Goal: Task Accomplishment & Management: Complete application form

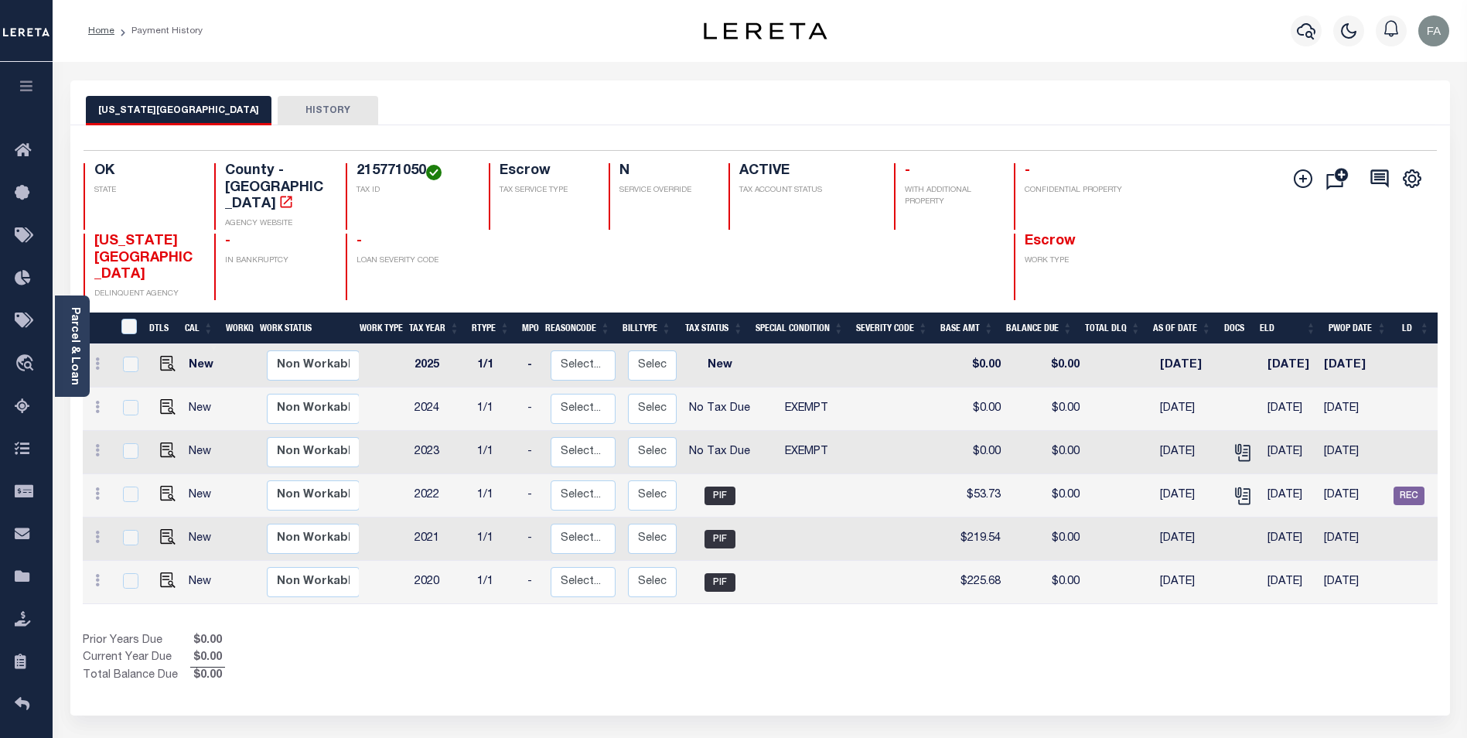
click at [182, 110] on button "OKLAHOMA COUNTY" at bounding box center [179, 110] width 186 height 29
click at [1239, 445] on icon "" at bounding box center [1245, 453] width 12 height 16
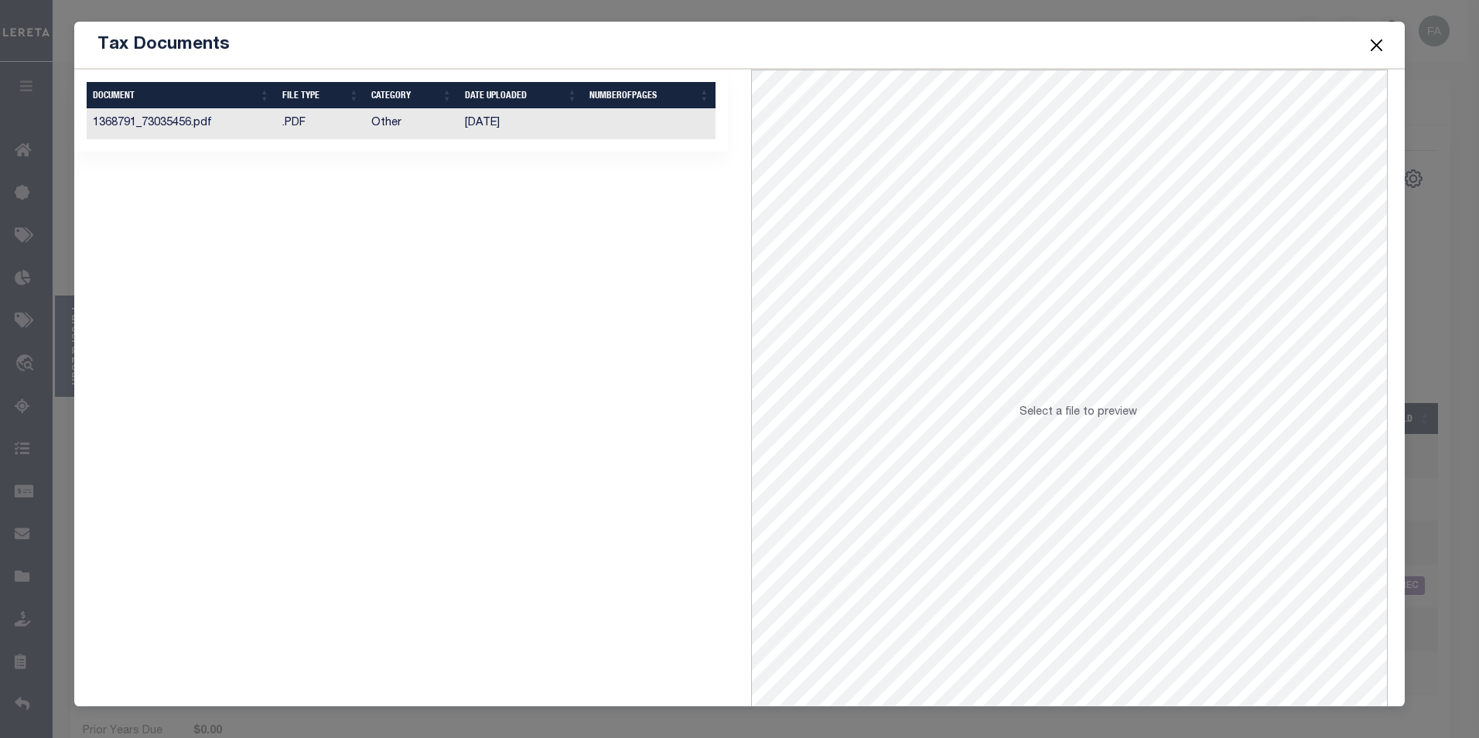
click at [281, 128] on td ".PDF" at bounding box center [320, 124] width 89 height 30
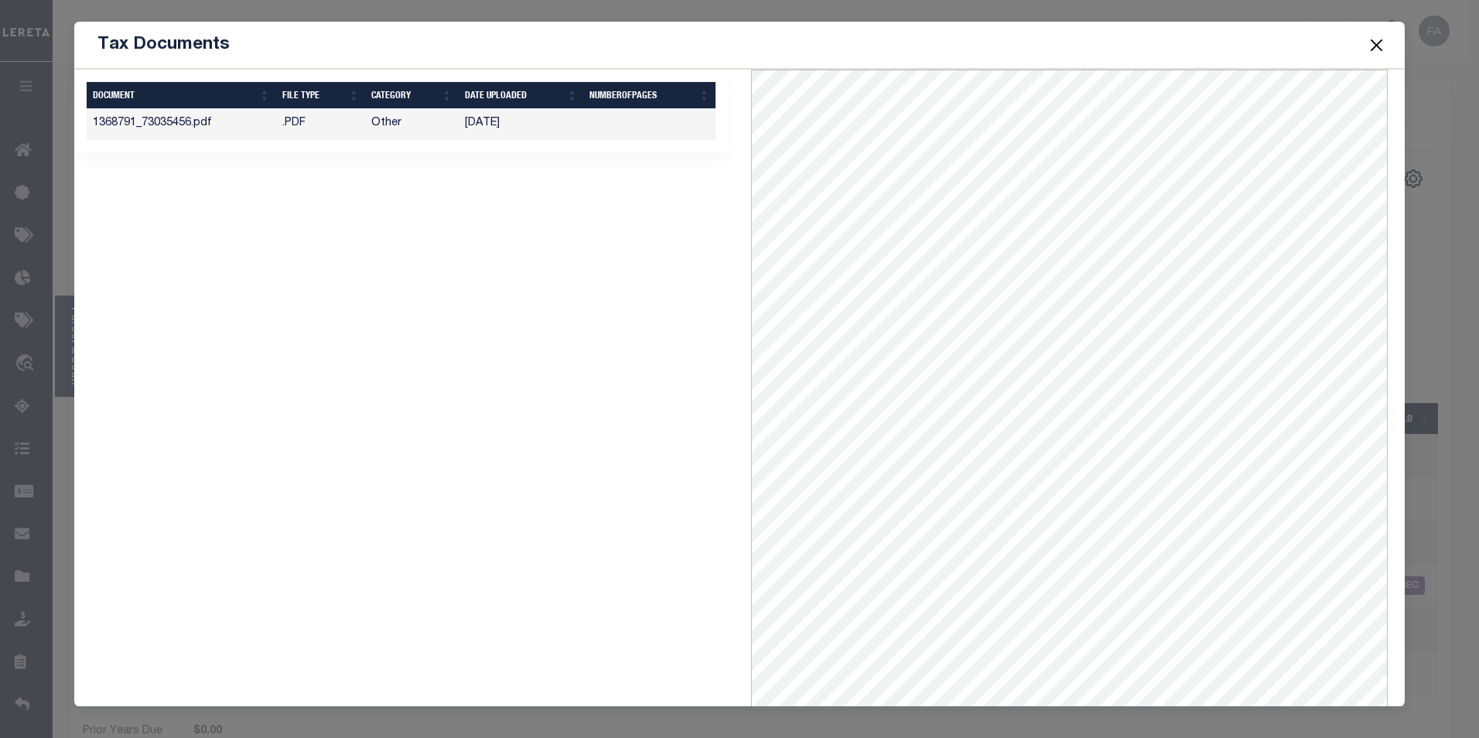
click at [1364, 41] on span at bounding box center [1375, 44] width 59 height 43
drag, startPoint x: 1364, startPoint y: 41, endPoint x: 1355, endPoint y: 32, distance: 12.6
click at [1355, 32] on span at bounding box center [1375, 44] width 59 height 43
click at [1368, 40] on button "Close" at bounding box center [1376, 45] width 20 height 20
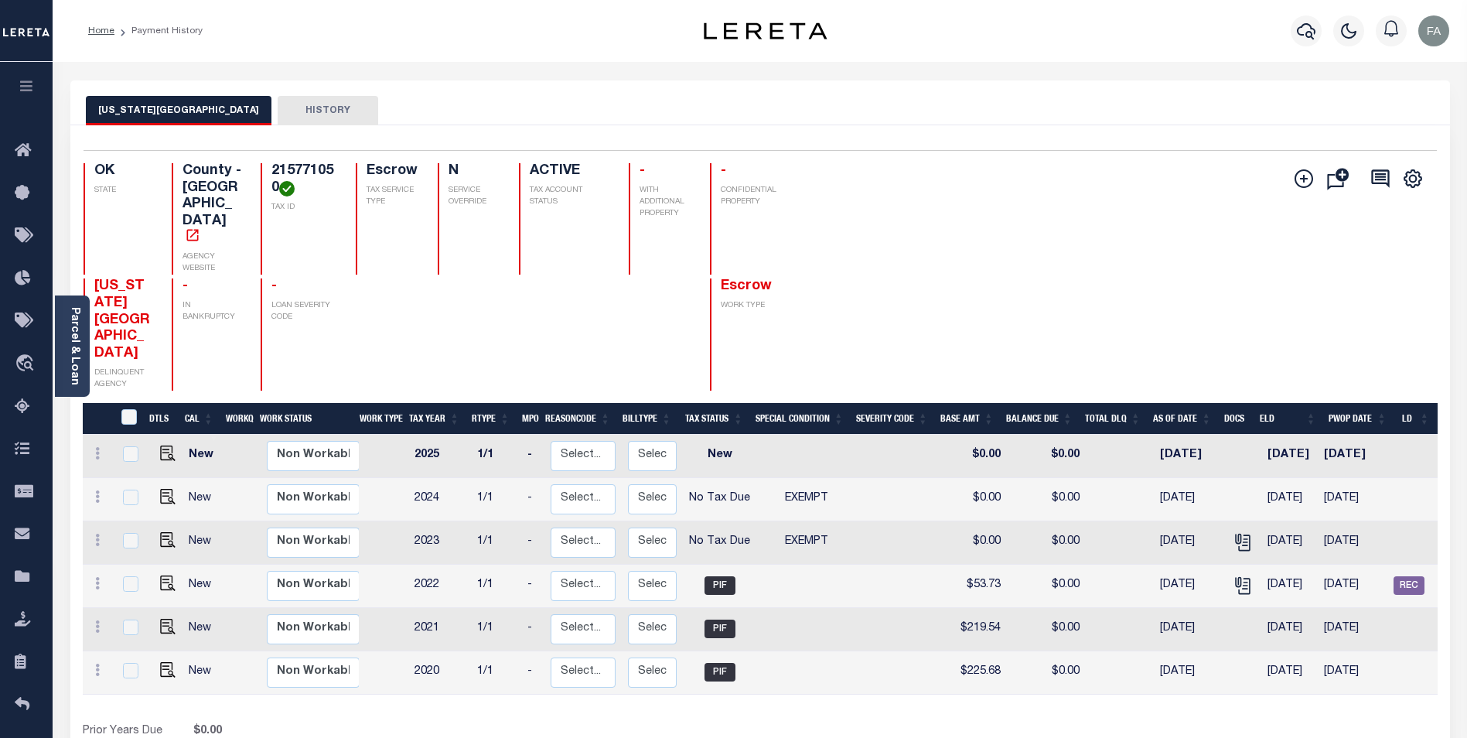
click at [1180, 128] on div "Selected 6 Results 1 Items per page 25 50 100 OK STATE TAX ID N" at bounding box center [760, 465] width 1380 height 680
click at [106, 30] on link "Home" at bounding box center [101, 30] width 26 height 9
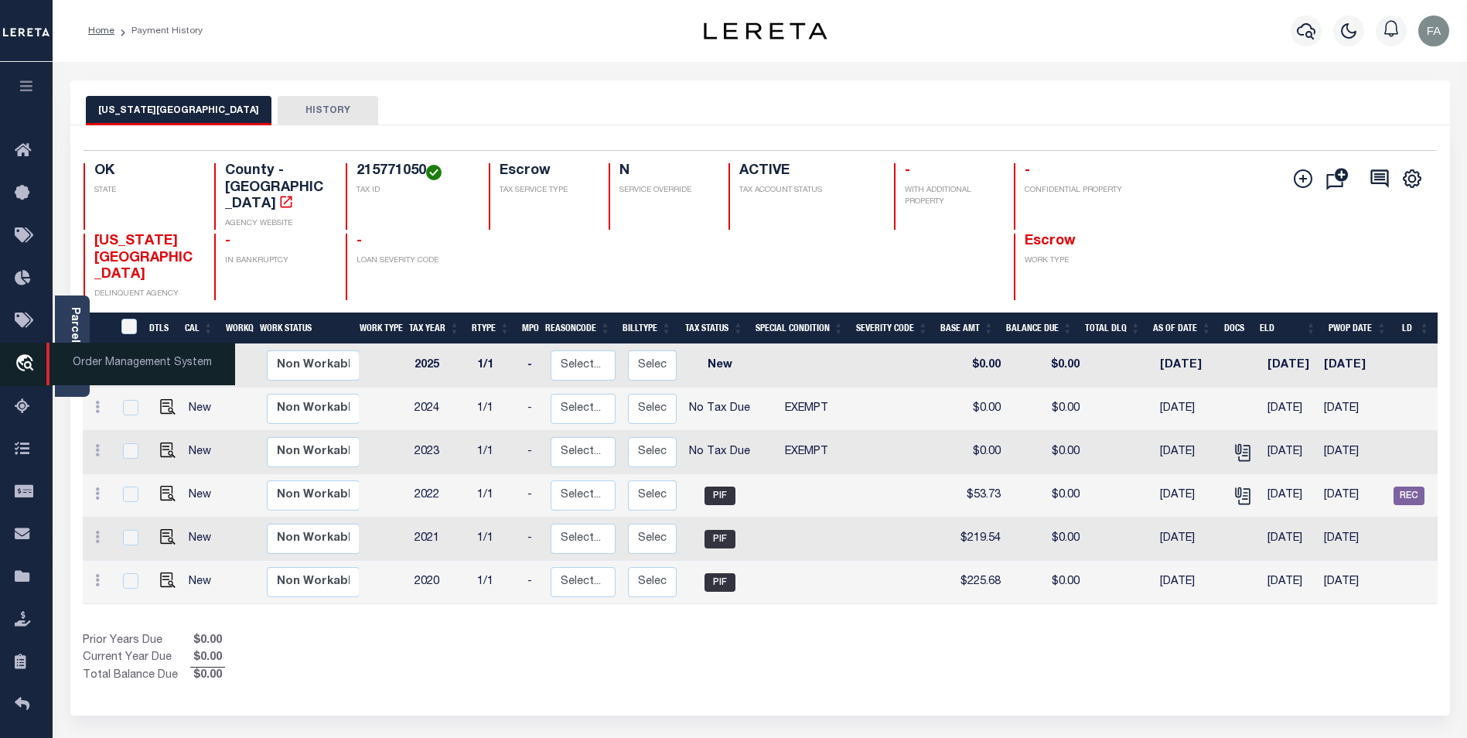
click at [19, 367] on icon "travel_explore" at bounding box center [27, 364] width 25 height 20
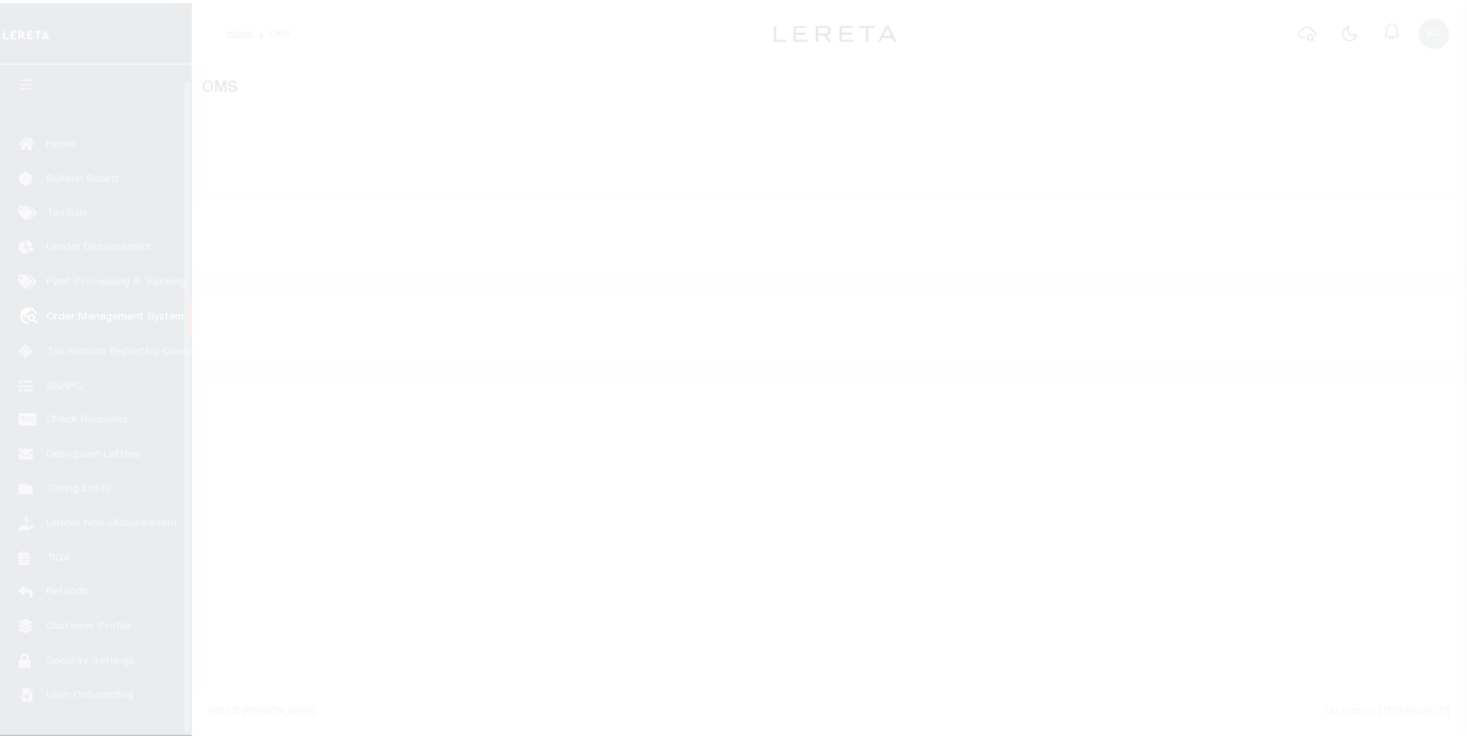
scroll to position [15, 0]
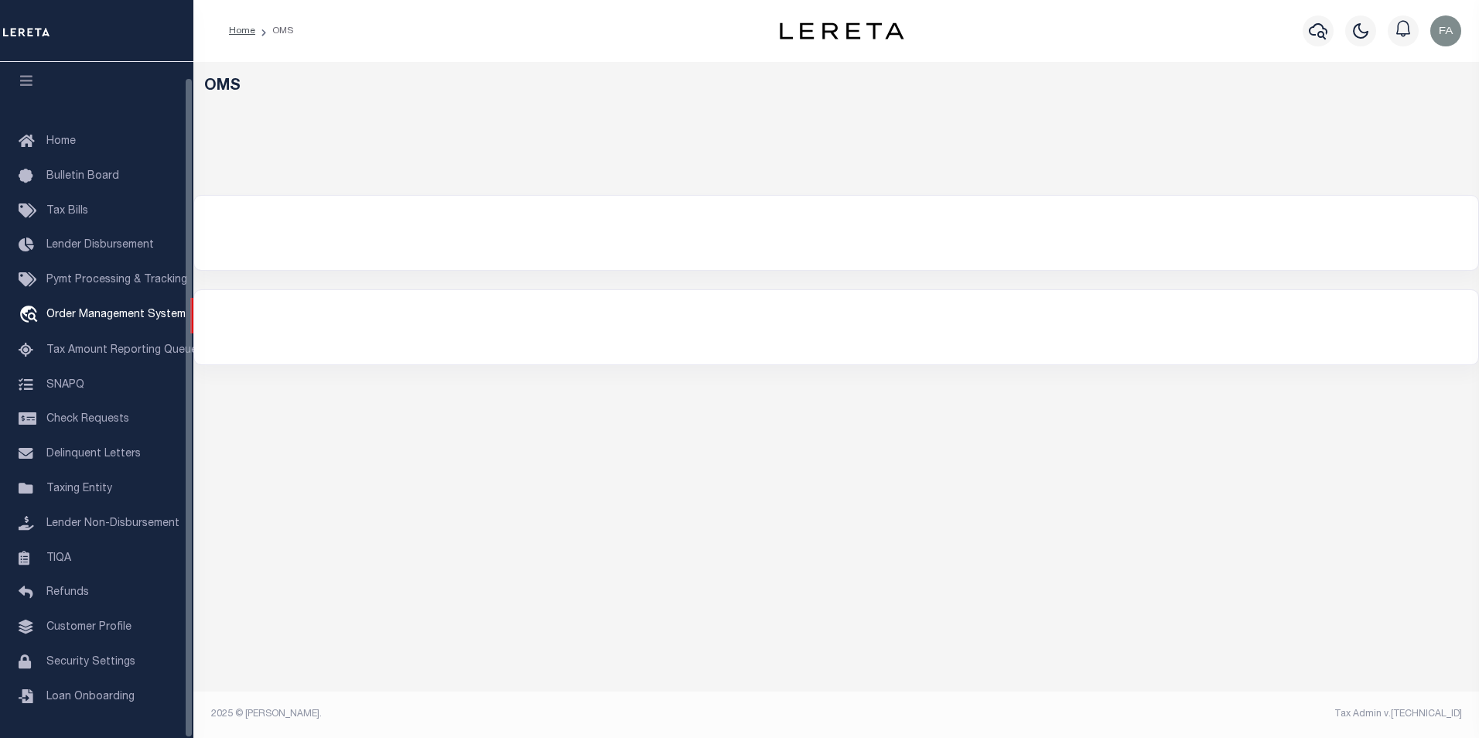
select select "200"
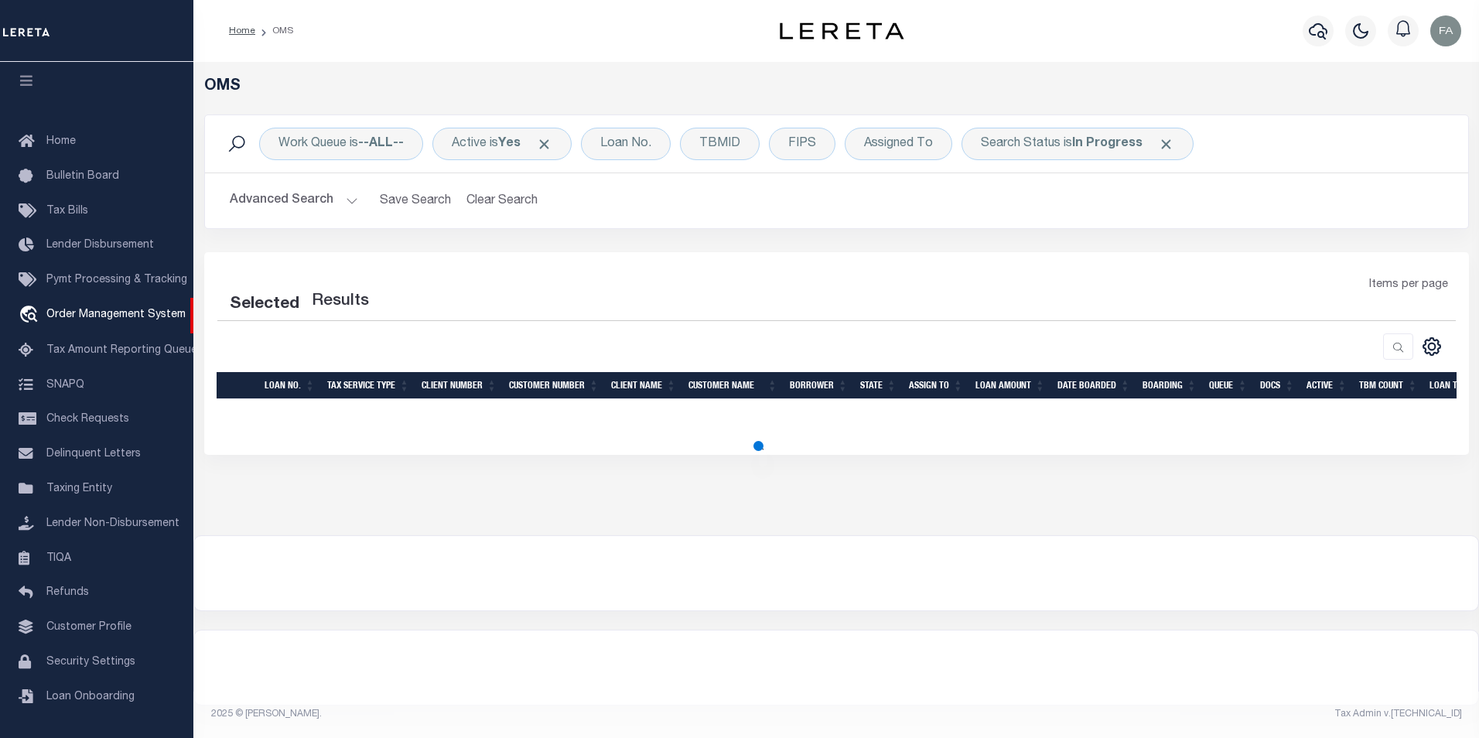
select select "200"
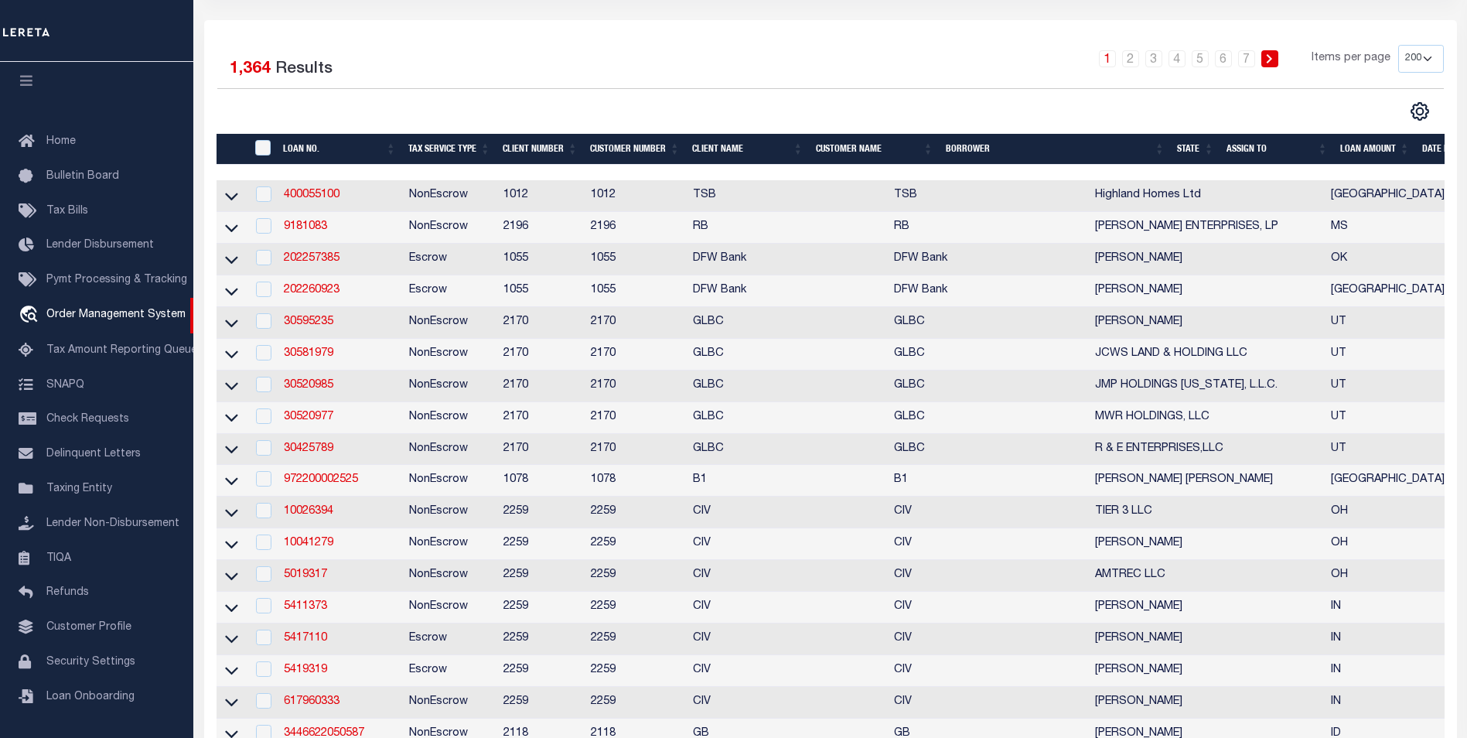
scroll to position [77, 0]
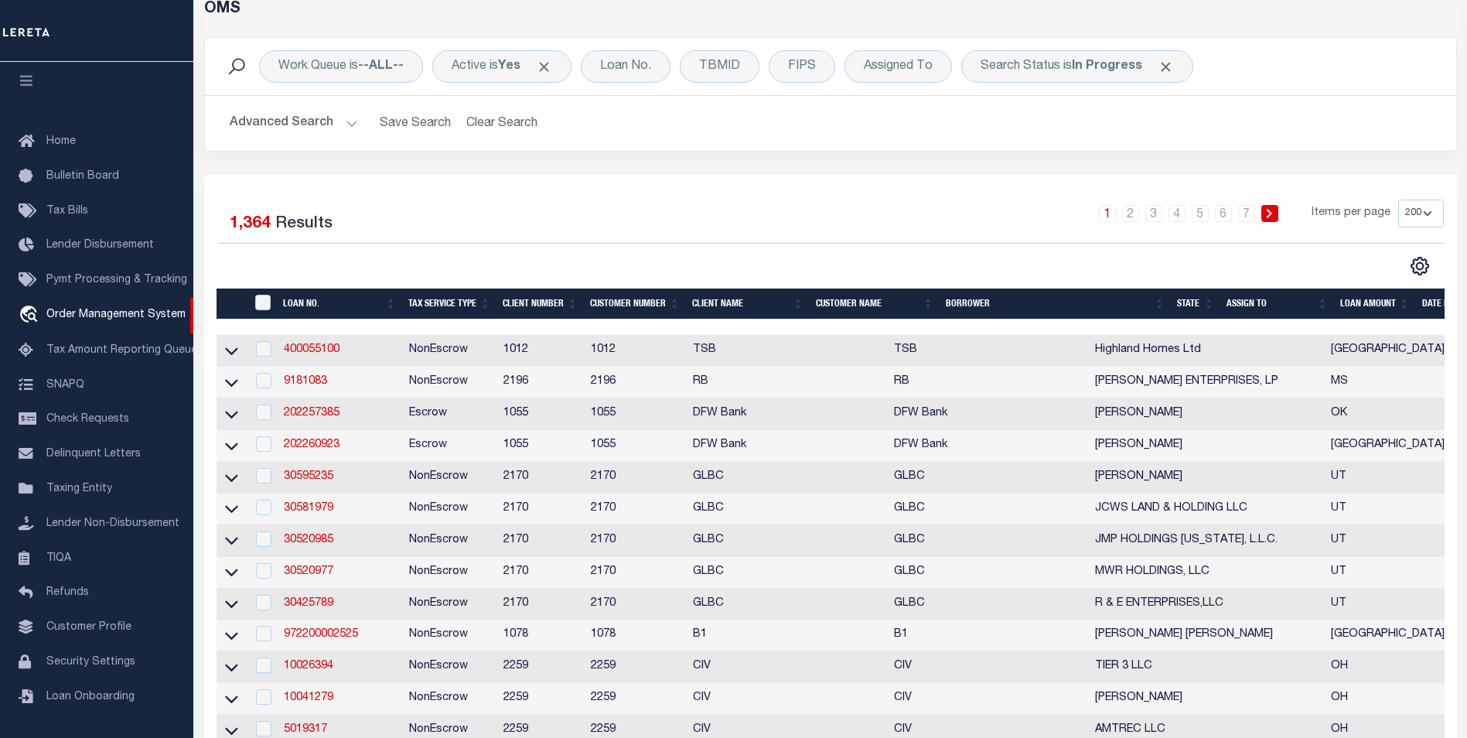
click at [824, 300] on th "Customer Name" at bounding box center [875, 304] width 130 height 32
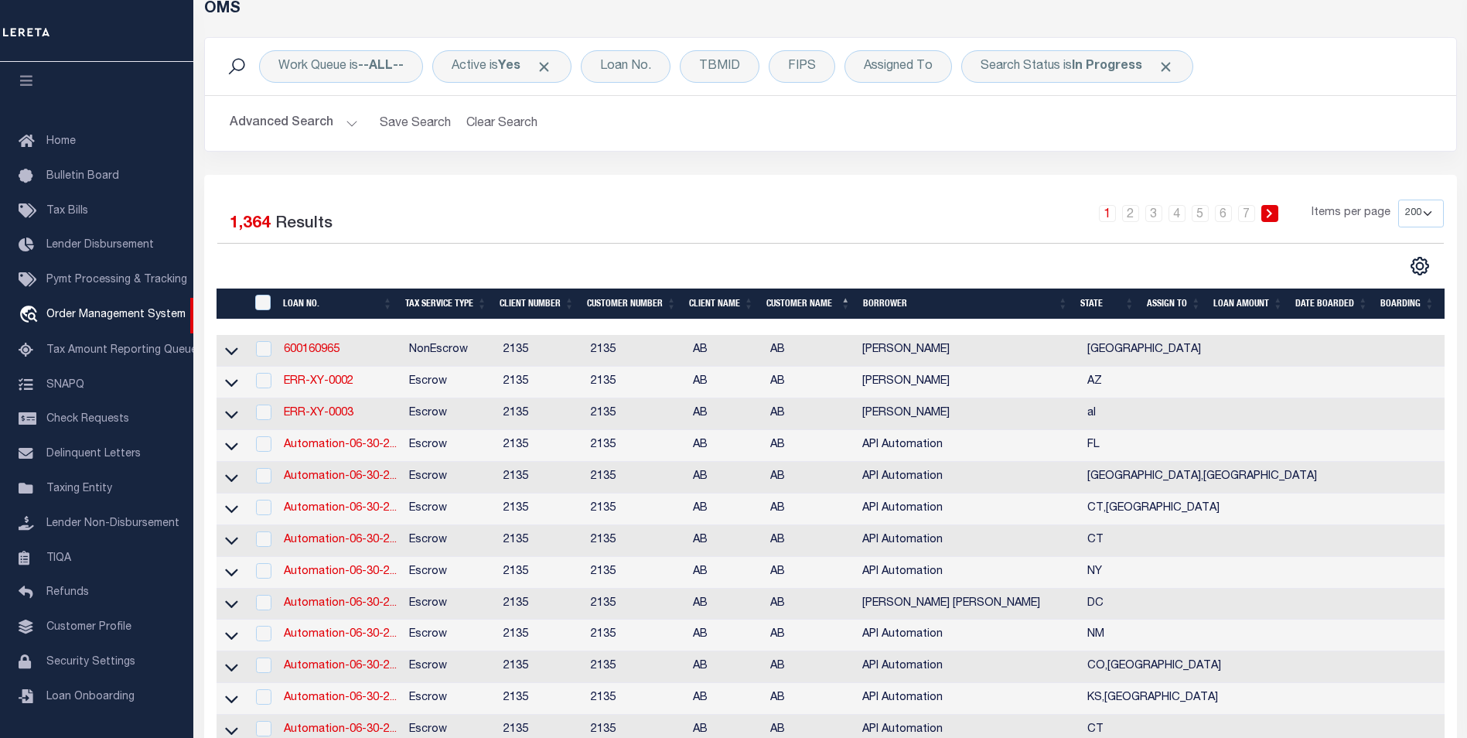
click at [1235, 309] on th "LOAN AMOUNT" at bounding box center [1248, 304] width 82 height 32
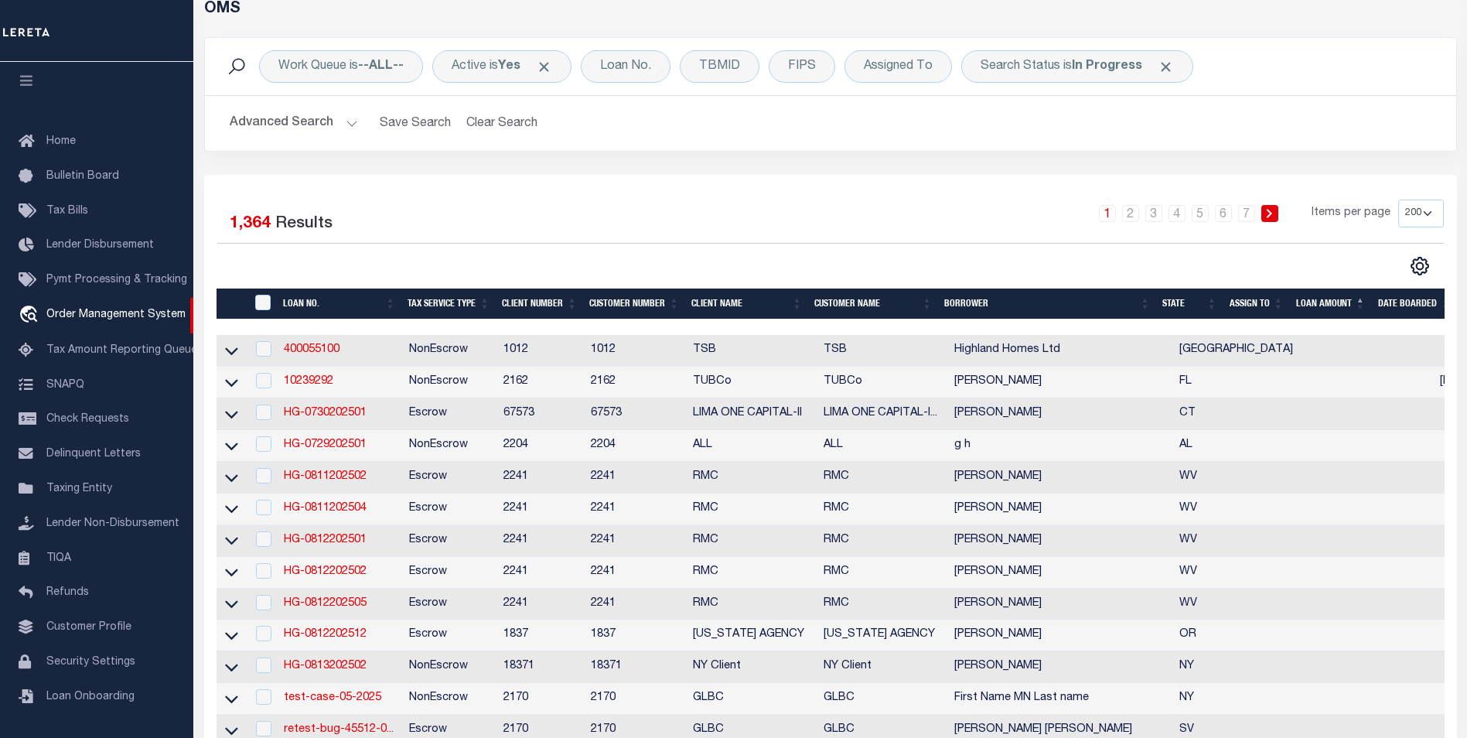
click at [1324, 307] on th "LOAN AMOUNT" at bounding box center [1331, 304] width 82 height 32
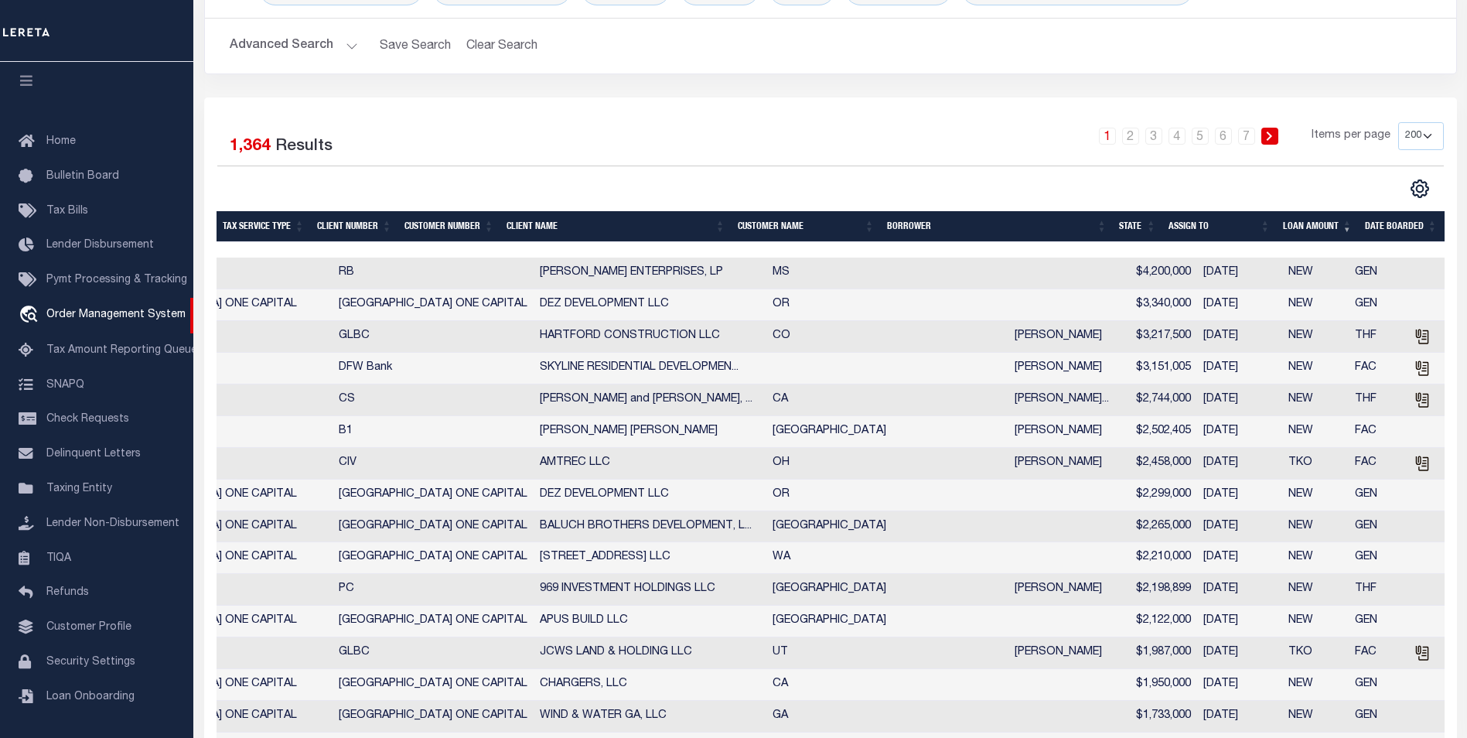
scroll to position [0, 638]
drag, startPoint x: 779, startPoint y: 555, endPoint x: 948, endPoint y: 529, distance: 171.3
click at [1115, 521] on td "$2,265,000" at bounding box center [1156, 527] width 82 height 32
checkbox input "true"
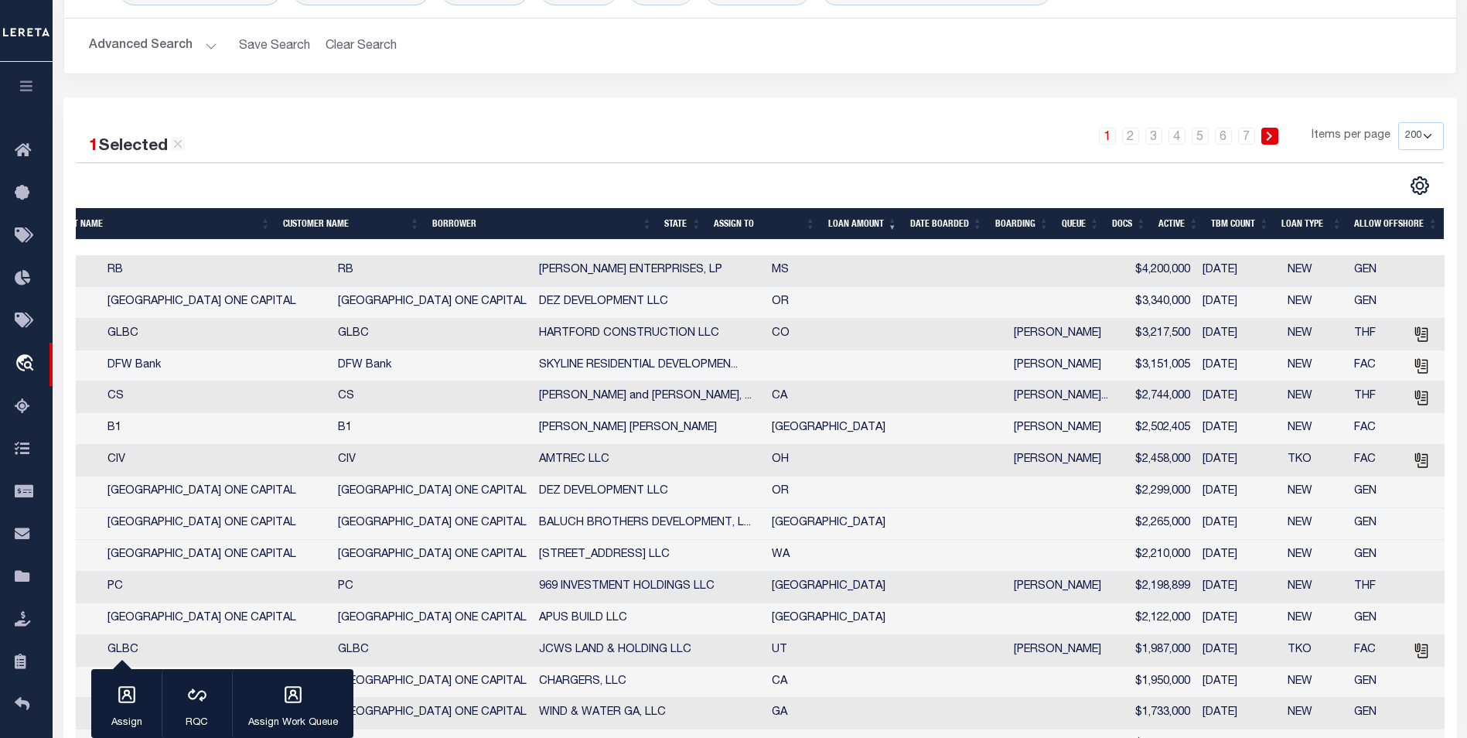
scroll to position [0, 497]
drag, startPoint x: 878, startPoint y: 389, endPoint x: 963, endPoint y: 374, distance: 86.3
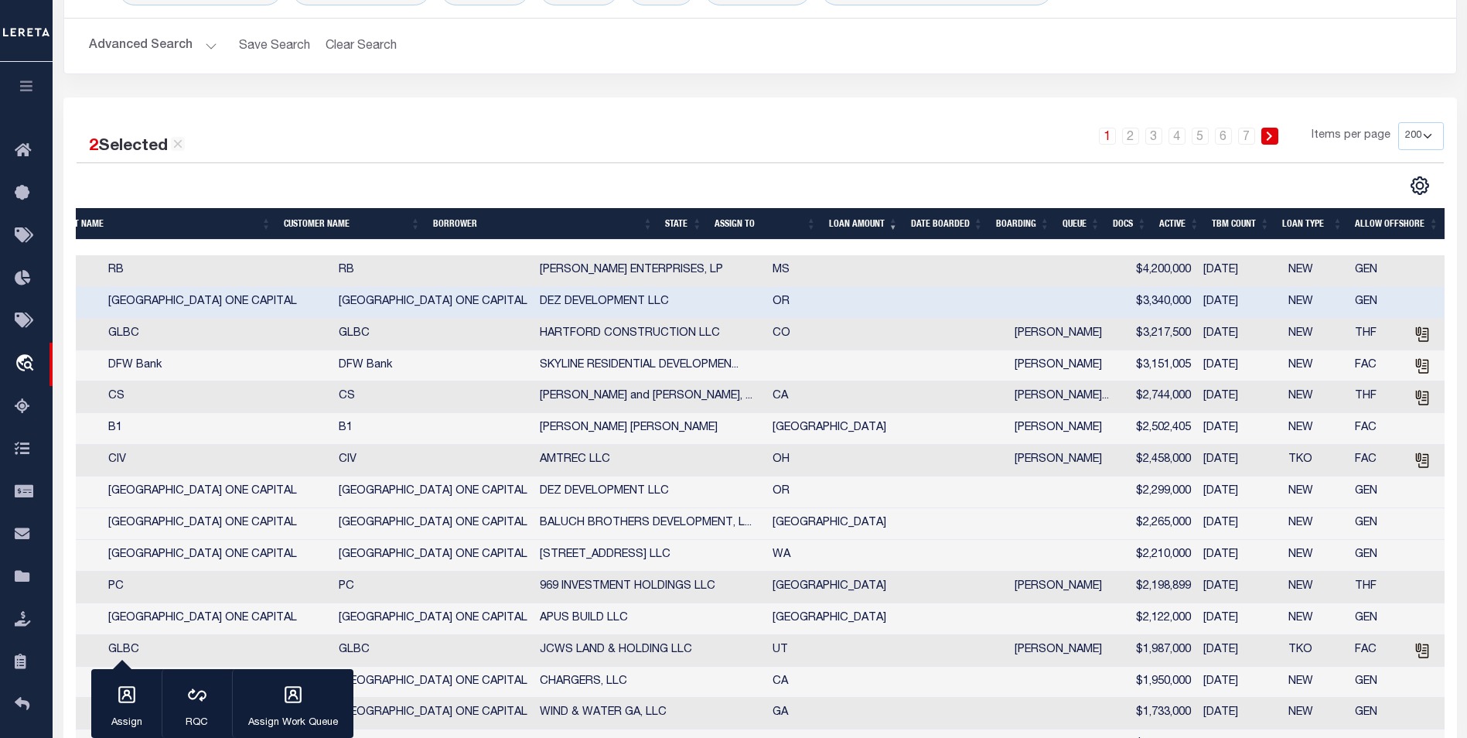
click at [1399, 302] on td at bounding box center [1422, 303] width 46 height 32
checkbox input "false"
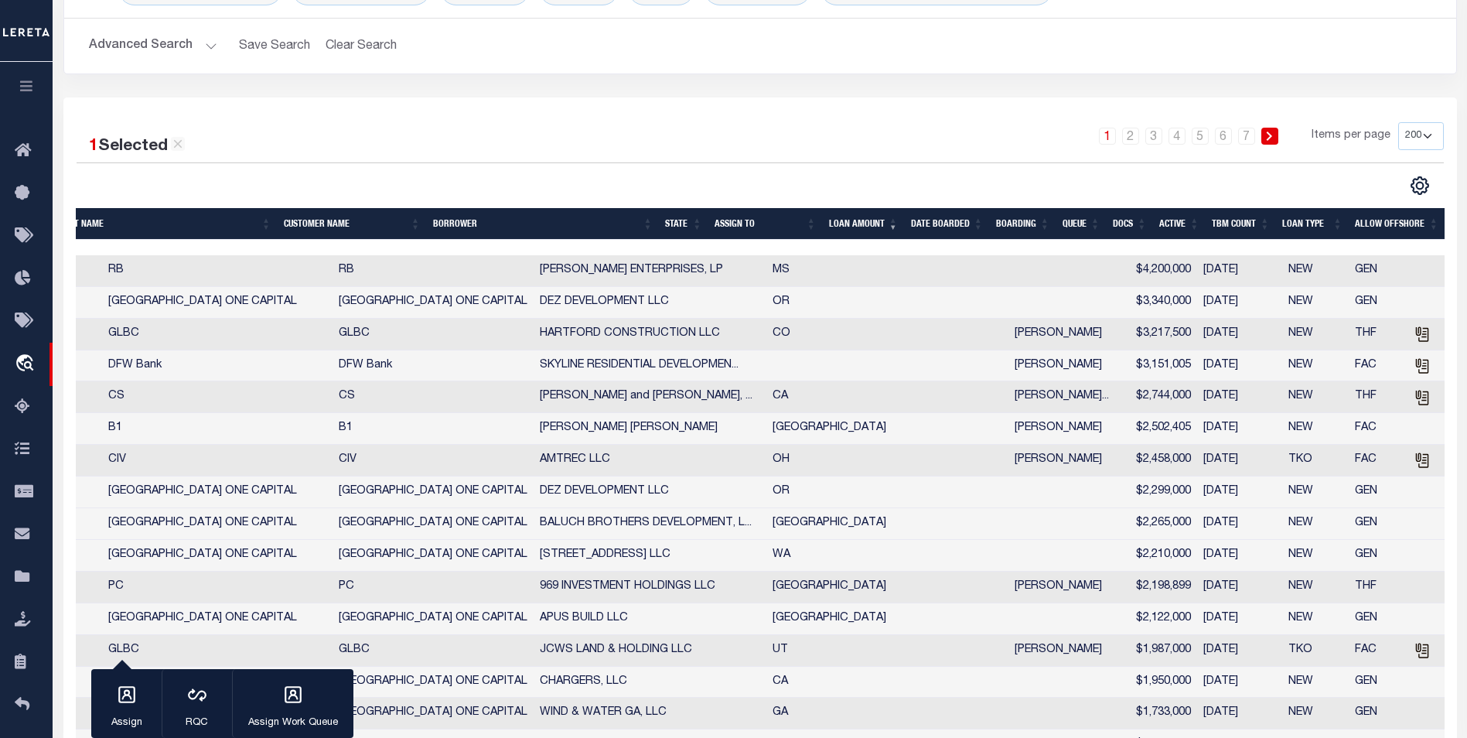
click at [1399, 302] on td at bounding box center [1422, 303] width 46 height 32
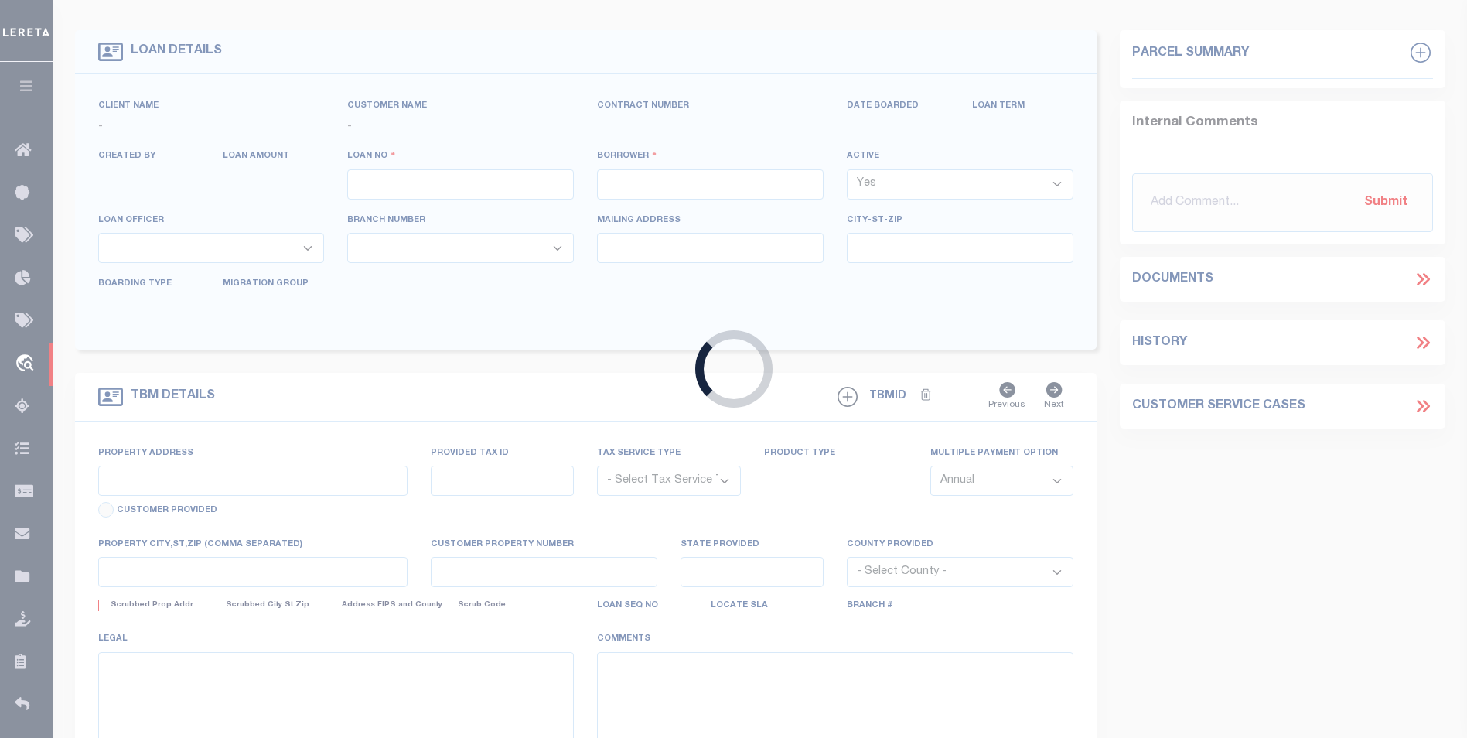
scroll to position [22, 0]
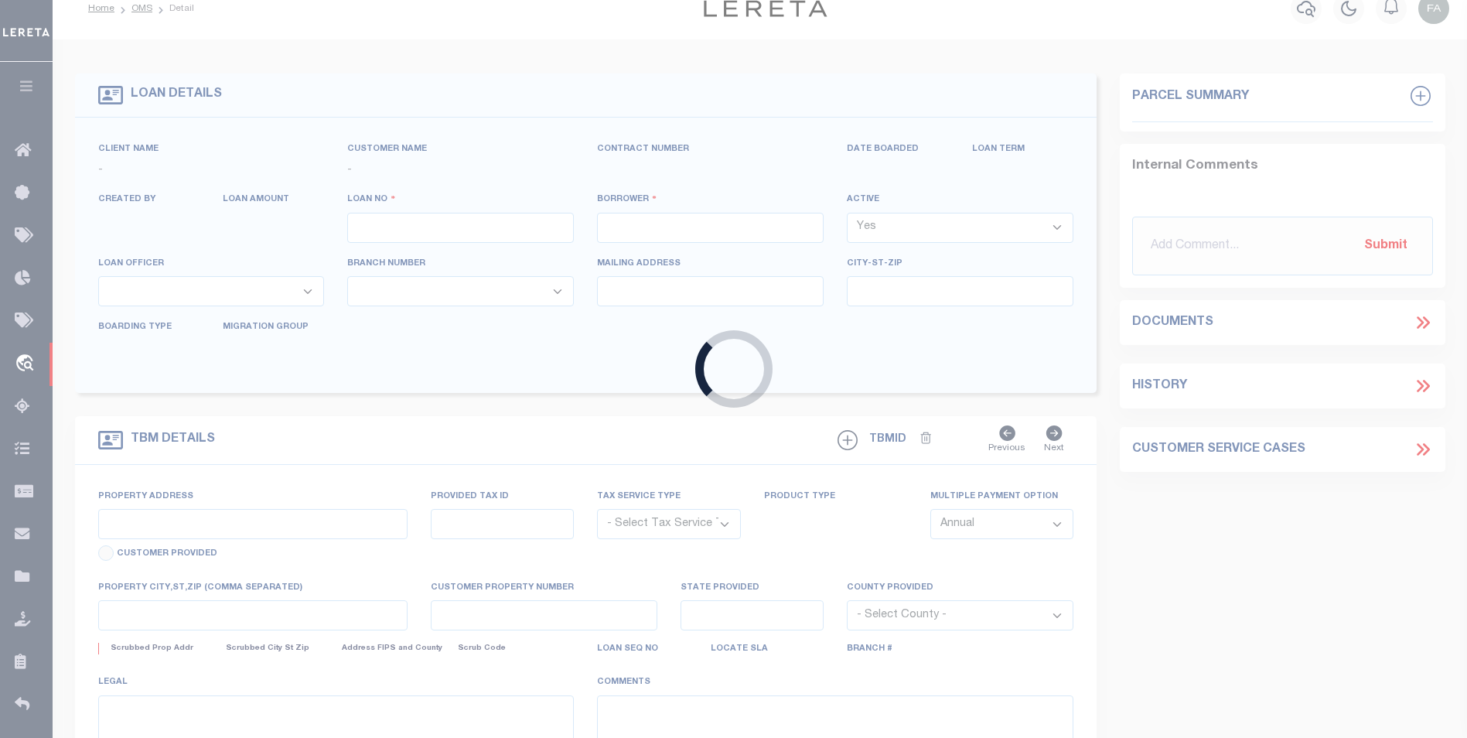
type input "40009576"
type input "DEZ DEVELOPMENT LLC"
select select
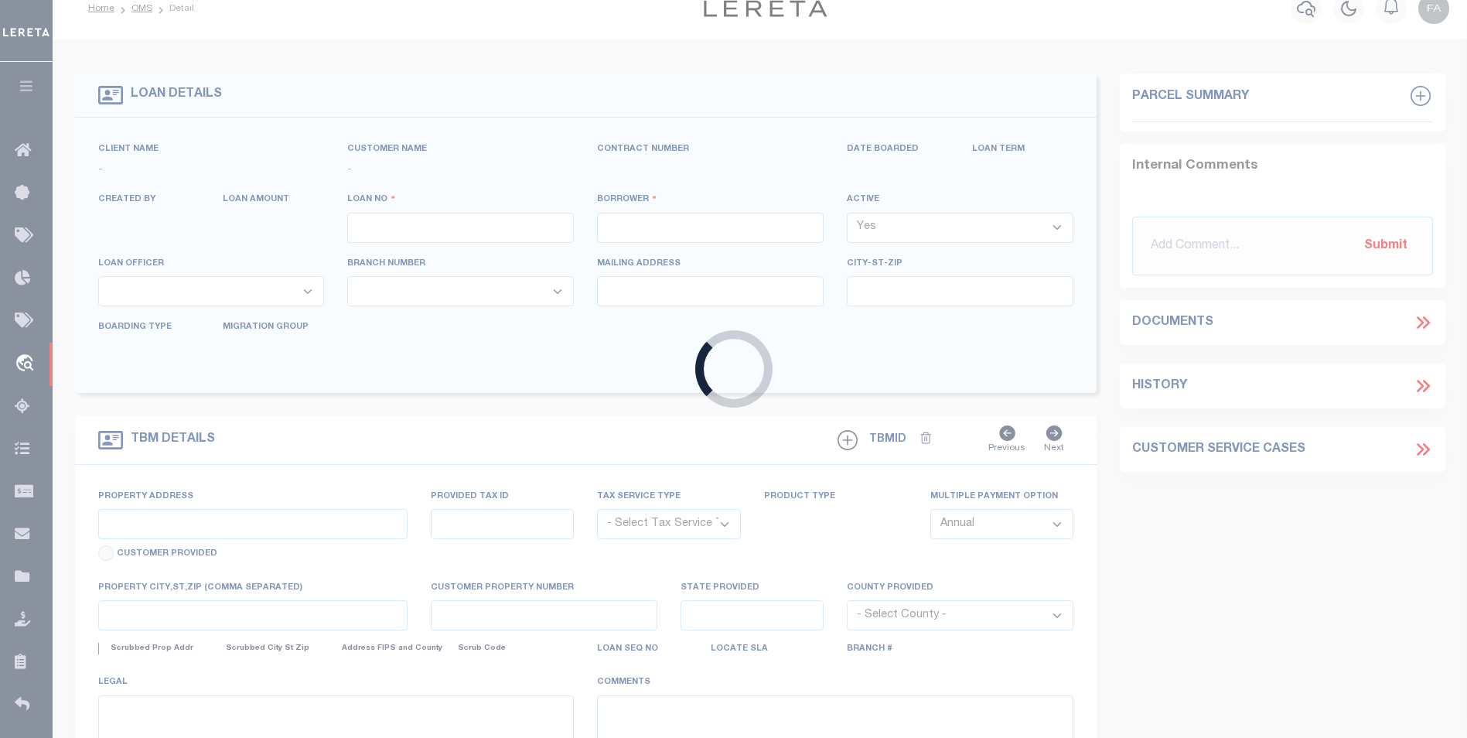
select select "10"
select select
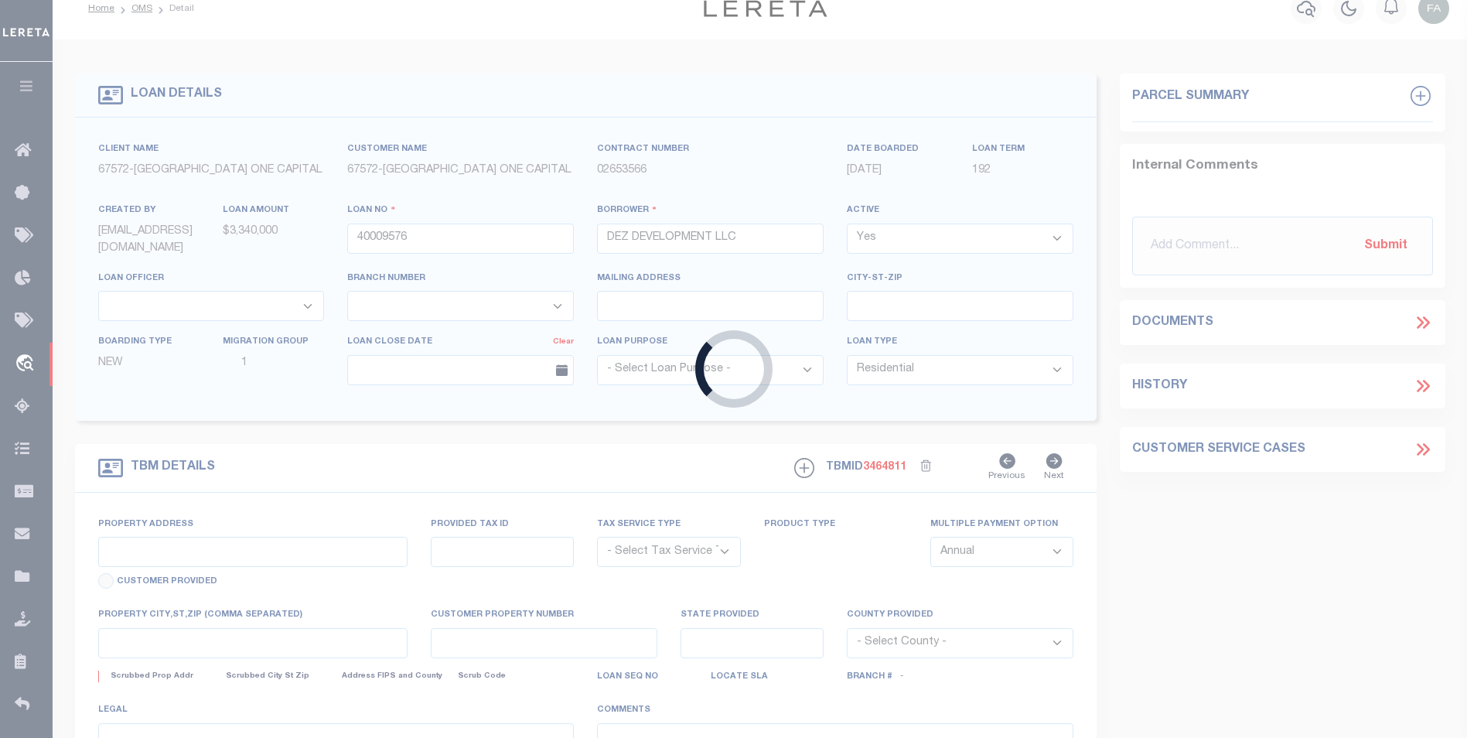
scroll to position [0, 0]
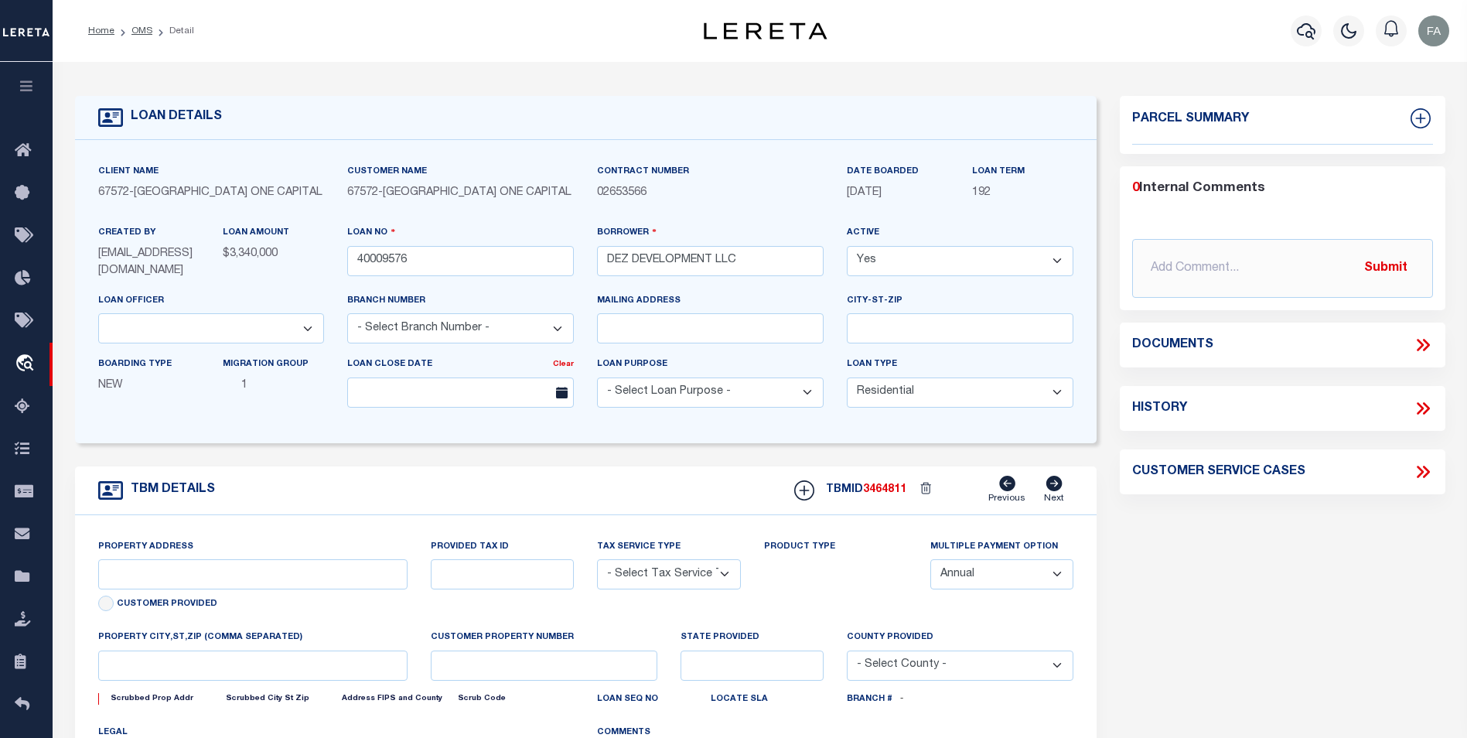
type input "4003 SW VACUNA ST UNIT 7 LOT"
radio input "true"
select select "NonEscrow"
type input "PORTLAND OR 97219"
type input "40009576"
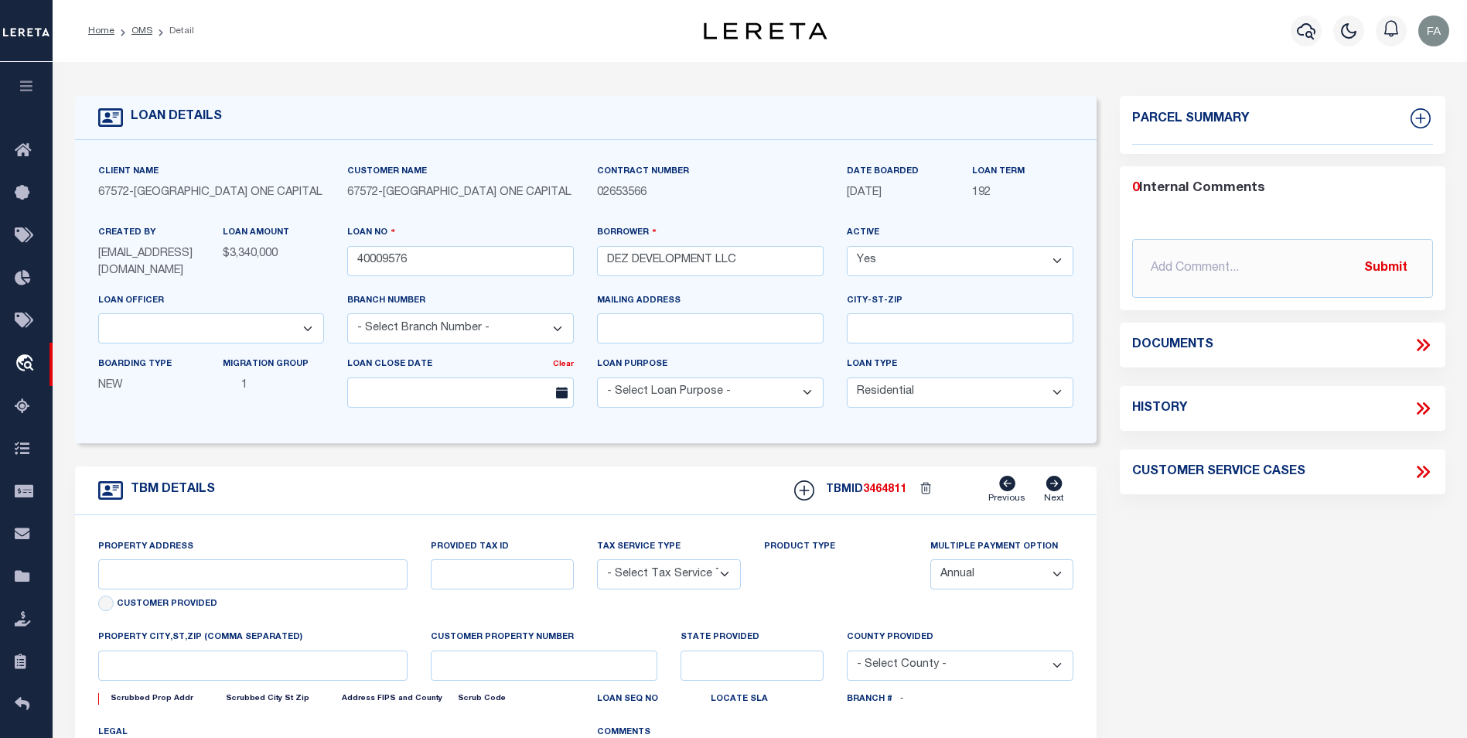
type input "OR"
type textarea "SEE FILE1"
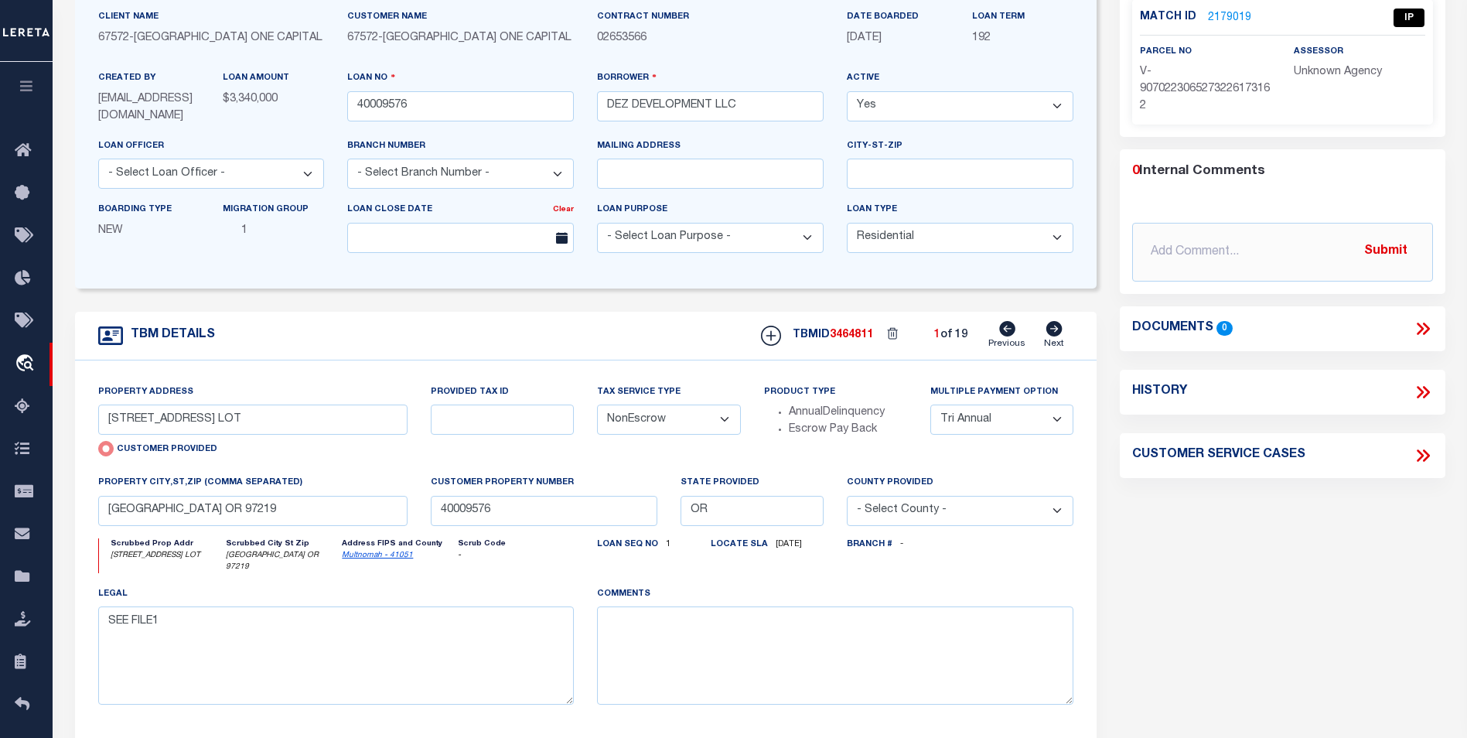
scroll to position [232, 0]
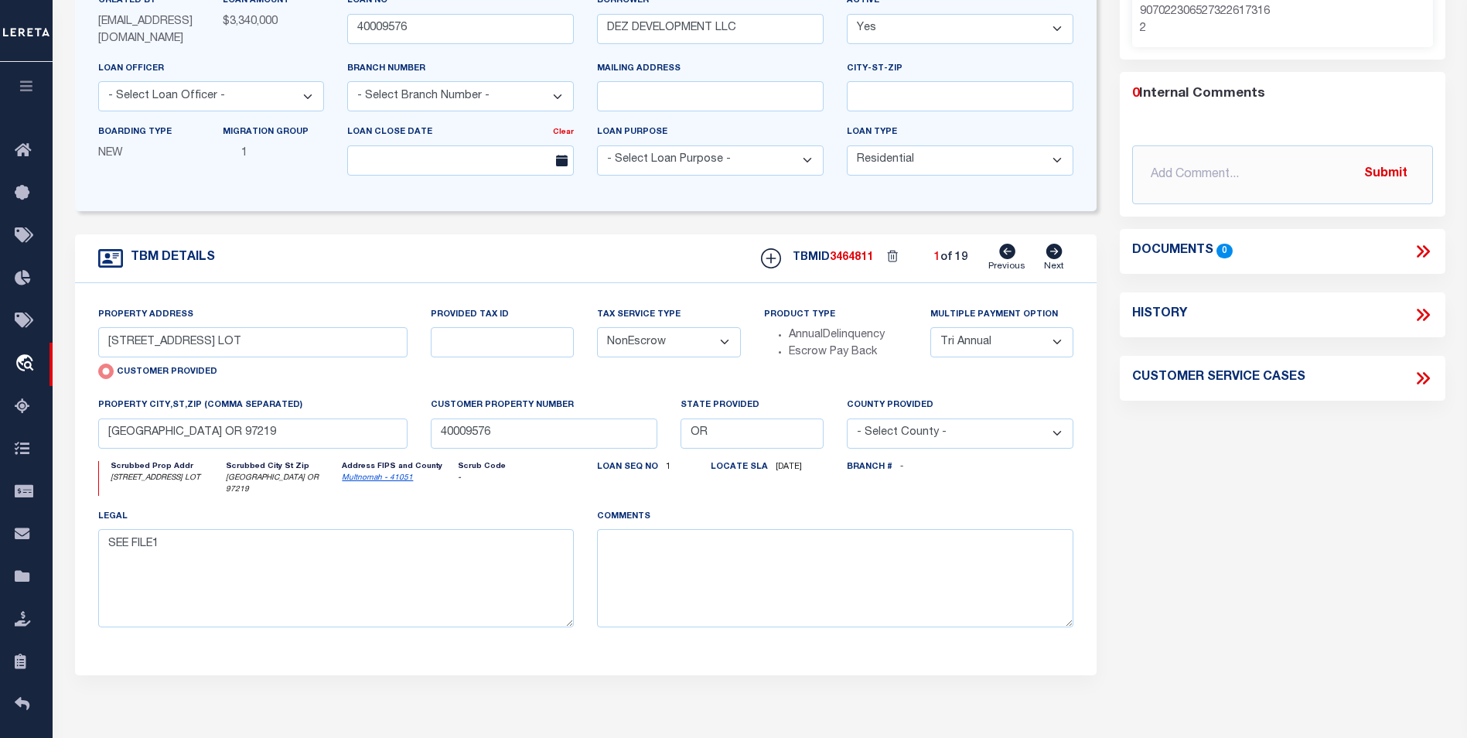
click at [1052, 250] on icon at bounding box center [1054, 251] width 16 height 15
type input "4003 SW VACUNA ST UNIT 10 LOT"
radio input "false"
click at [1052, 250] on icon at bounding box center [1054, 251] width 16 height 15
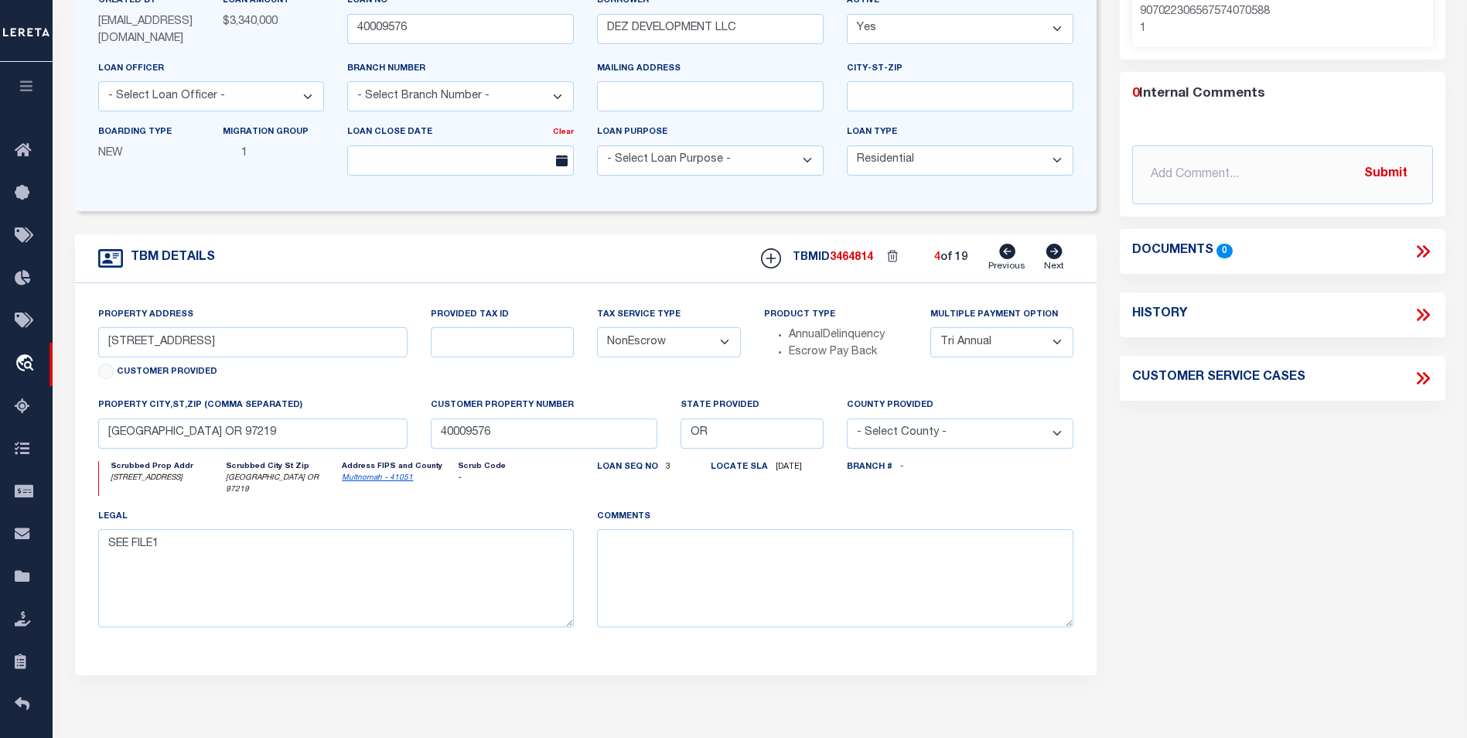
click at [1052, 250] on icon at bounding box center [1054, 251] width 16 height 15
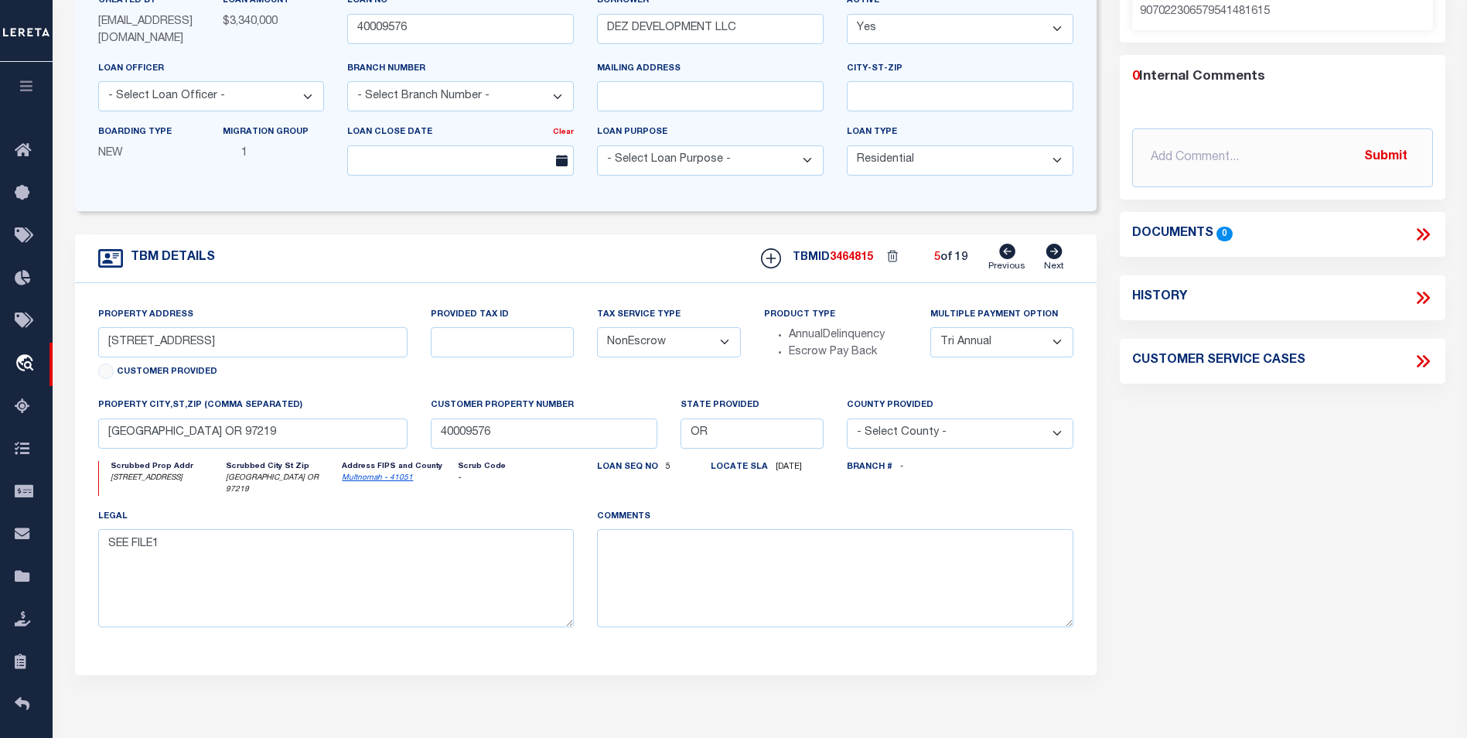
click at [1052, 250] on icon at bounding box center [1054, 251] width 16 height 15
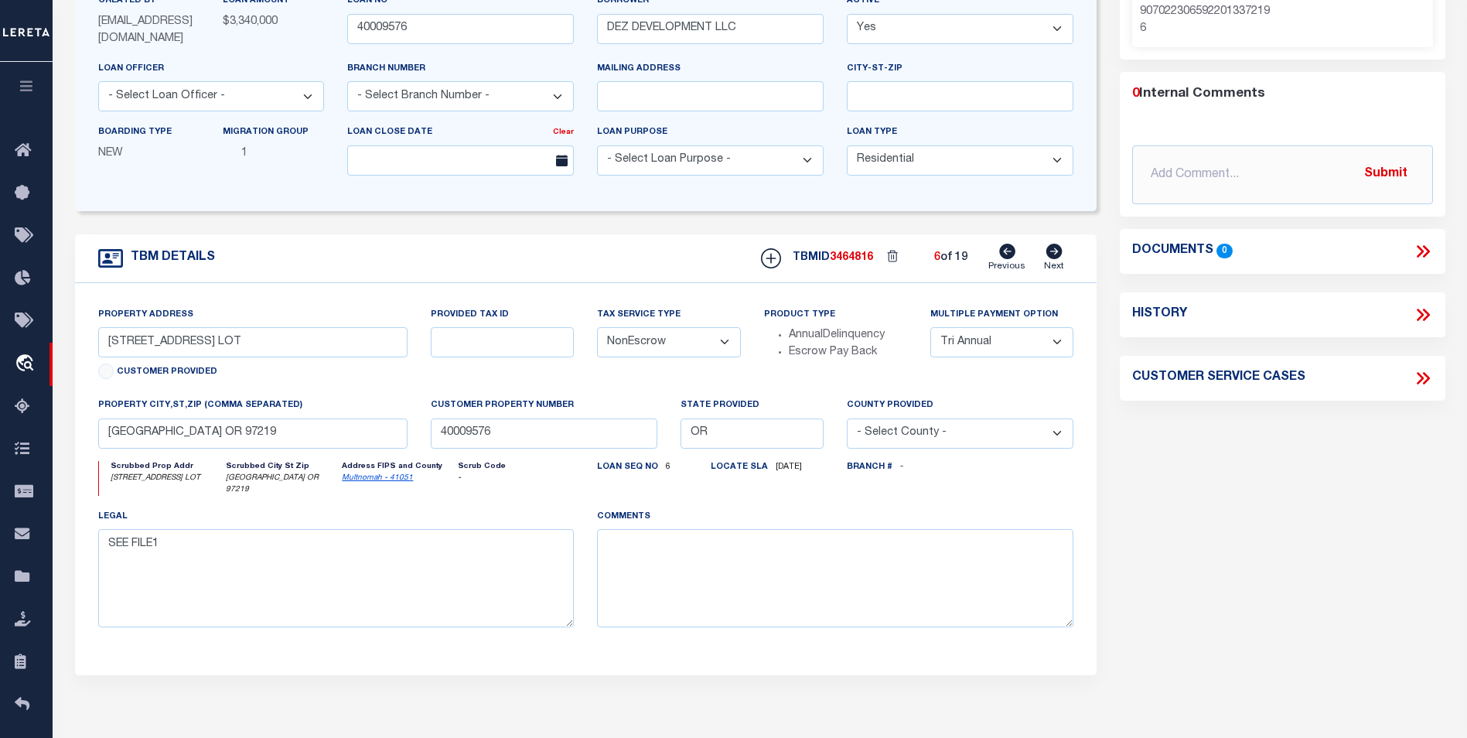
click at [999, 245] on link "Previous" at bounding box center [1006, 258] width 37 height 29
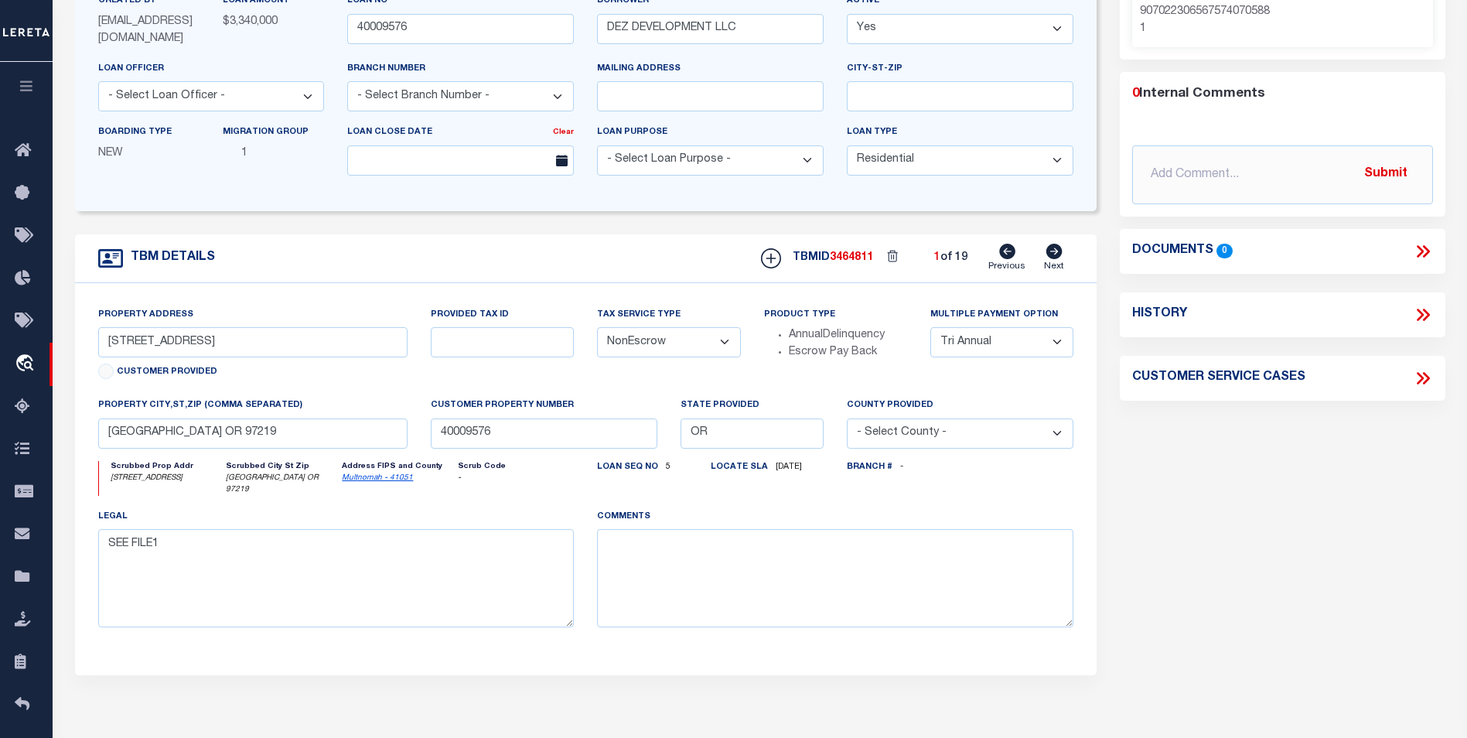
type input "4003 SW VACUNA ST UNIT 7 LOT"
radio input "true"
type input "4003 SW VACUNA ST LOT 15"
radio input "false"
click at [1193, 473] on div "Parcel Summary Match ID 2179021 0" at bounding box center [1282, 300] width 349 height 872
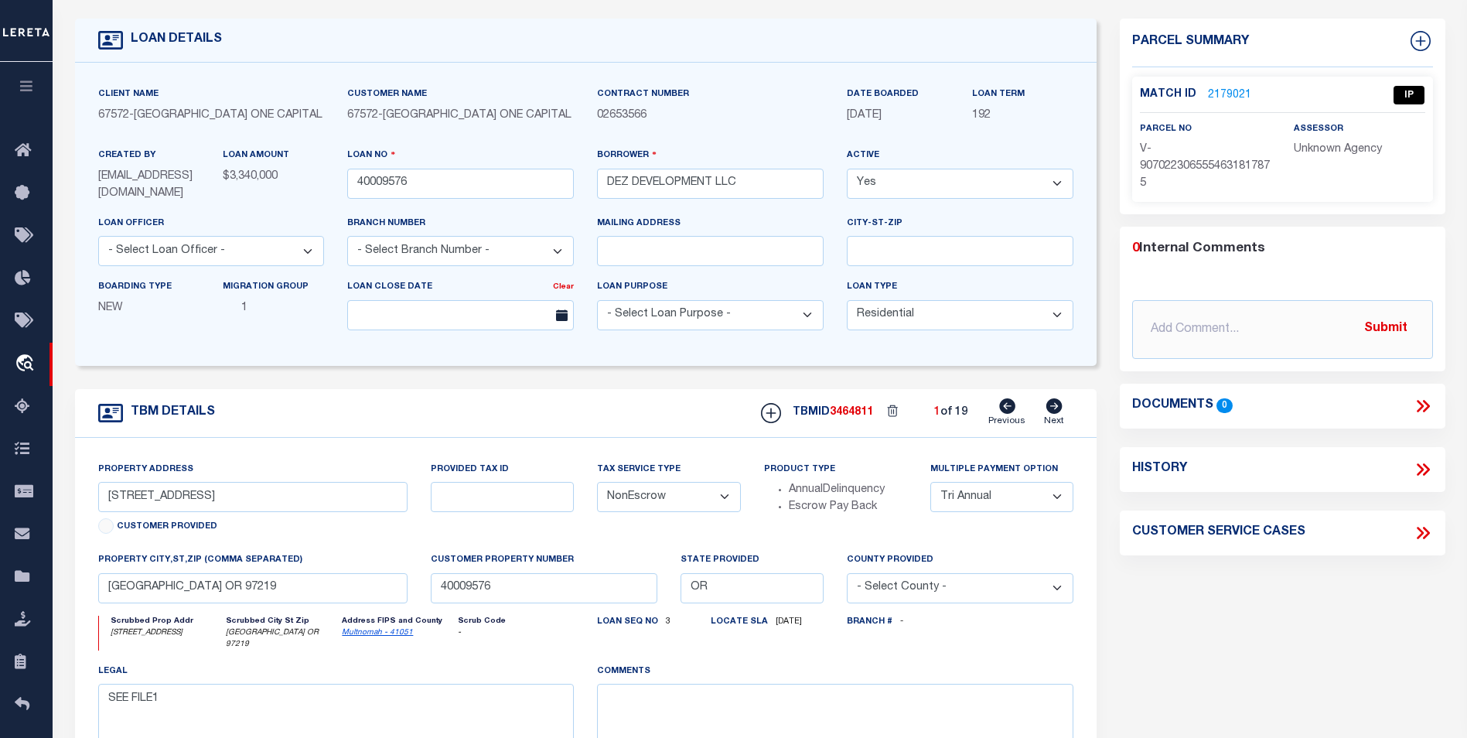
scroll to position [0, 0]
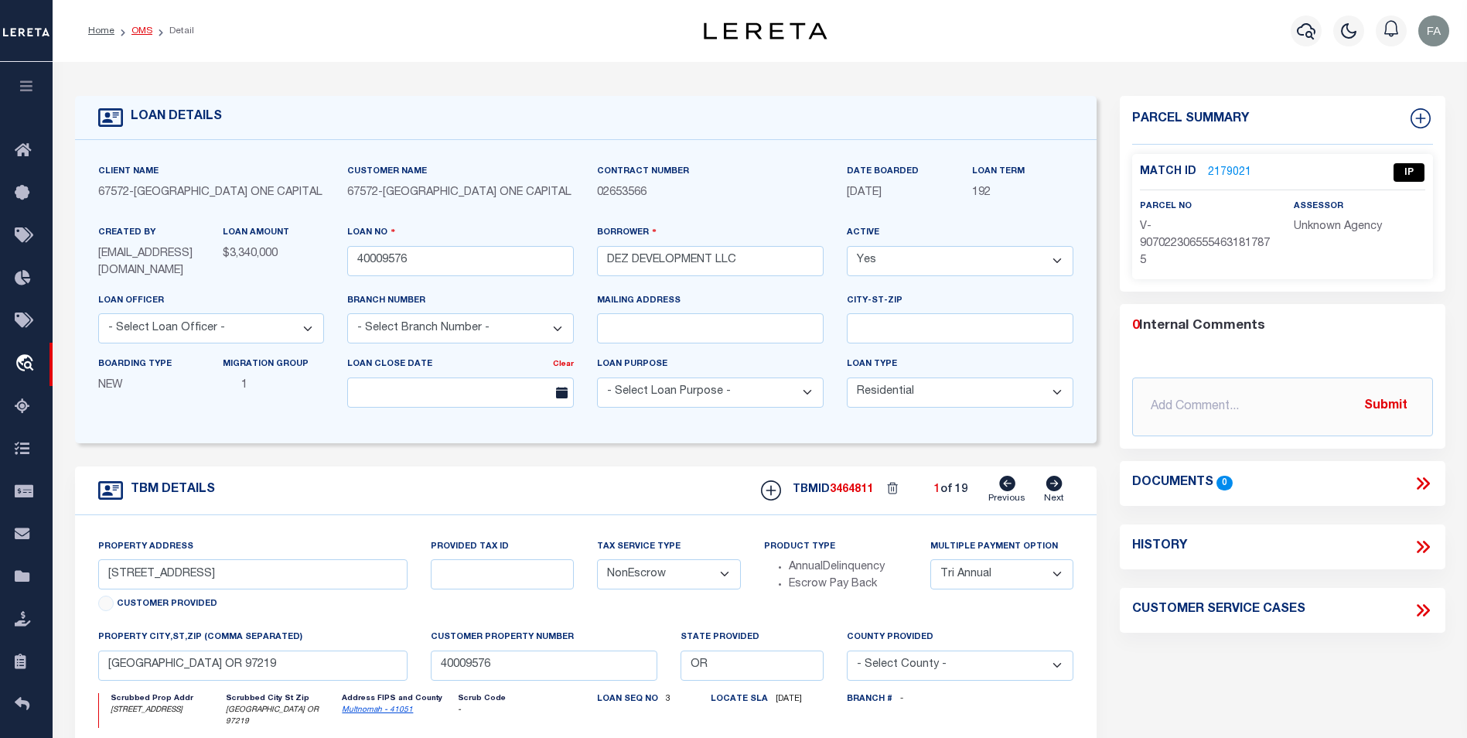
click at [145, 34] on link "OMS" at bounding box center [141, 30] width 21 height 9
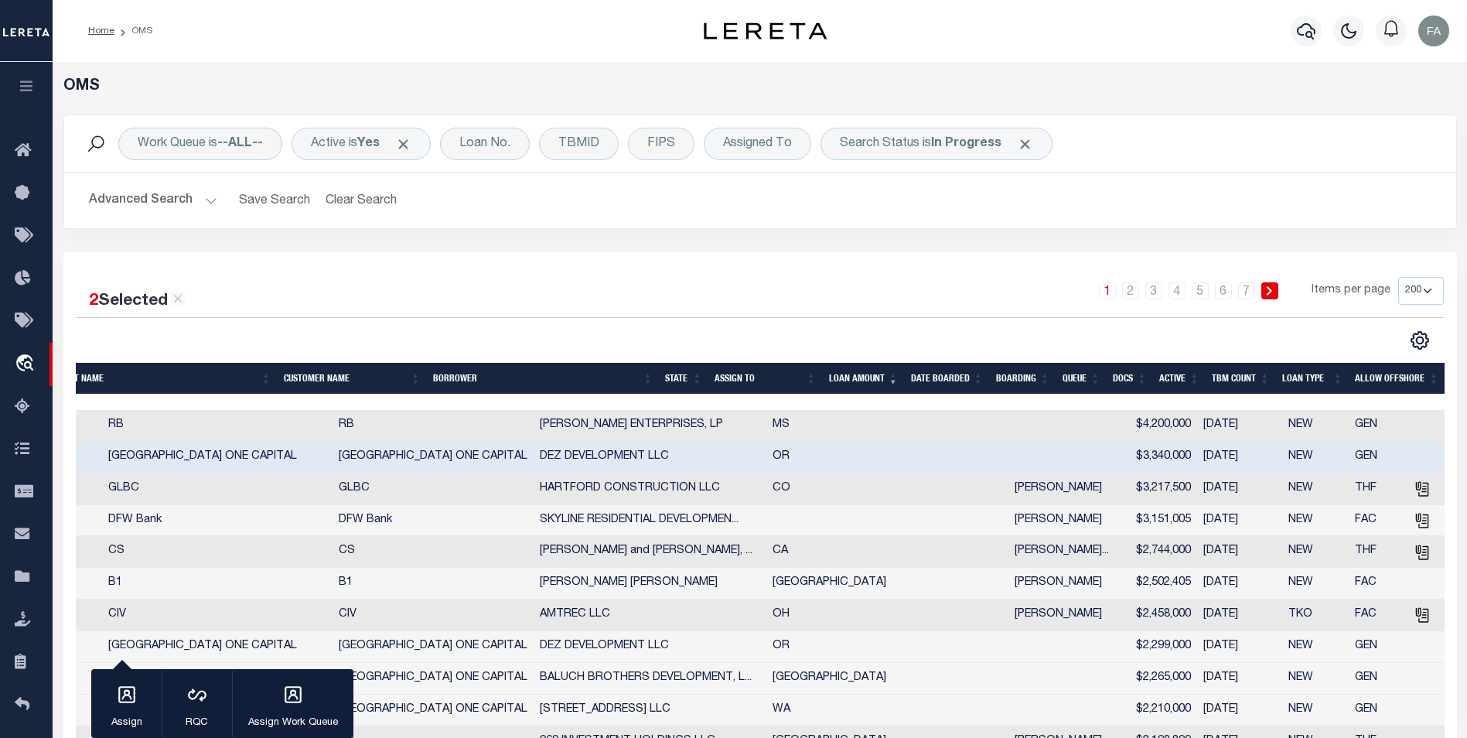
scroll to position [0, 497]
click at [19, 162] on link "Home" at bounding box center [26, 151] width 53 height 43
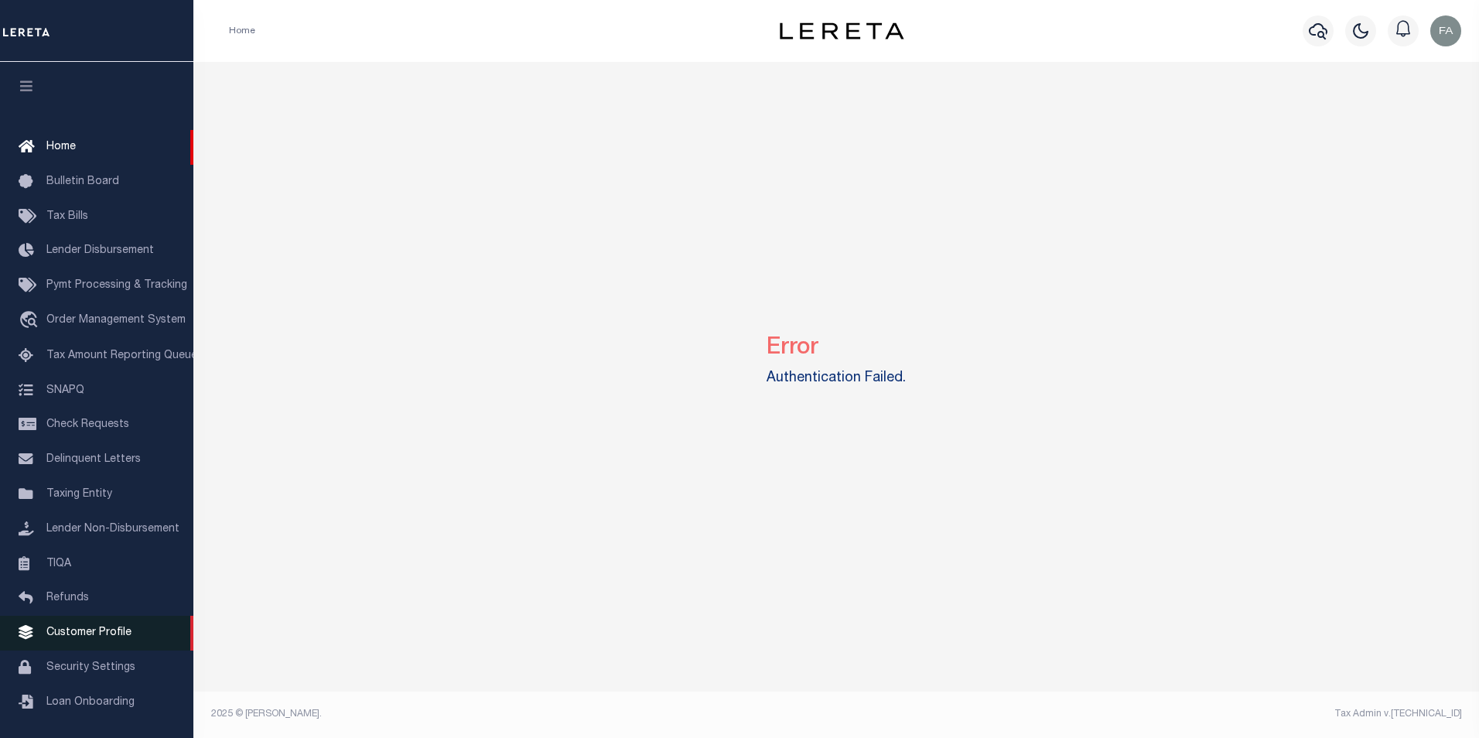
click at [118, 638] on span "Customer Profile" at bounding box center [88, 632] width 85 height 11
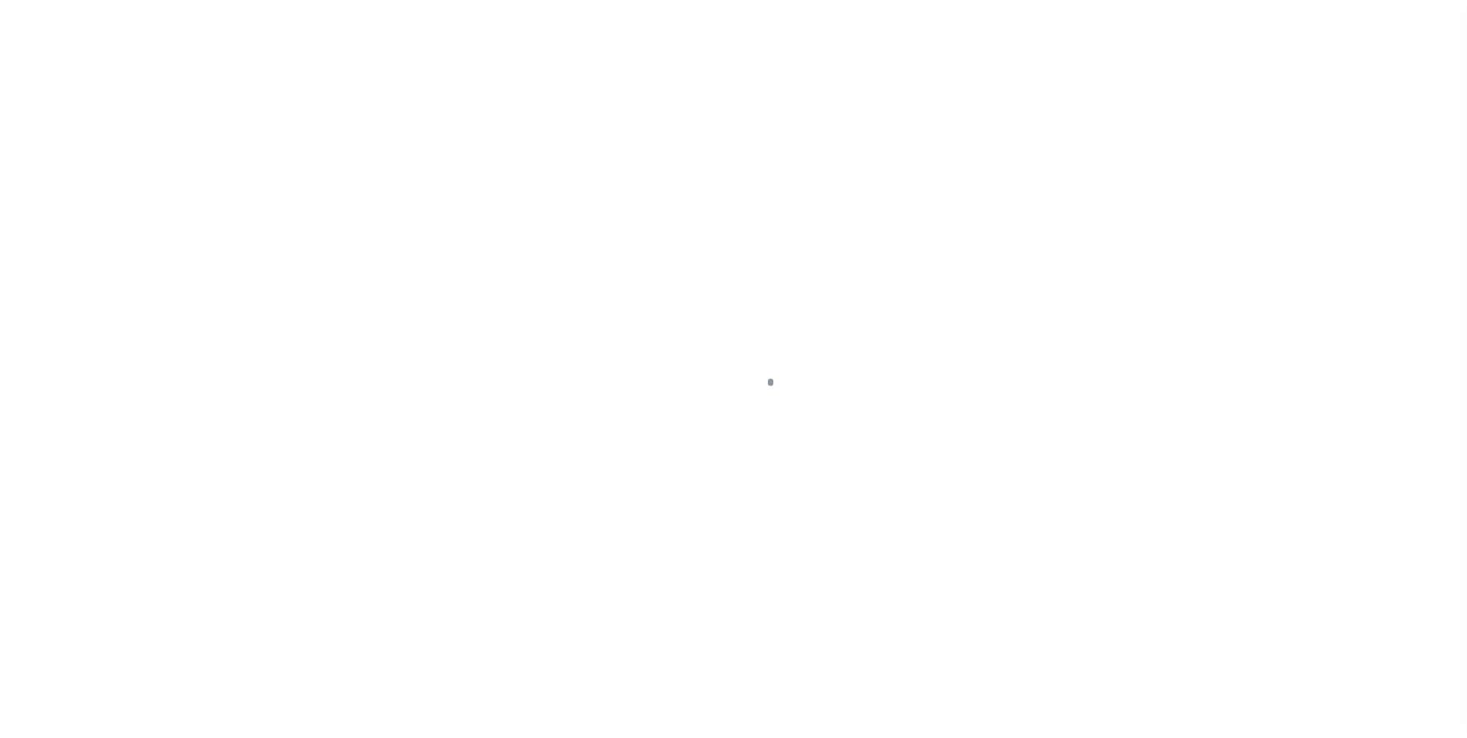
scroll to position [15, 0]
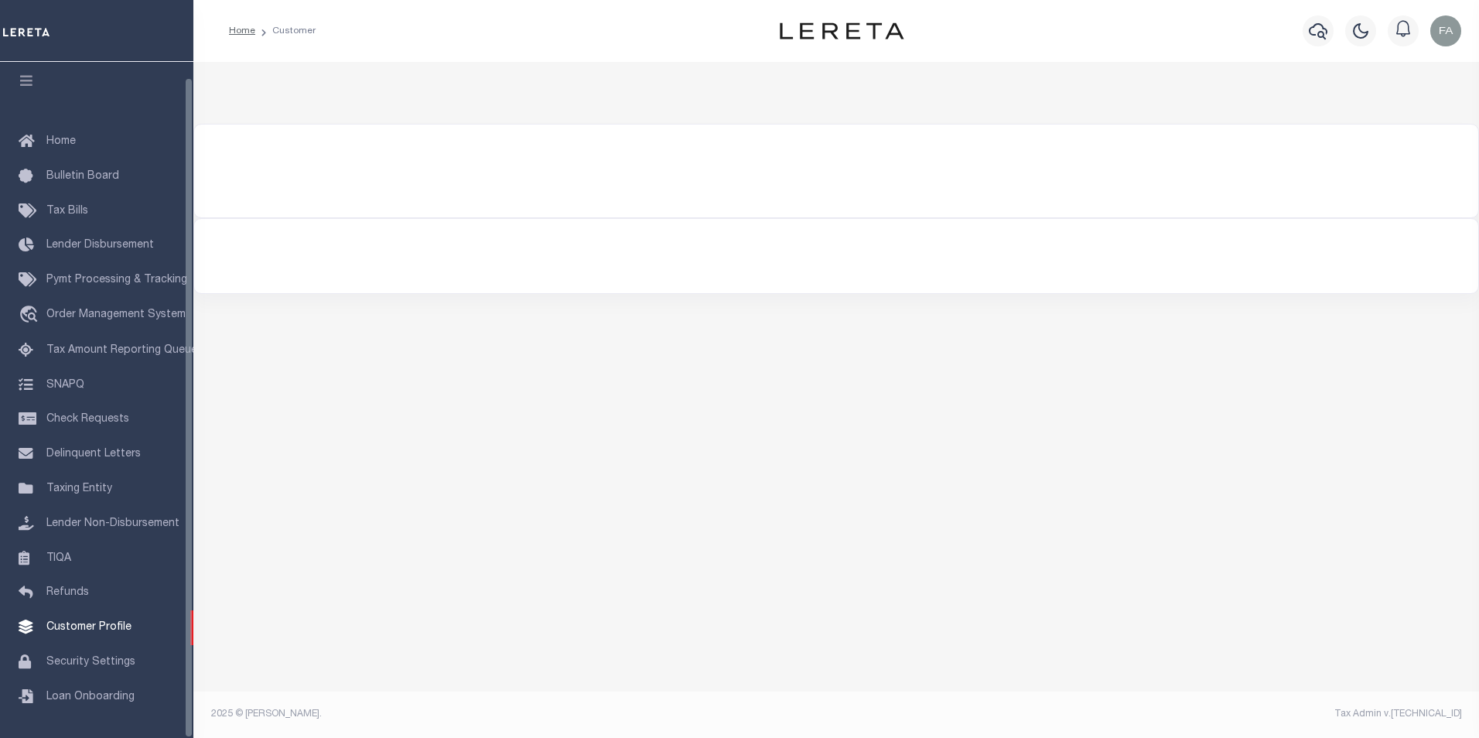
type input "22218"
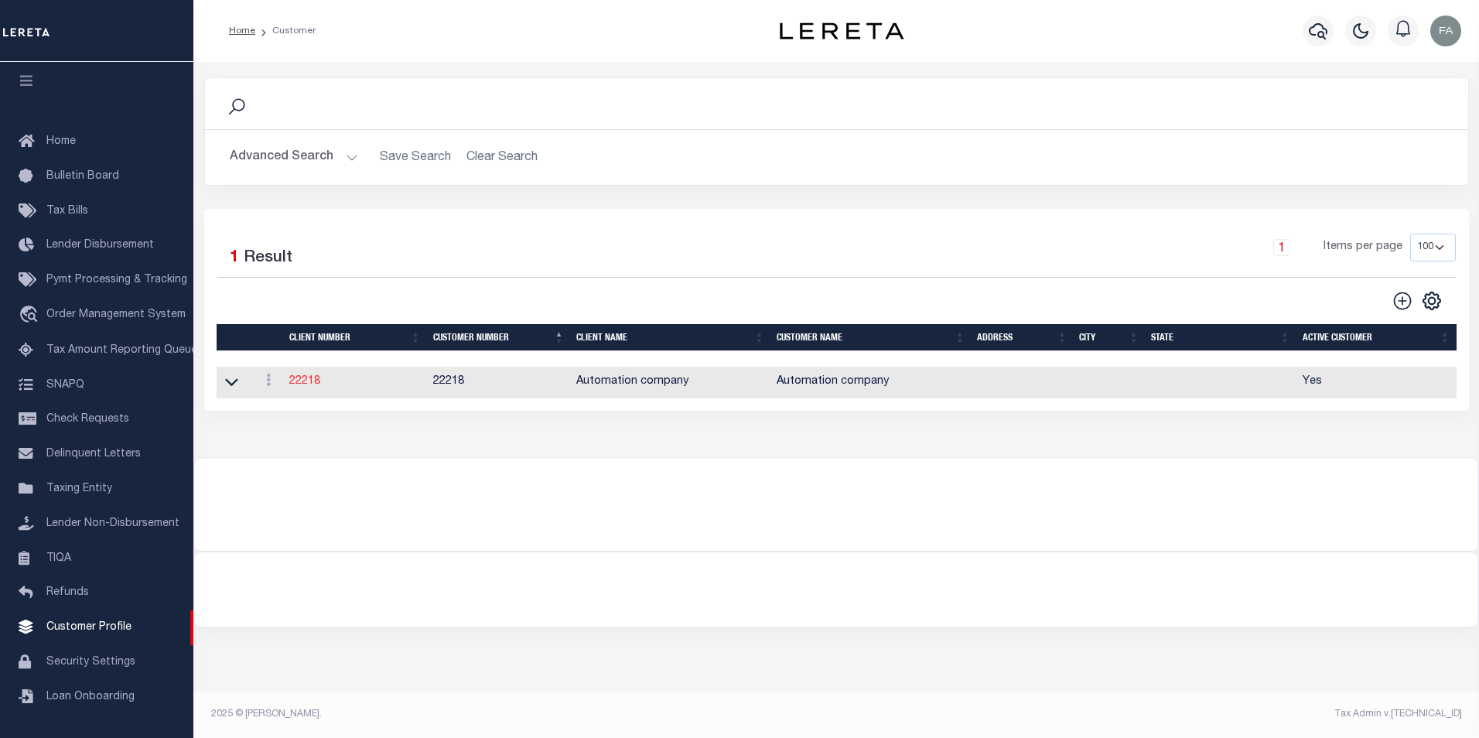
click at [312, 387] on link "22218" at bounding box center [304, 381] width 31 height 11
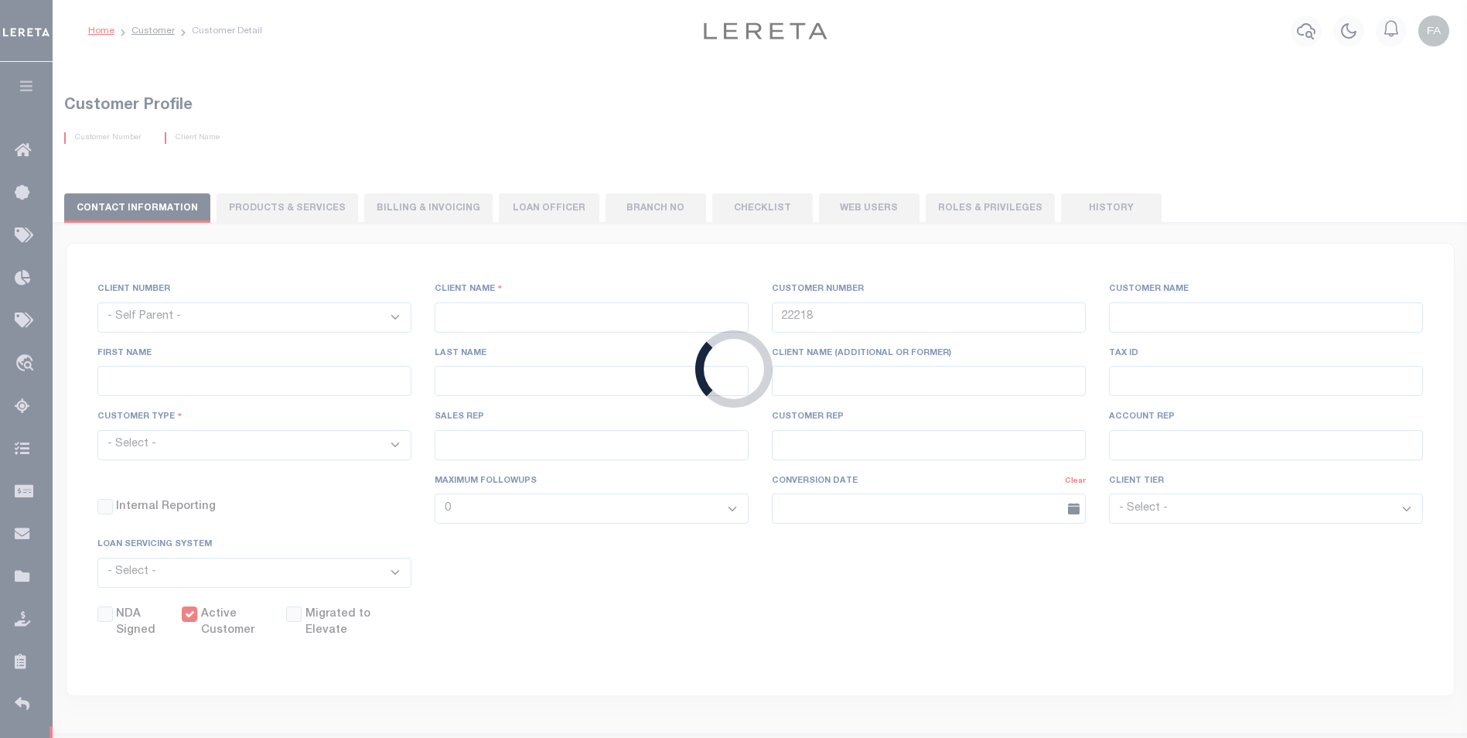
select select
type input "Automation company"
type input "Fausto"
type input "Cabrera"
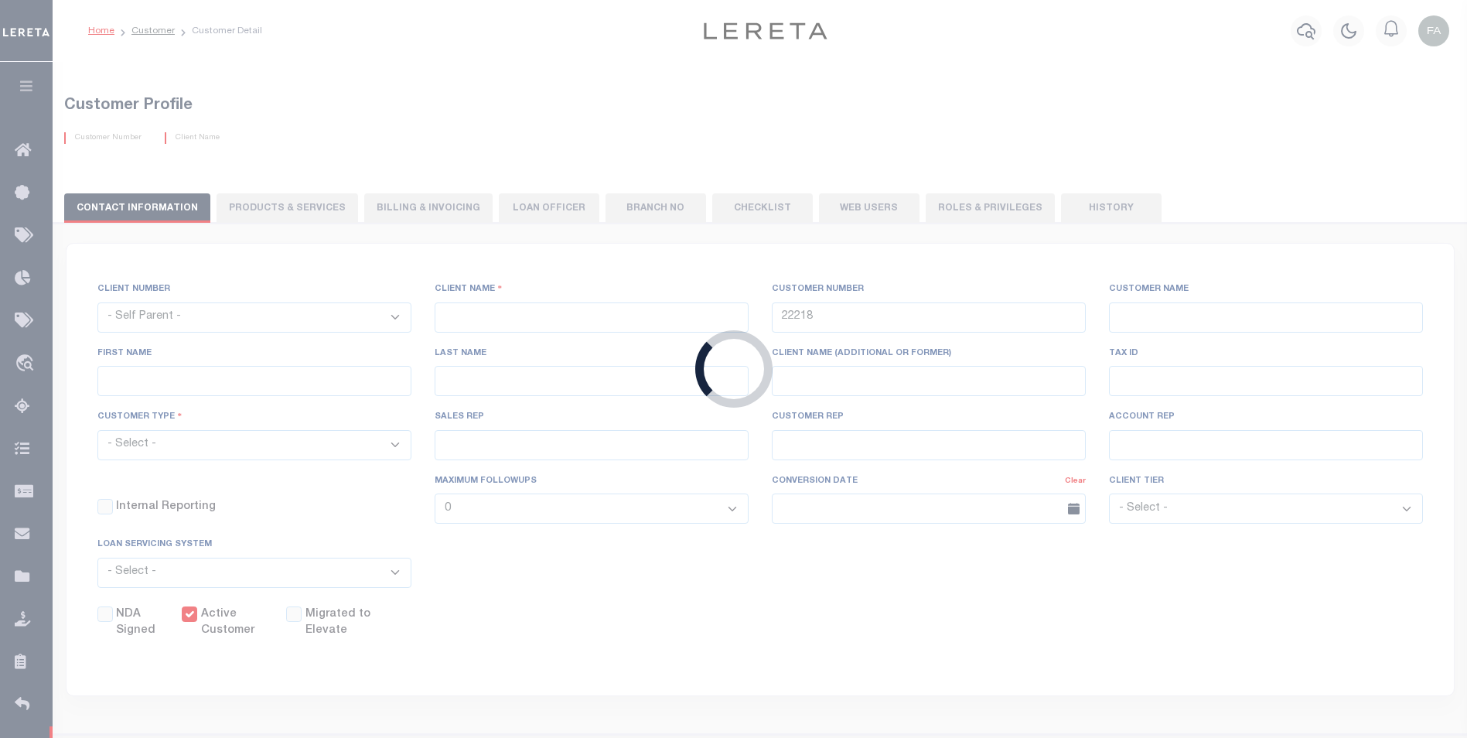
select select "Mixed Portfolio"
type input "08/12/2022"
select select "Tier 1"
checkbox input "true"
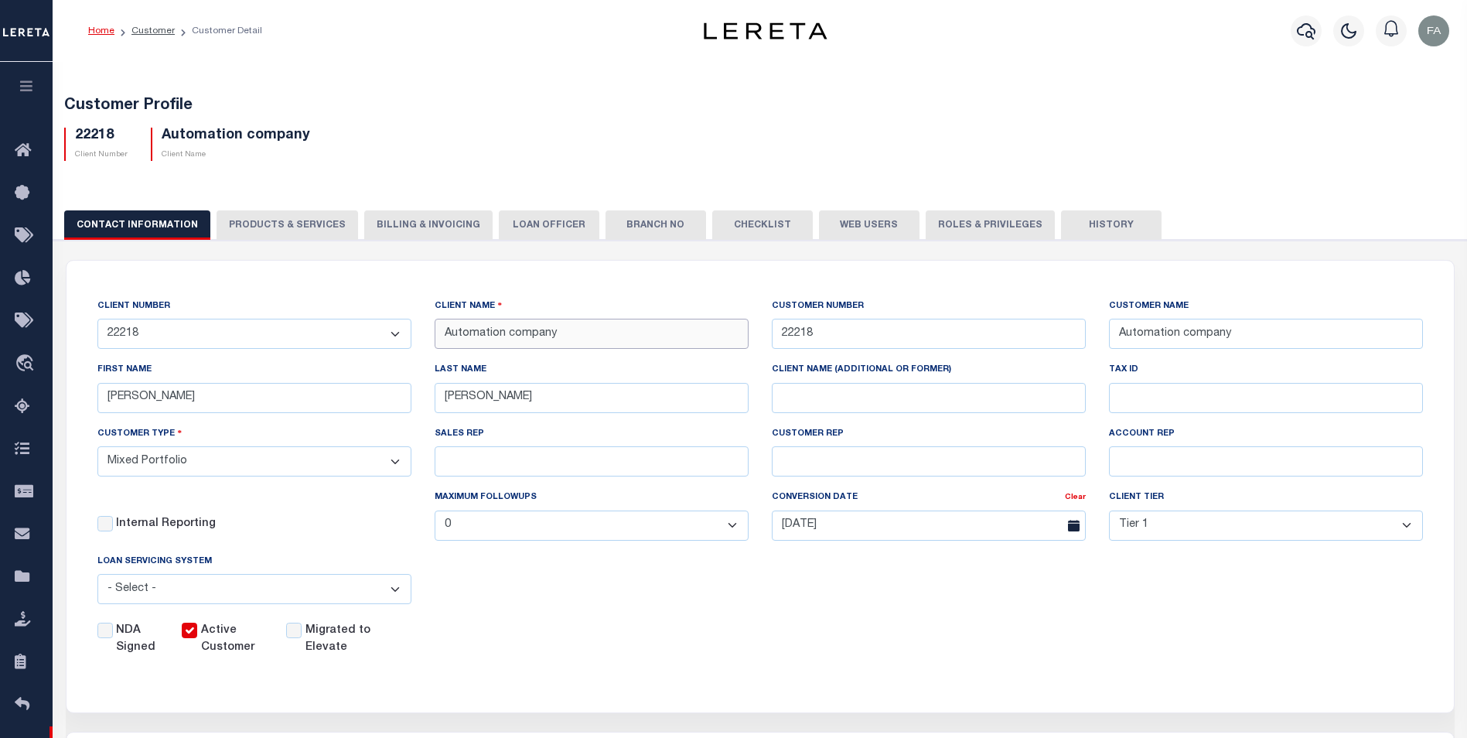
click at [524, 340] on input "Automation company" at bounding box center [592, 334] width 314 height 30
drag, startPoint x: 565, startPoint y: 338, endPoint x: 461, endPoint y: 327, distance: 104.2
click at [405, 332] on div "CLIENT NUMBER - Self Parent - 100744 1011 1012 1013 1014 1016 1017 1018 1019 10…" at bounding box center [760, 477] width 1349 height 359
click at [1176, 389] on input "TAX ID" at bounding box center [1266, 398] width 314 height 30
click at [1022, 406] on input "Client Name (additional or former)" at bounding box center [929, 398] width 314 height 30
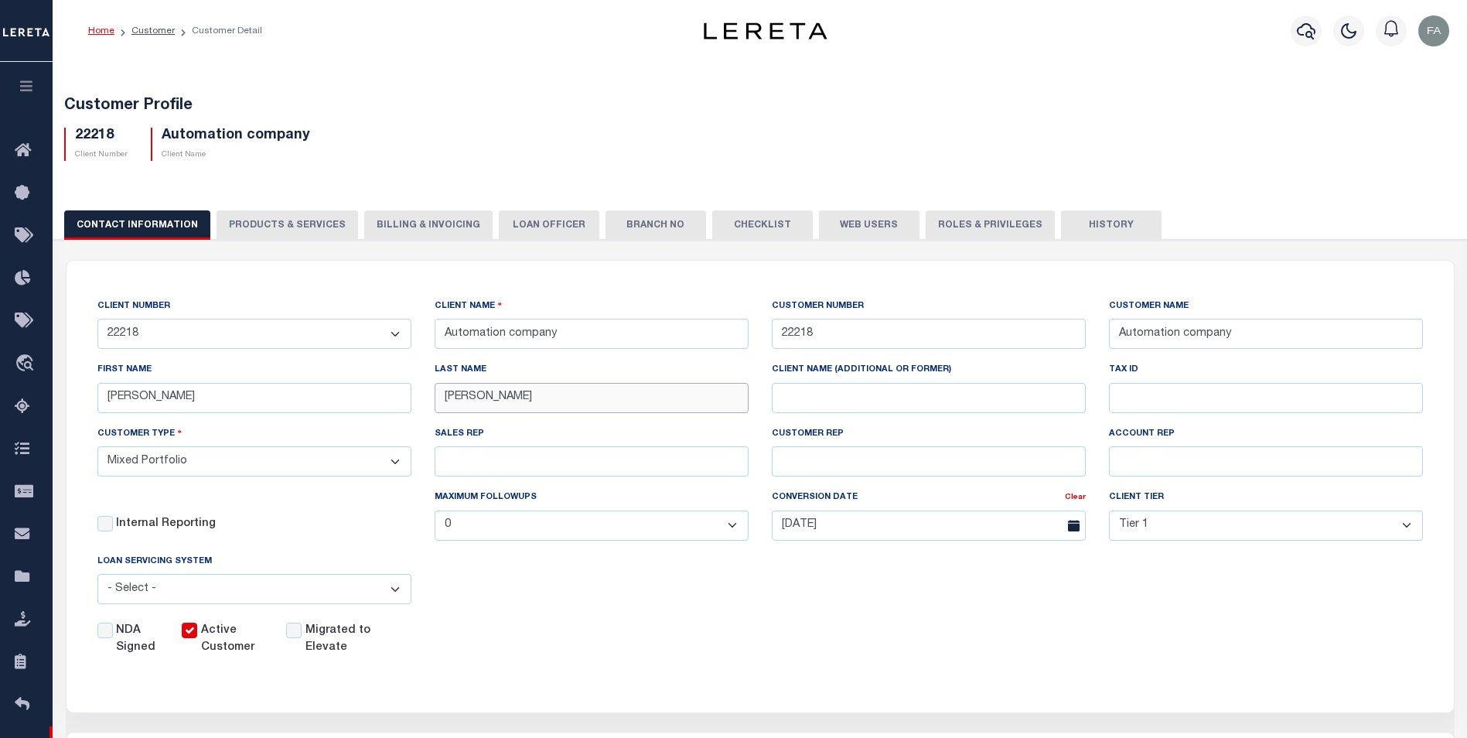
click at [678, 403] on input "Cabrera" at bounding box center [592, 398] width 314 height 30
click at [692, 367] on div "LAST NAME Cabrera" at bounding box center [592, 386] width 314 height 51
click at [142, 26] on link "Customer" at bounding box center [152, 30] width 43 height 9
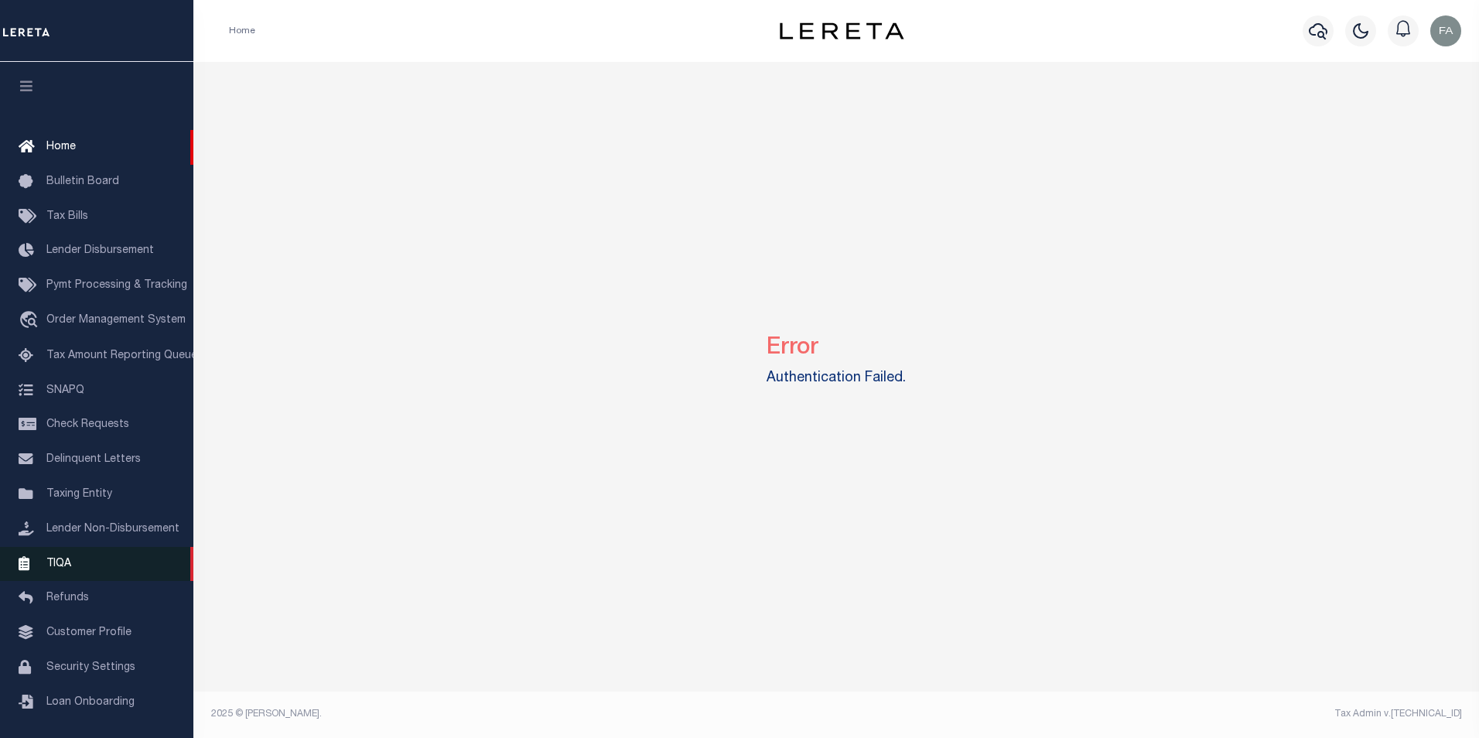
click at [78, 573] on link "TIQA" at bounding box center [96, 564] width 193 height 35
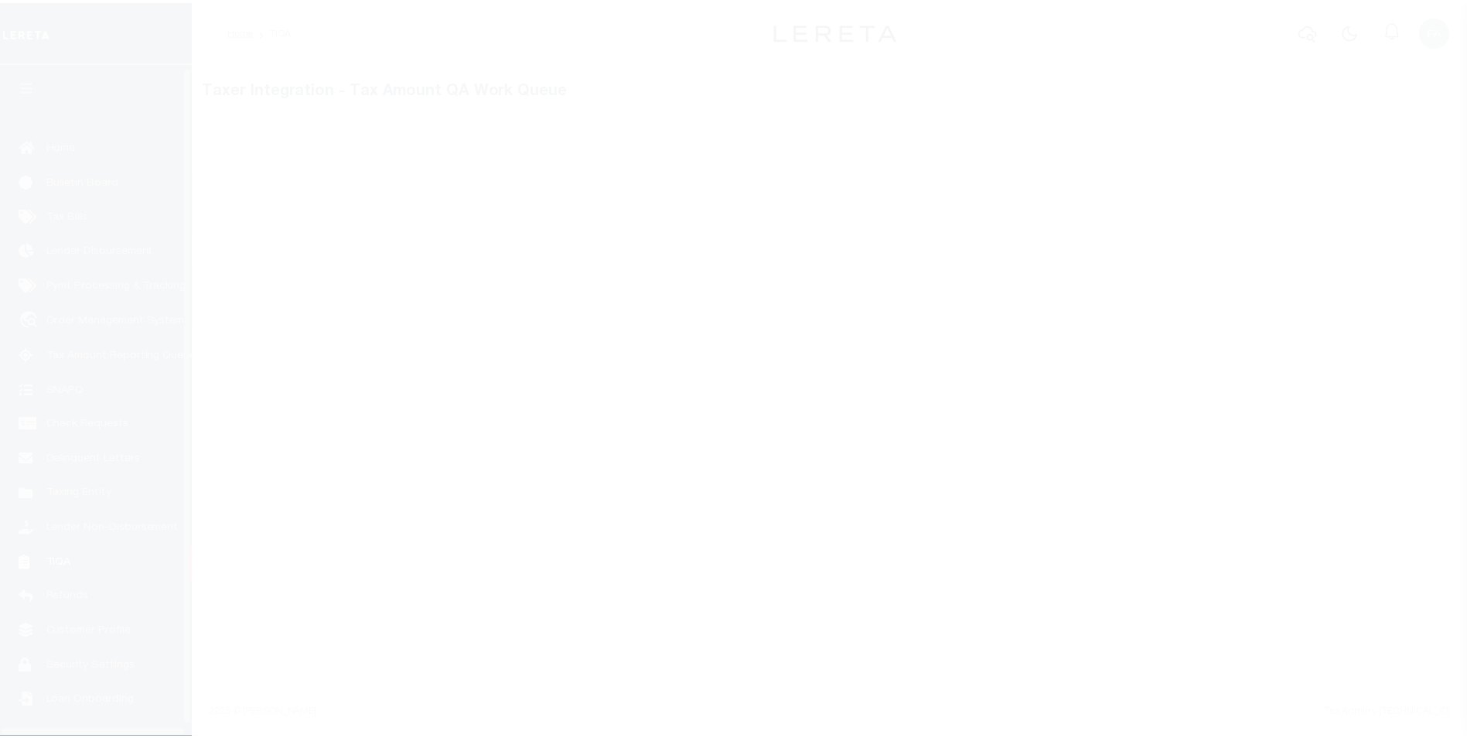
scroll to position [15, 0]
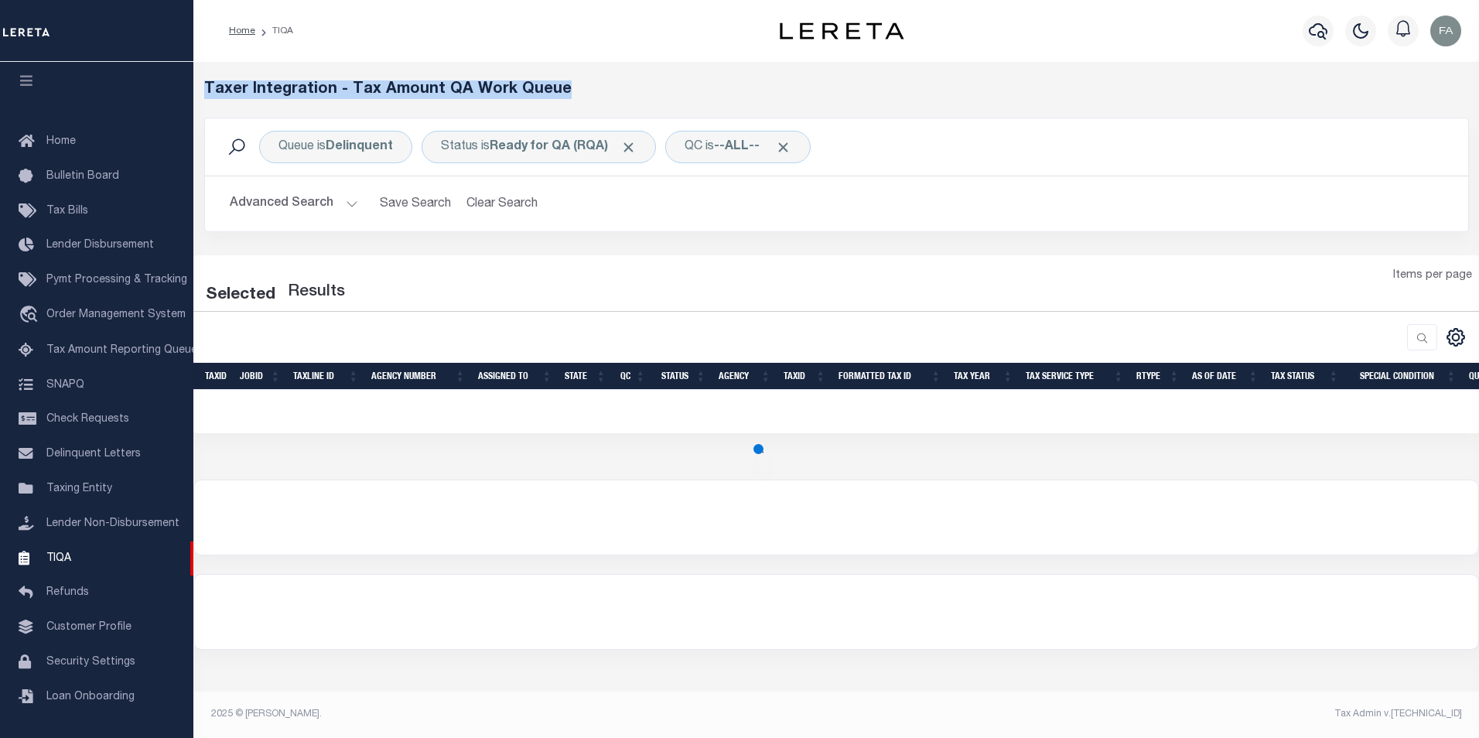
drag, startPoint x: 564, startPoint y: 89, endPoint x: 199, endPoint y: 98, distance: 365.2
click at [199, 98] on div "Taxer Integration - Tax Amount QA Work Queue" at bounding box center [837, 98] width 1288 height 37
copy h5 "Taxer Integration - Tax Amount QA Work Queue"
click at [606, 92] on h5 "Taxer Integration - Tax Amount QA Work Queue" at bounding box center [836, 89] width 1265 height 19
click at [551, 268] on div "Items per page" at bounding box center [1000, 282] width 959 height 29
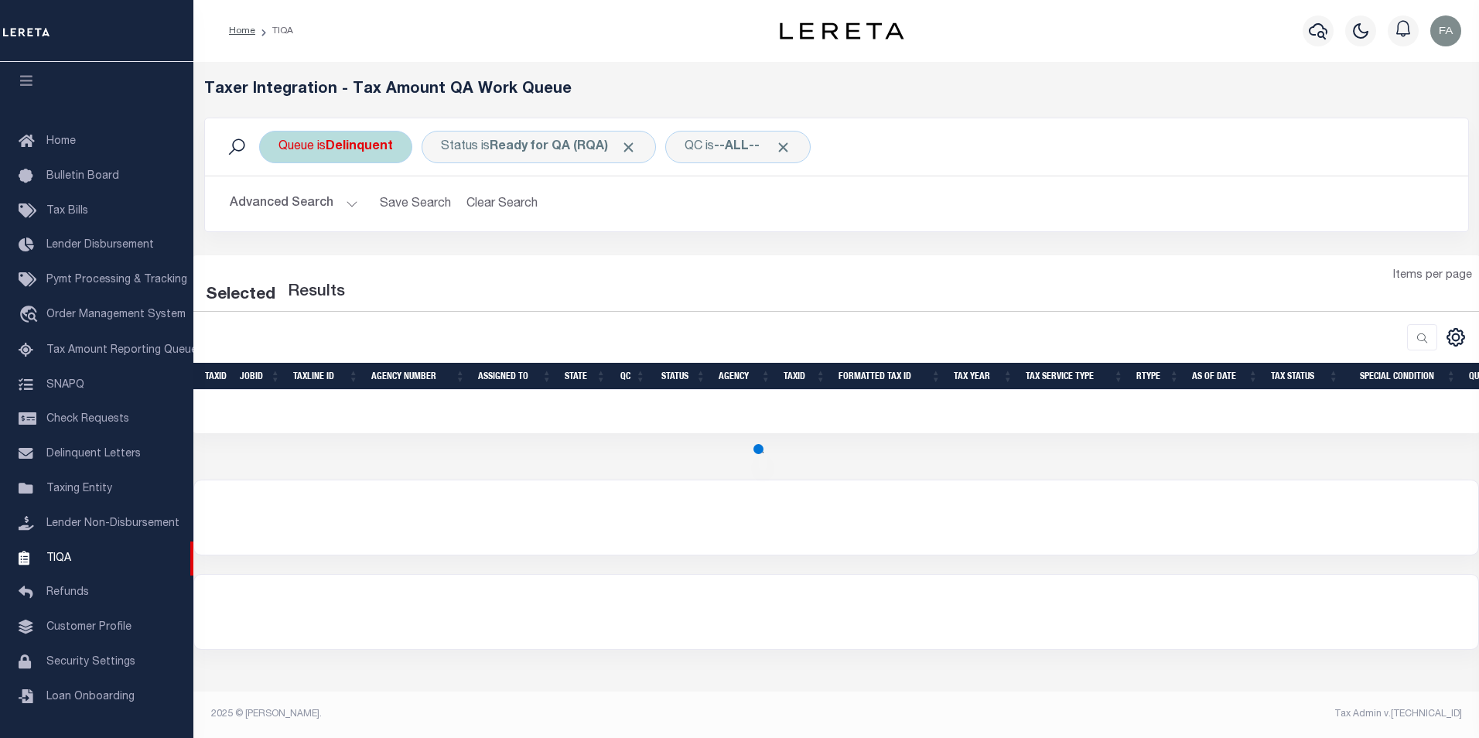
select select "200"
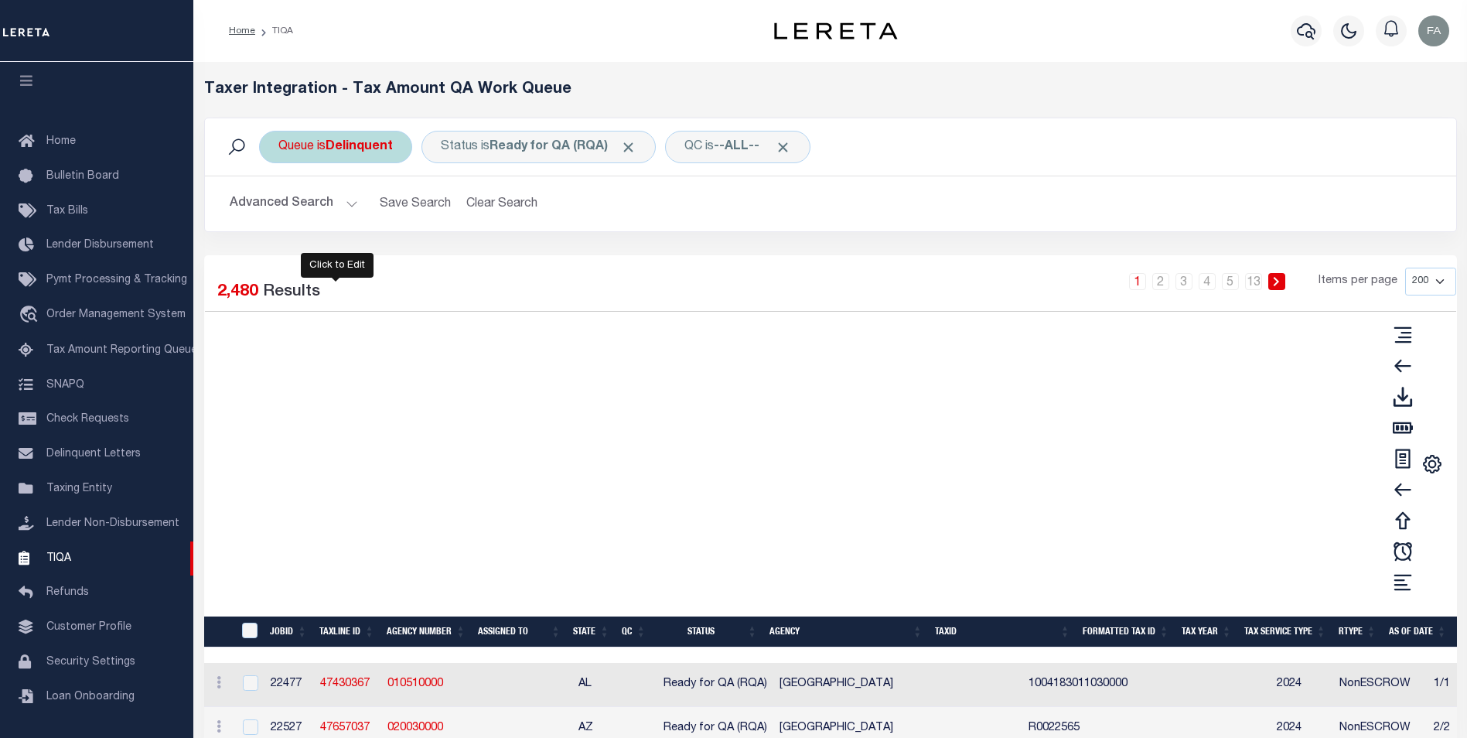
click at [391, 151] on b "Delinquent" at bounding box center [359, 147] width 67 height 12
select select "DEL"
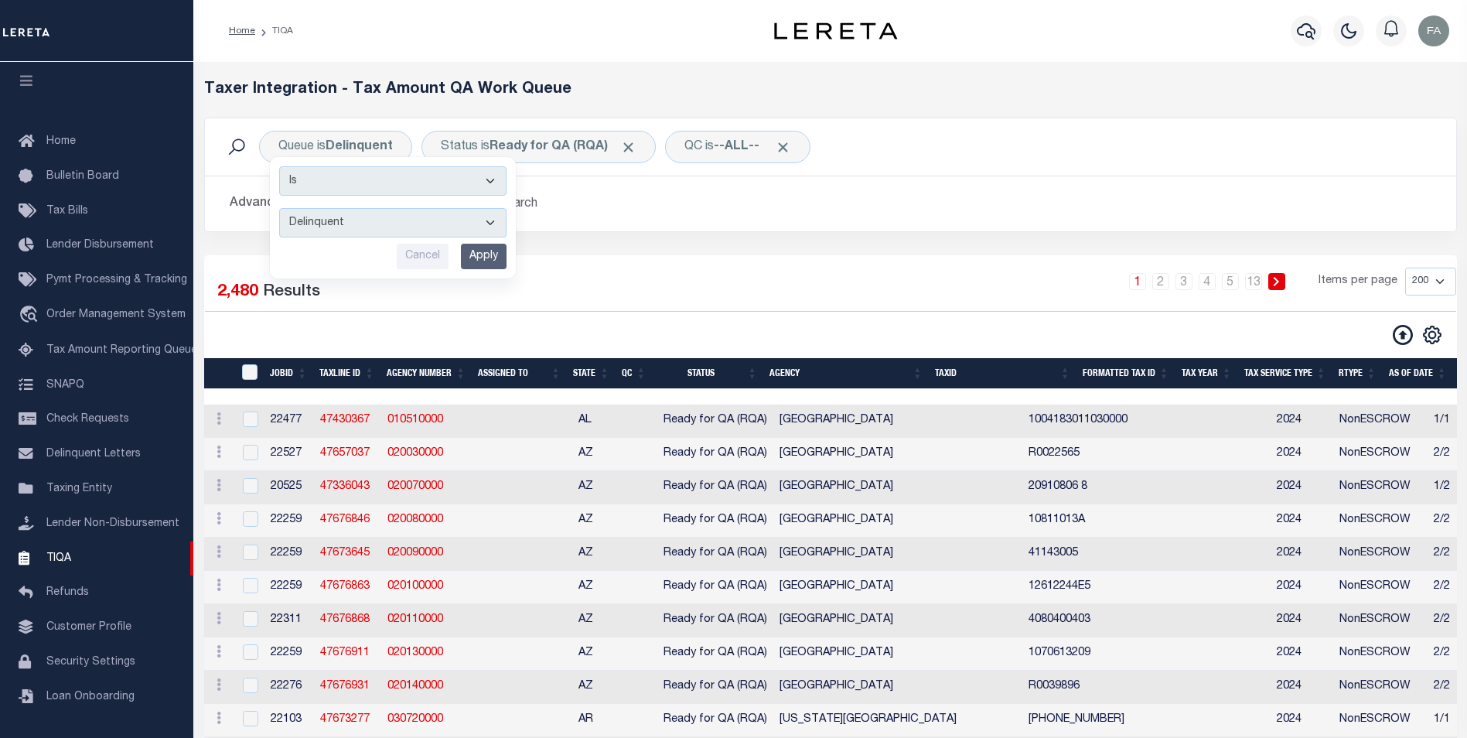
click at [685, 190] on h2 "Advanced Search Save Search Clear Search" at bounding box center [830, 204] width 1227 height 30
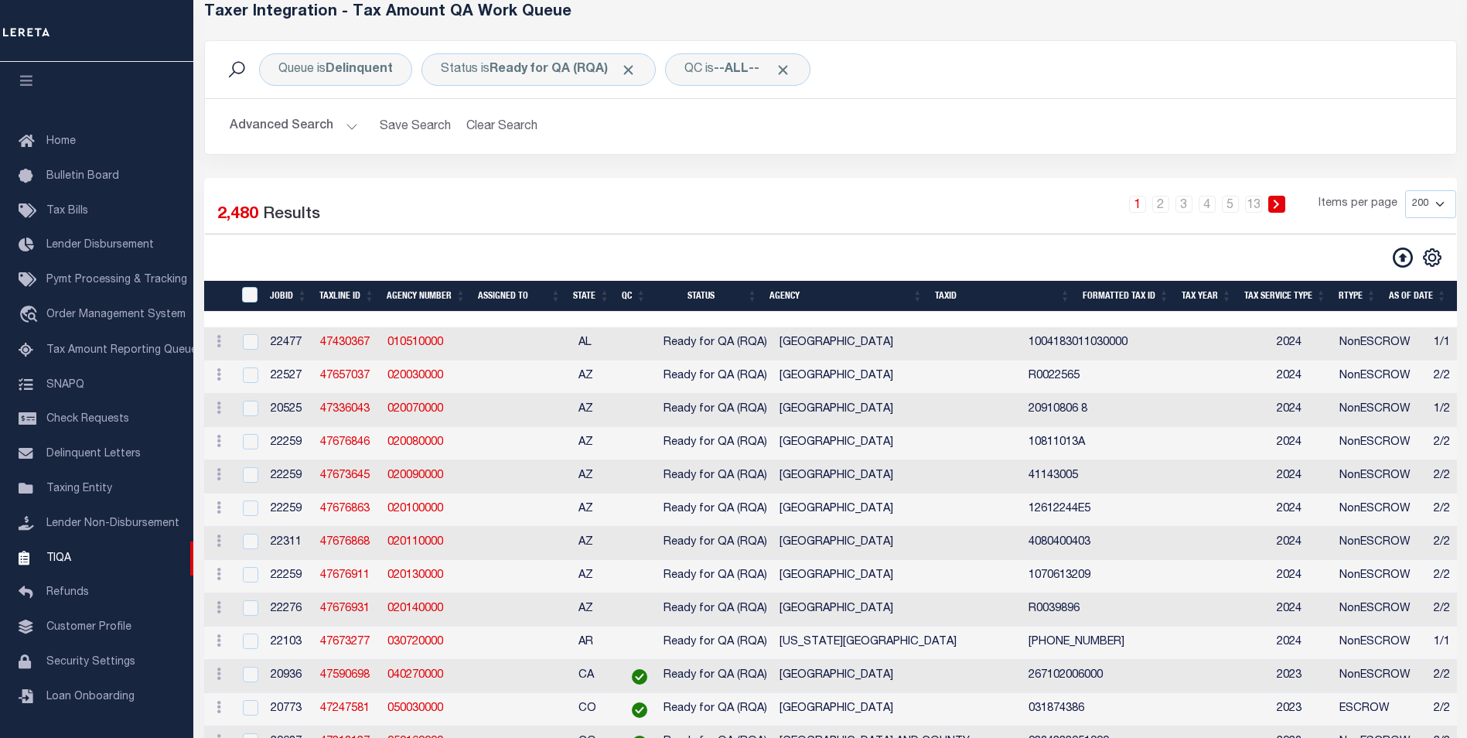
scroll to position [0, 0]
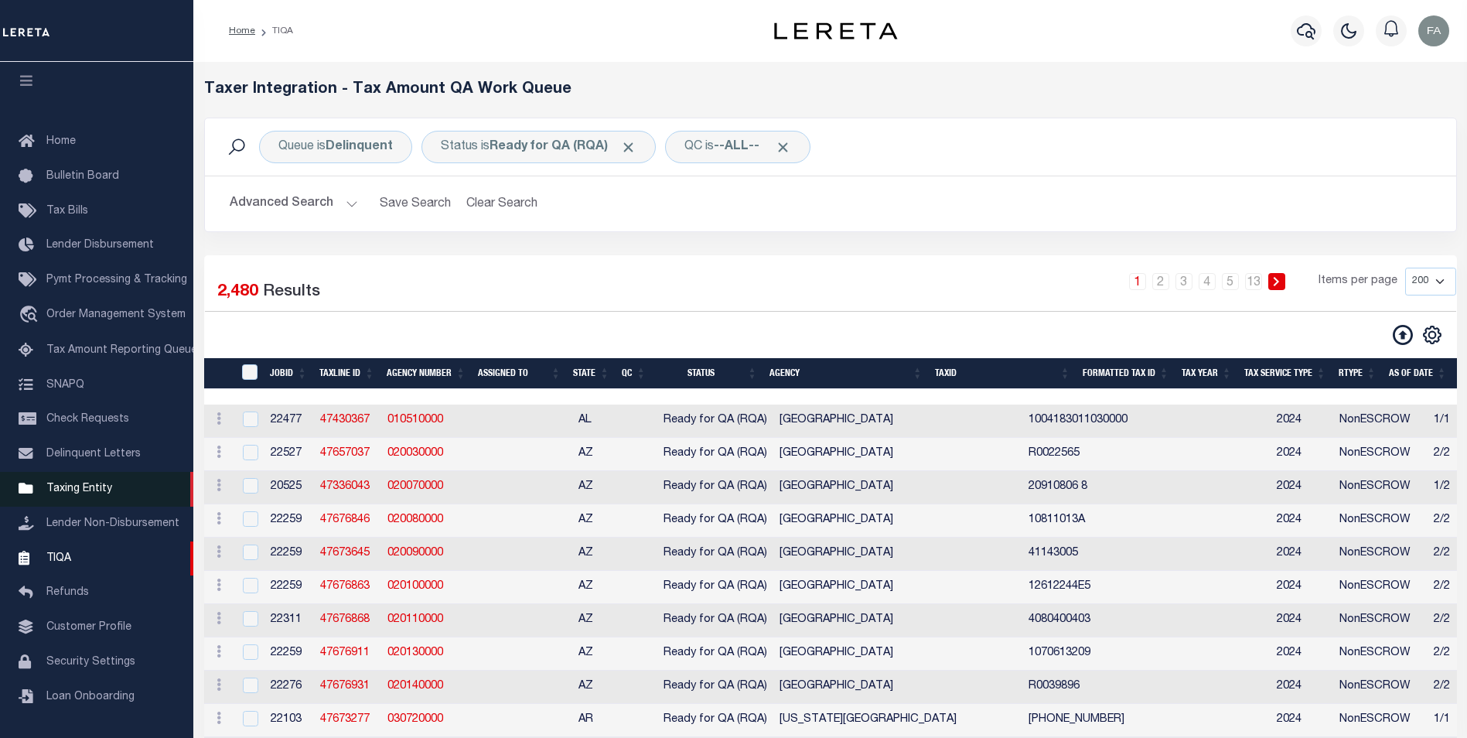
click at [95, 485] on span "Taxing Entity" at bounding box center [79, 488] width 66 height 11
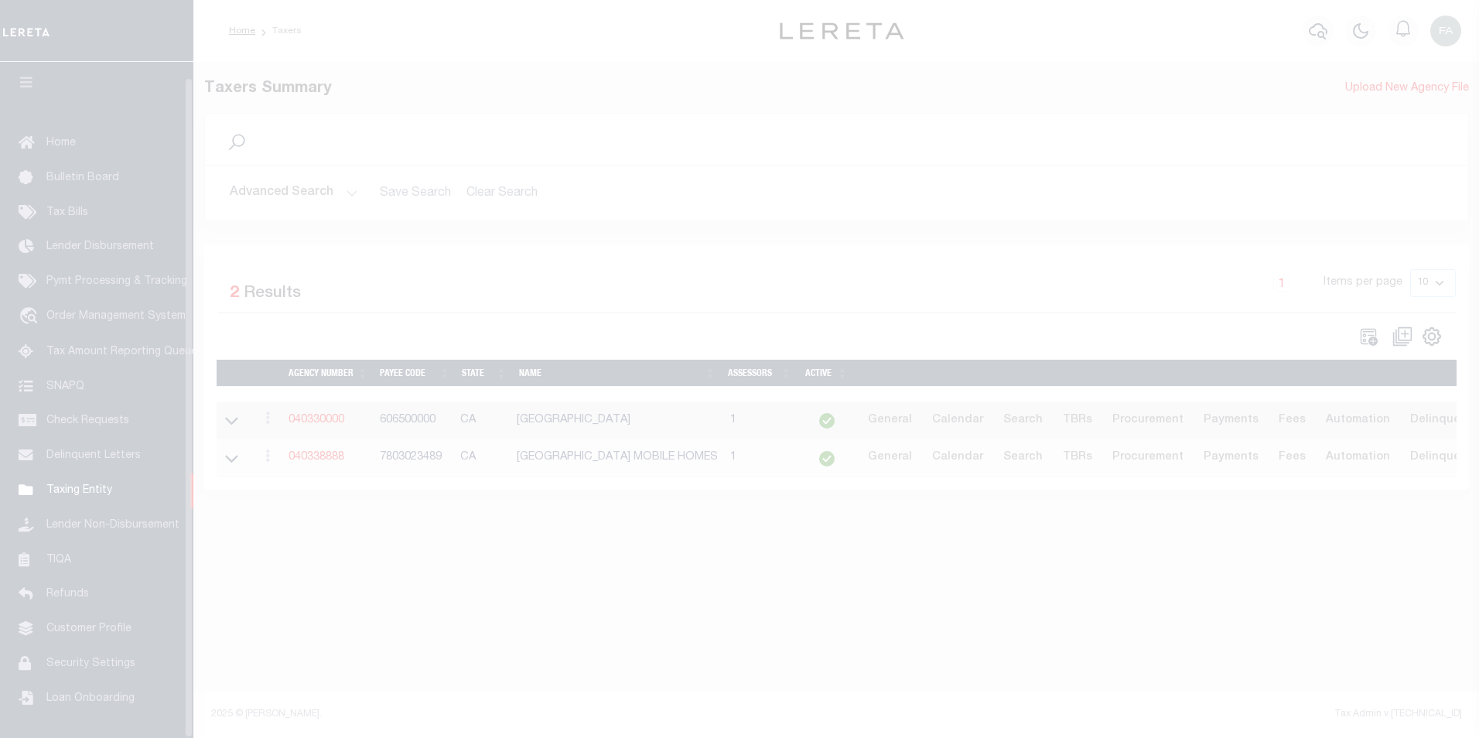
scroll to position [15, 0]
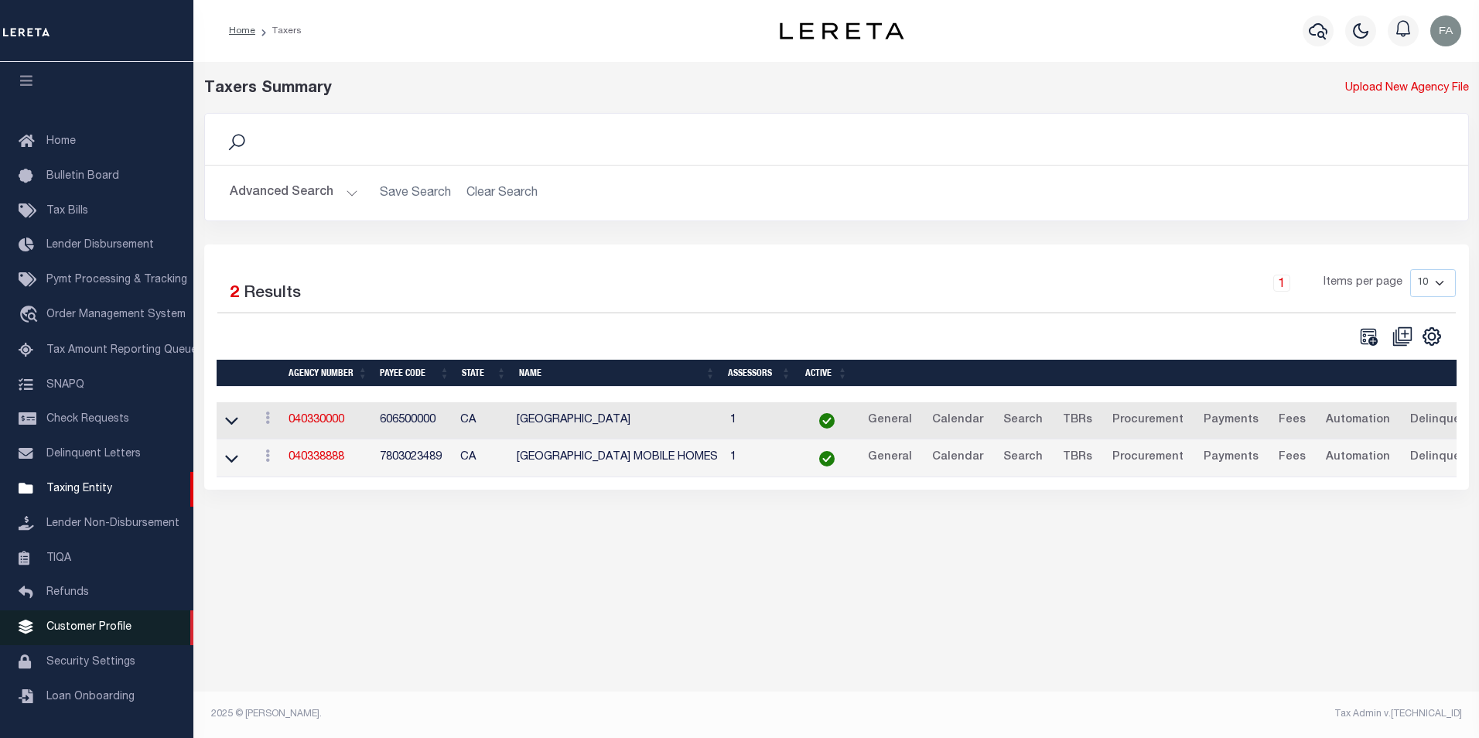
click at [92, 629] on span "Customer Profile" at bounding box center [88, 627] width 85 height 11
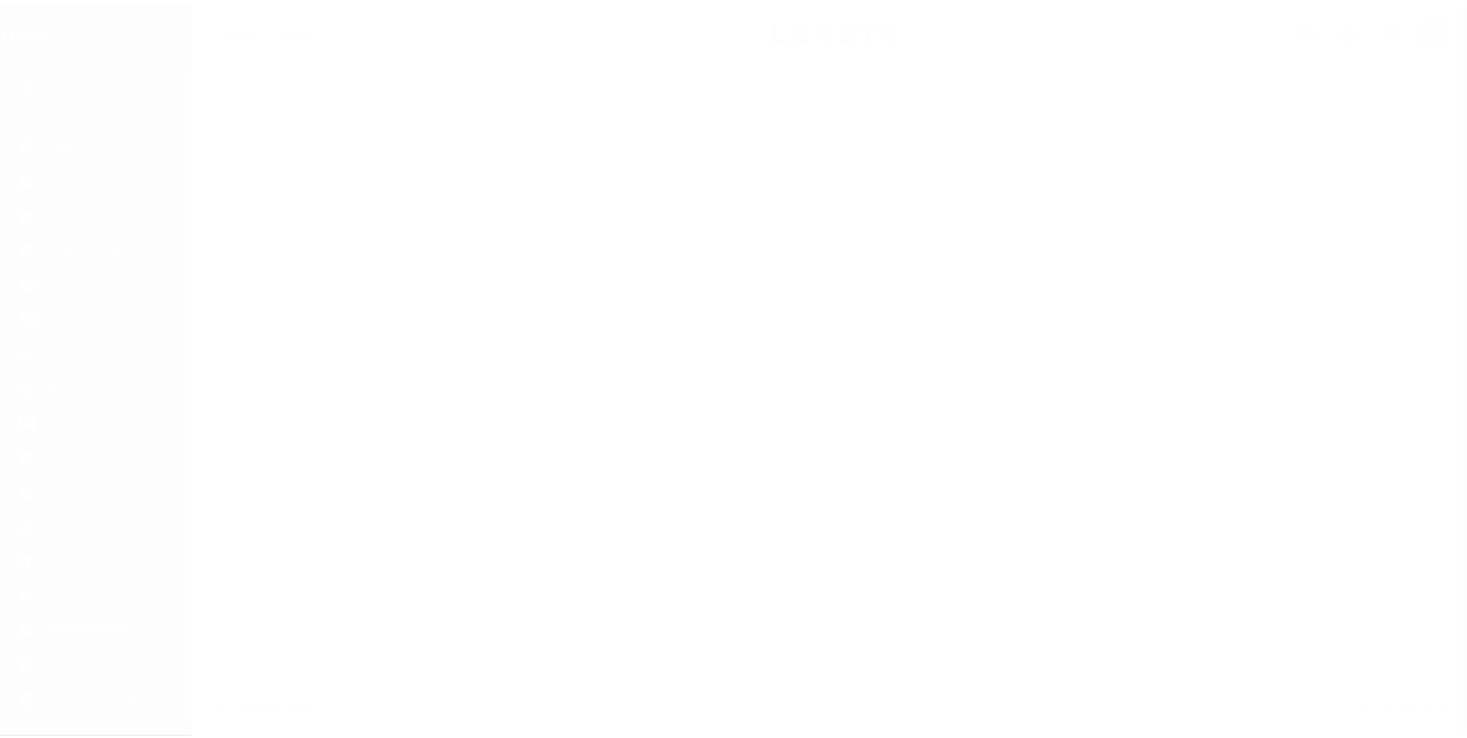
scroll to position [15, 0]
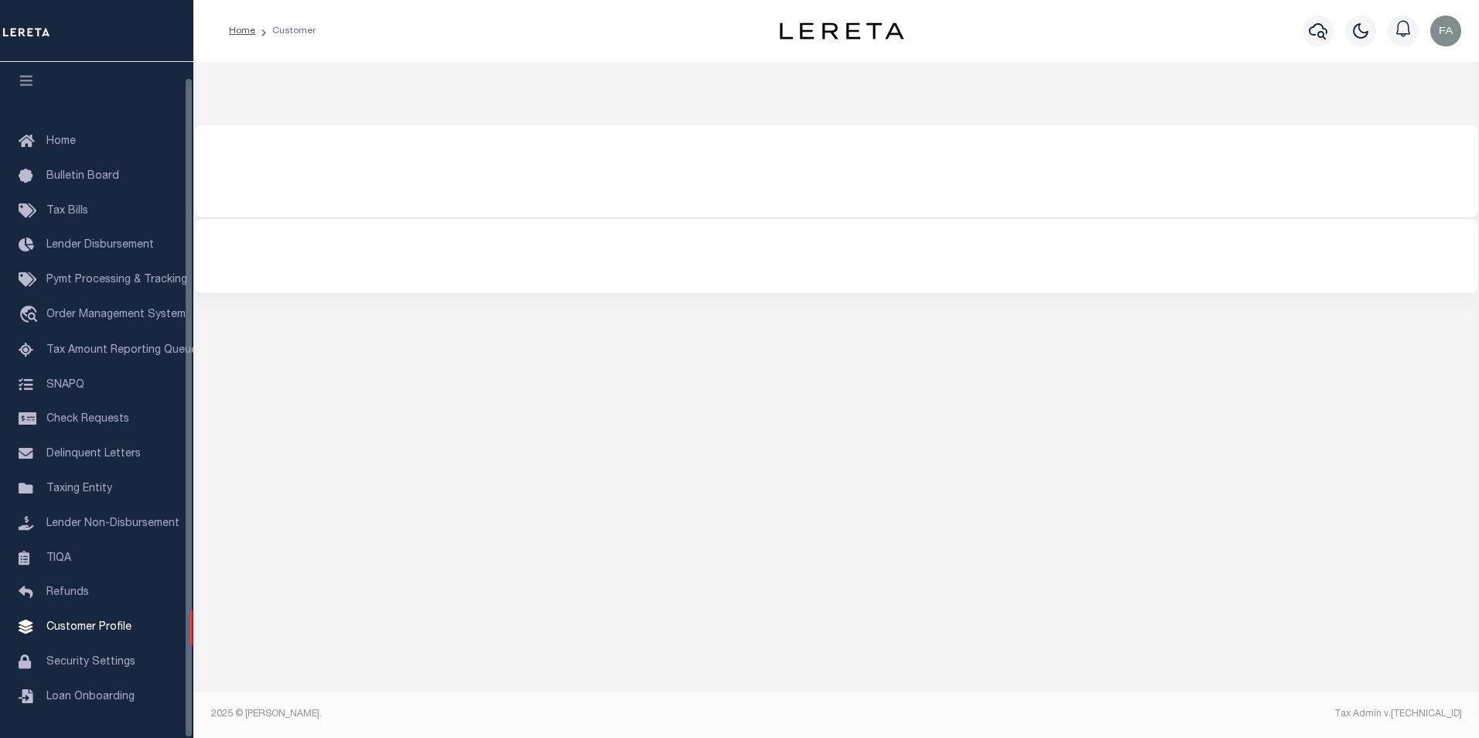
type input "22218"
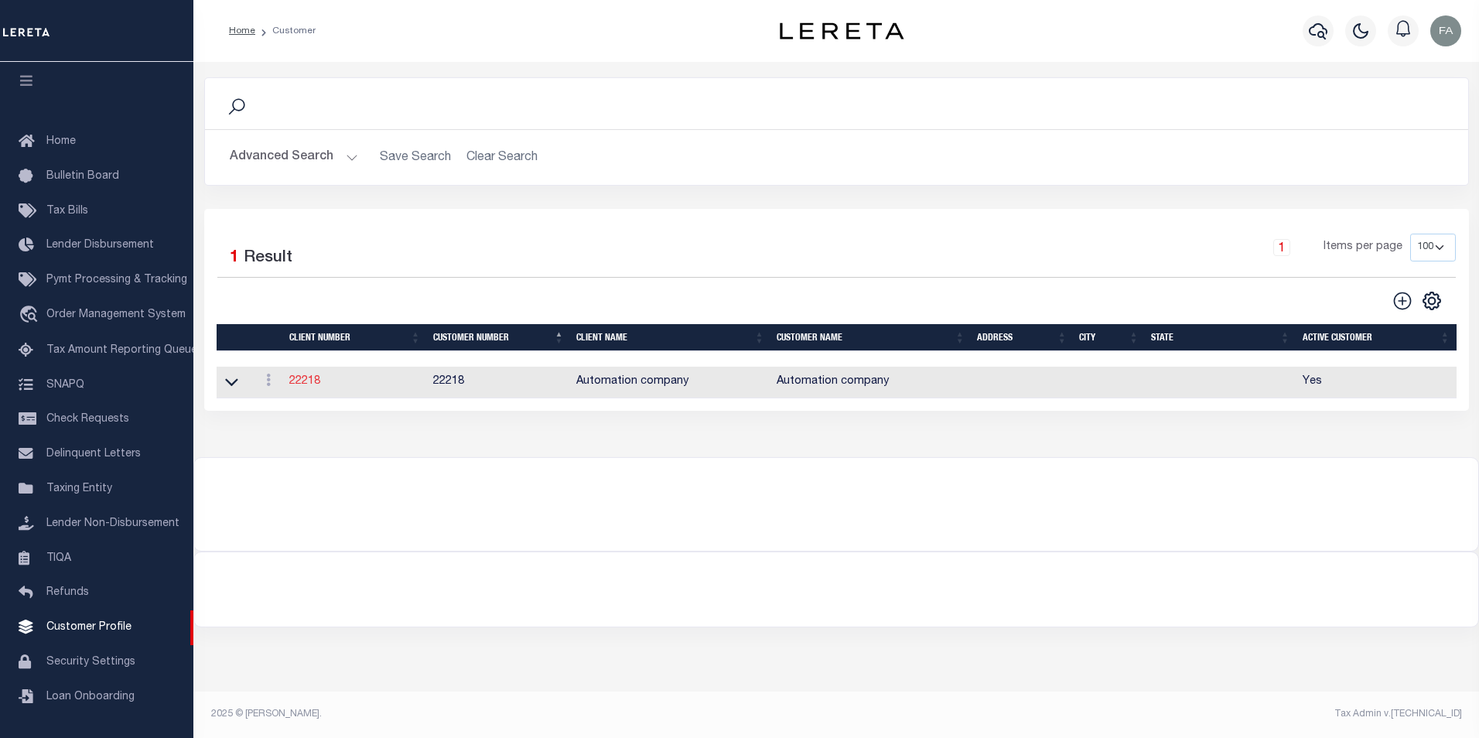
click at [309, 383] on link "22218" at bounding box center [304, 381] width 31 height 11
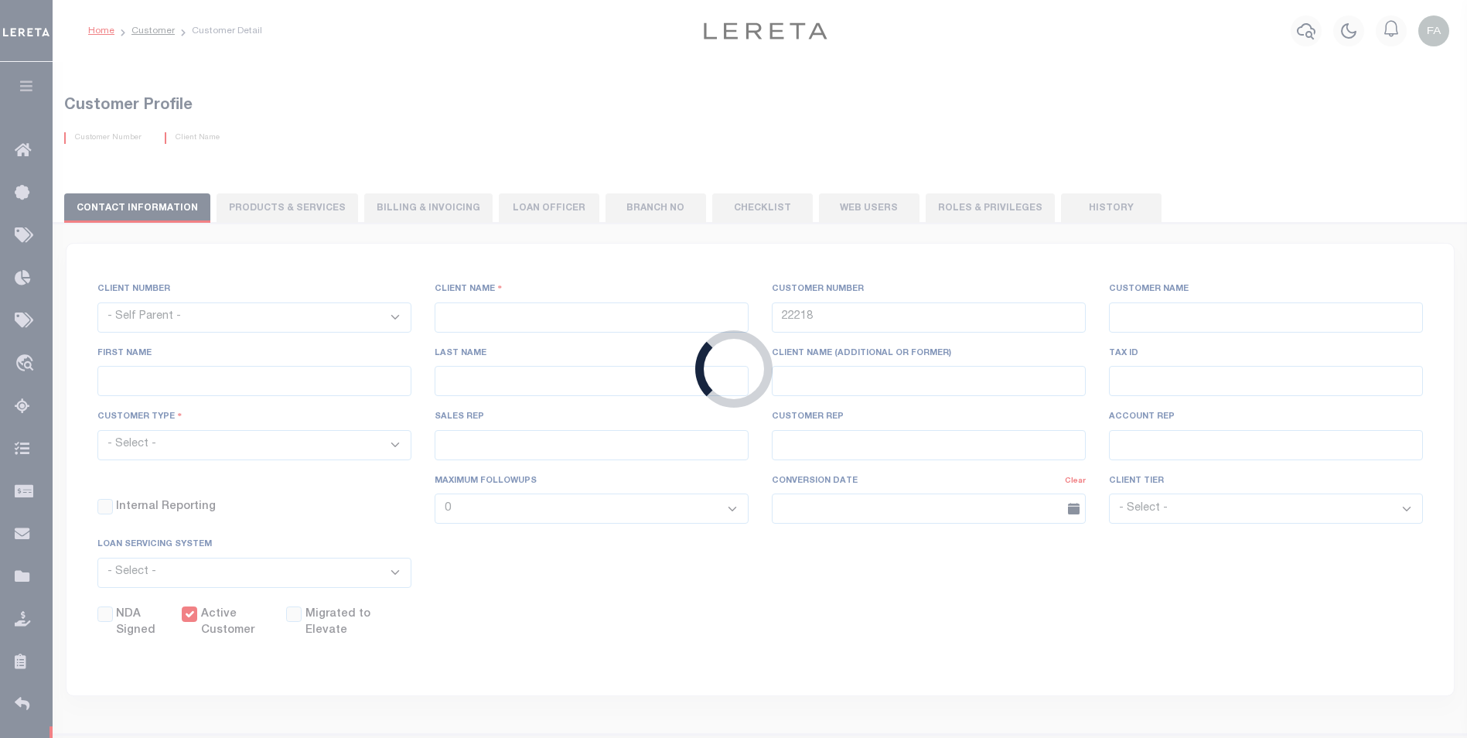
select select
type input "Automation company"
type input "Fausto"
type input "[PERSON_NAME]"
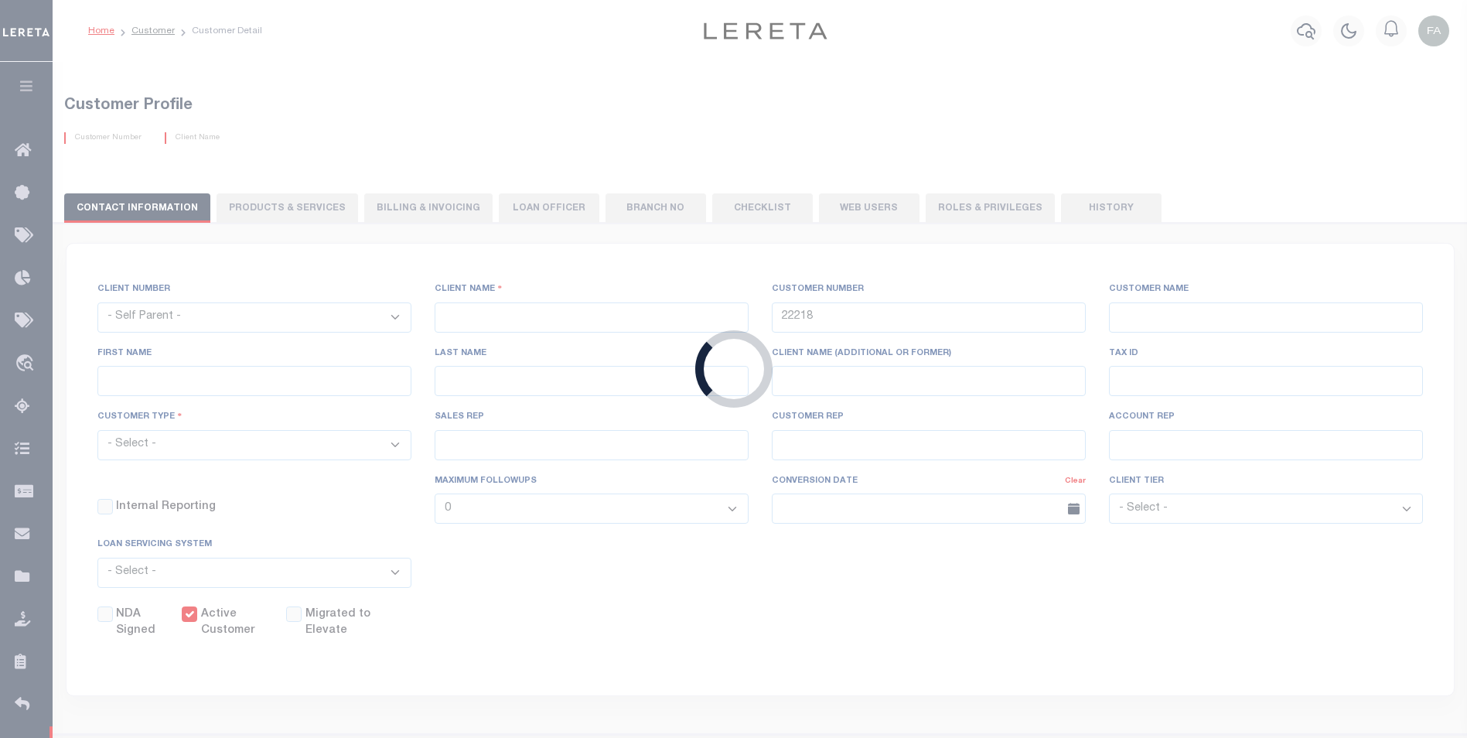
select select "Mixed Portfolio"
type input "[DATE]"
select select "Tier 1"
checkbox input "true"
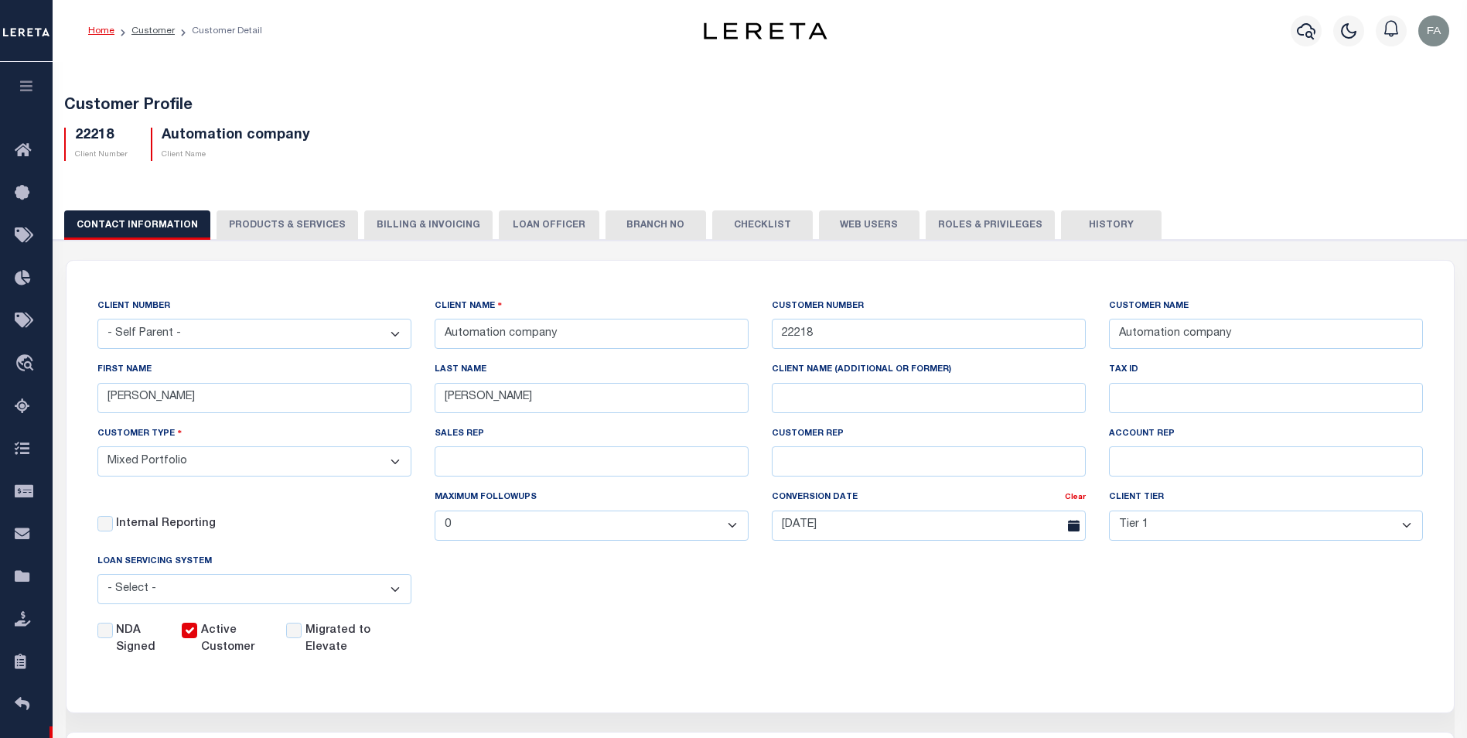
click at [845, 226] on button "Web Users" at bounding box center [869, 224] width 101 height 29
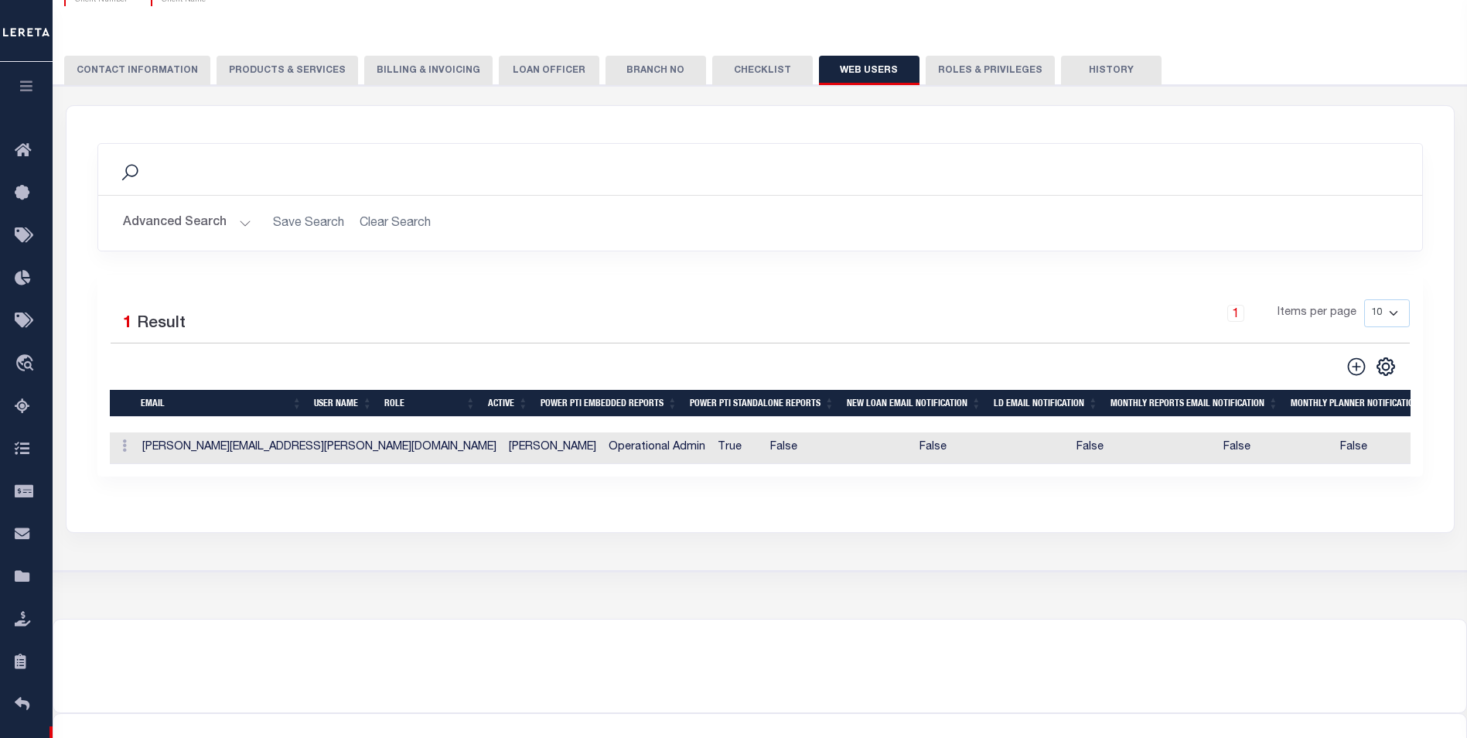
scroll to position [77, 0]
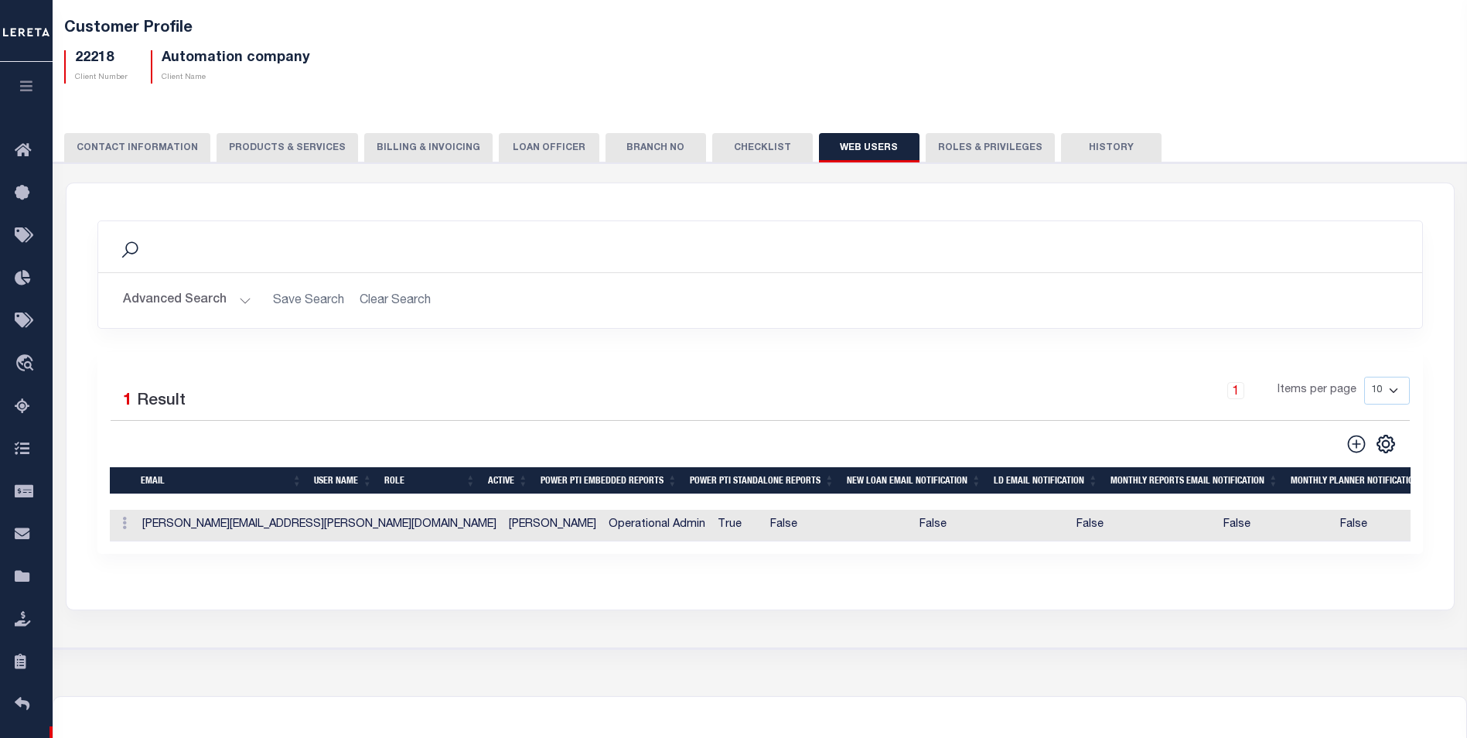
click at [294, 149] on button "PRODUCTS & SERVICES" at bounding box center [288, 147] width 142 height 29
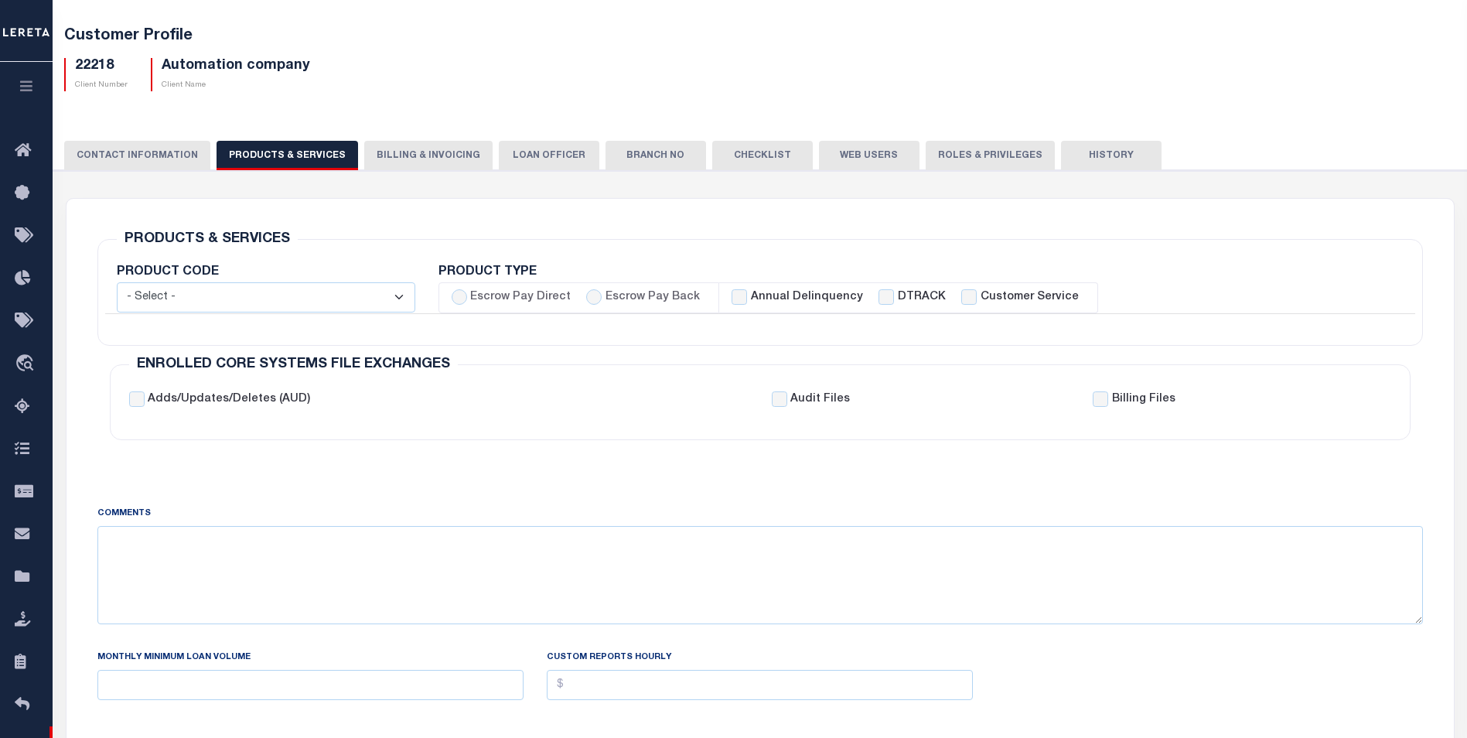
click at [540, 148] on button "LOAN OFFICER" at bounding box center [549, 155] width 101 height 29
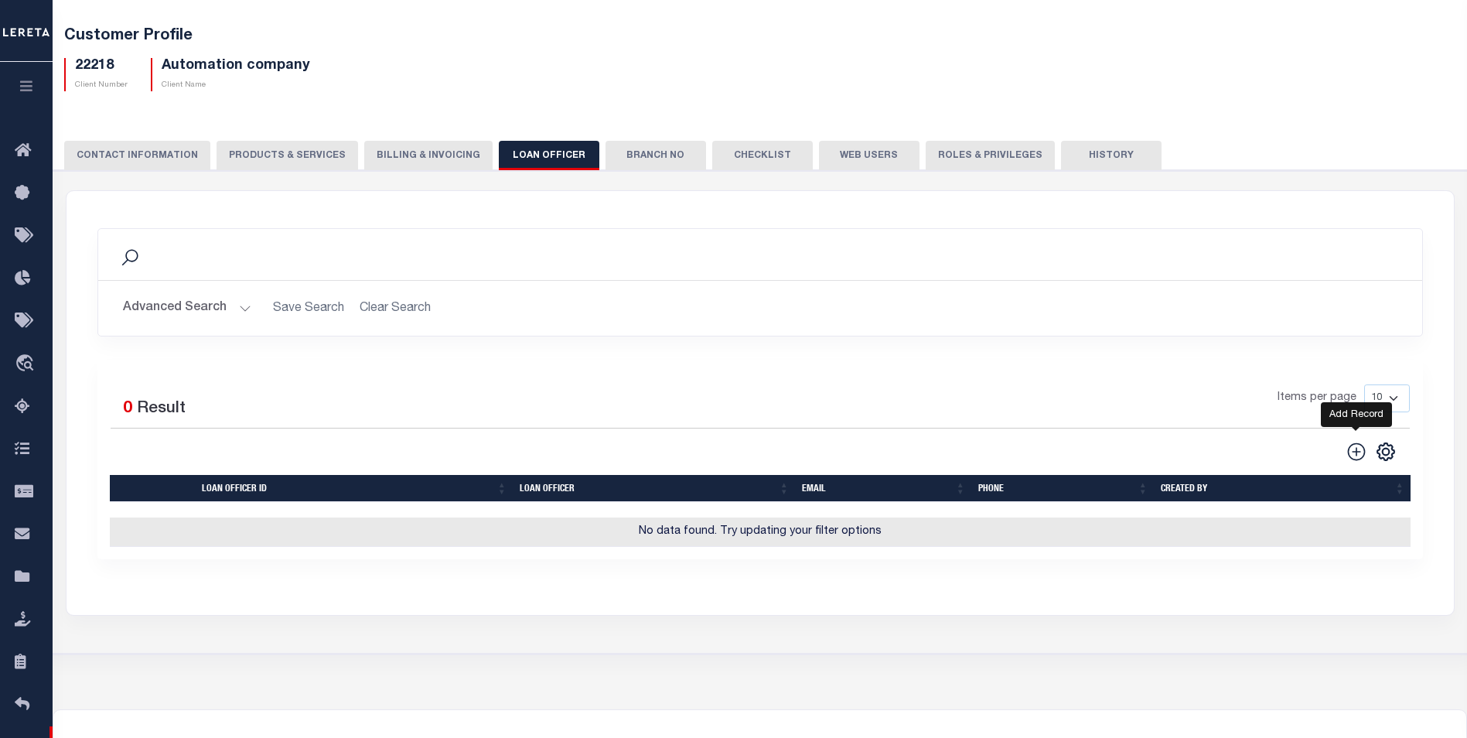
click at [1360, 452] on icon at bounding box center [1357, 452] width 20 height 20
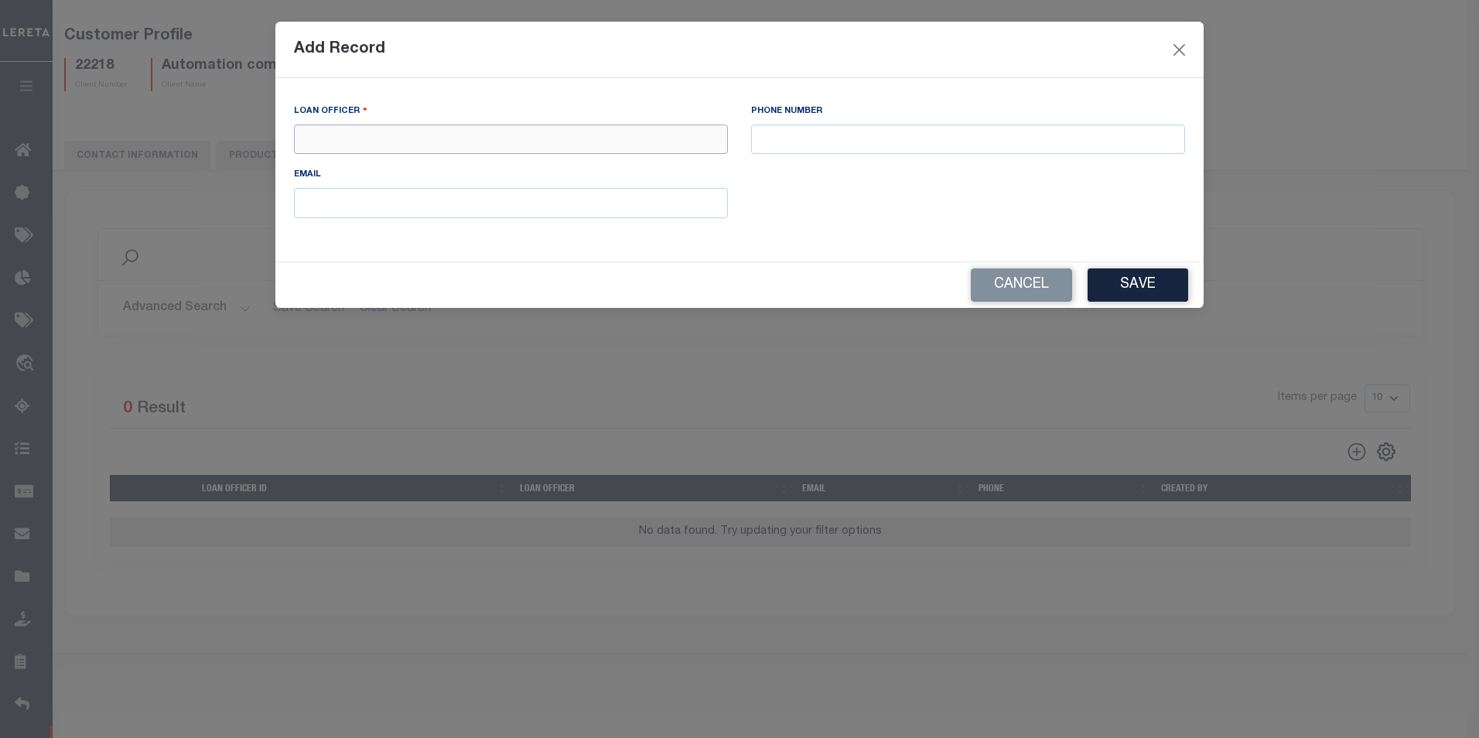
click at [401, 136] on input "text" at bounding box center [511, 140] width 434 height 30
type input "f"
type input "F Officer"
type input "8295555555"
type input "f"
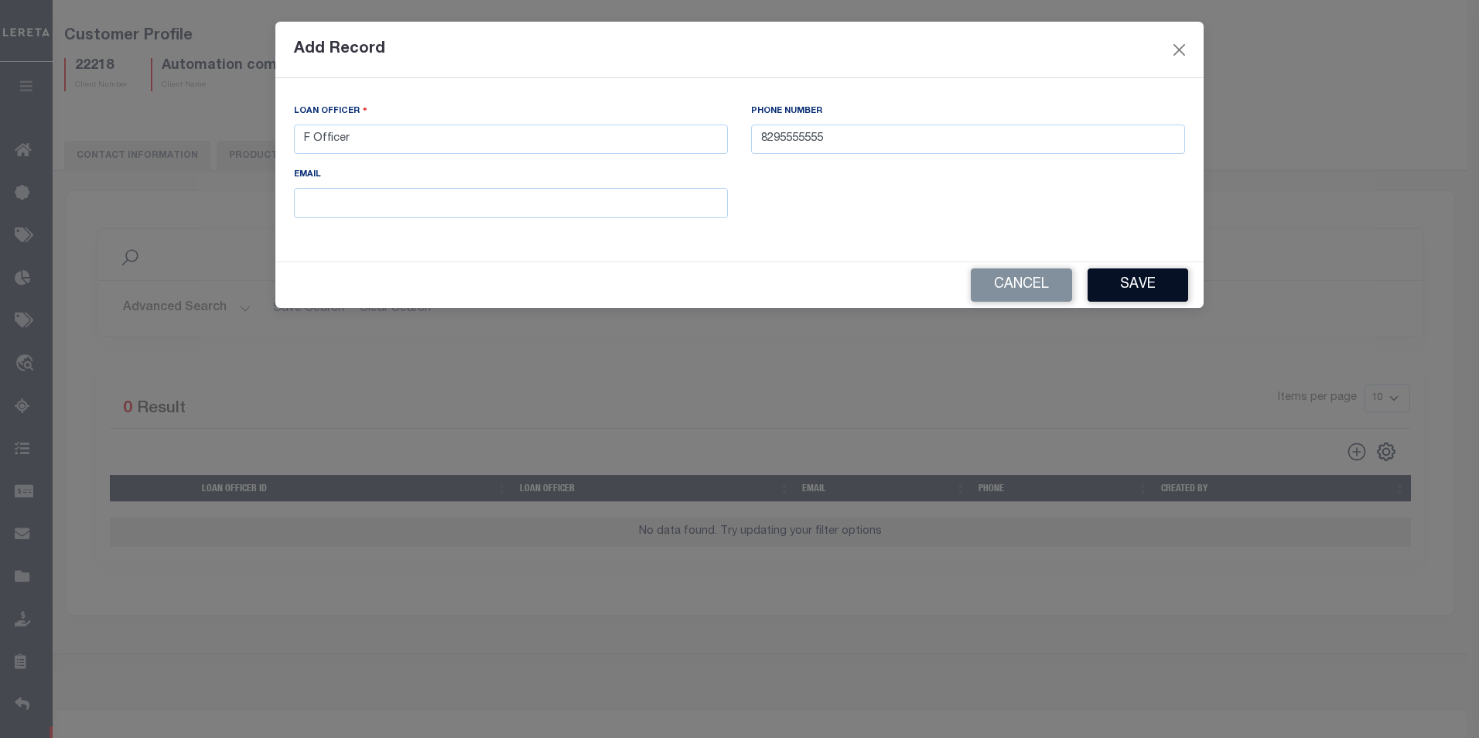
click at [1103, 288] on button "Save" at bounding box center [1137, 284] width 101 height 33
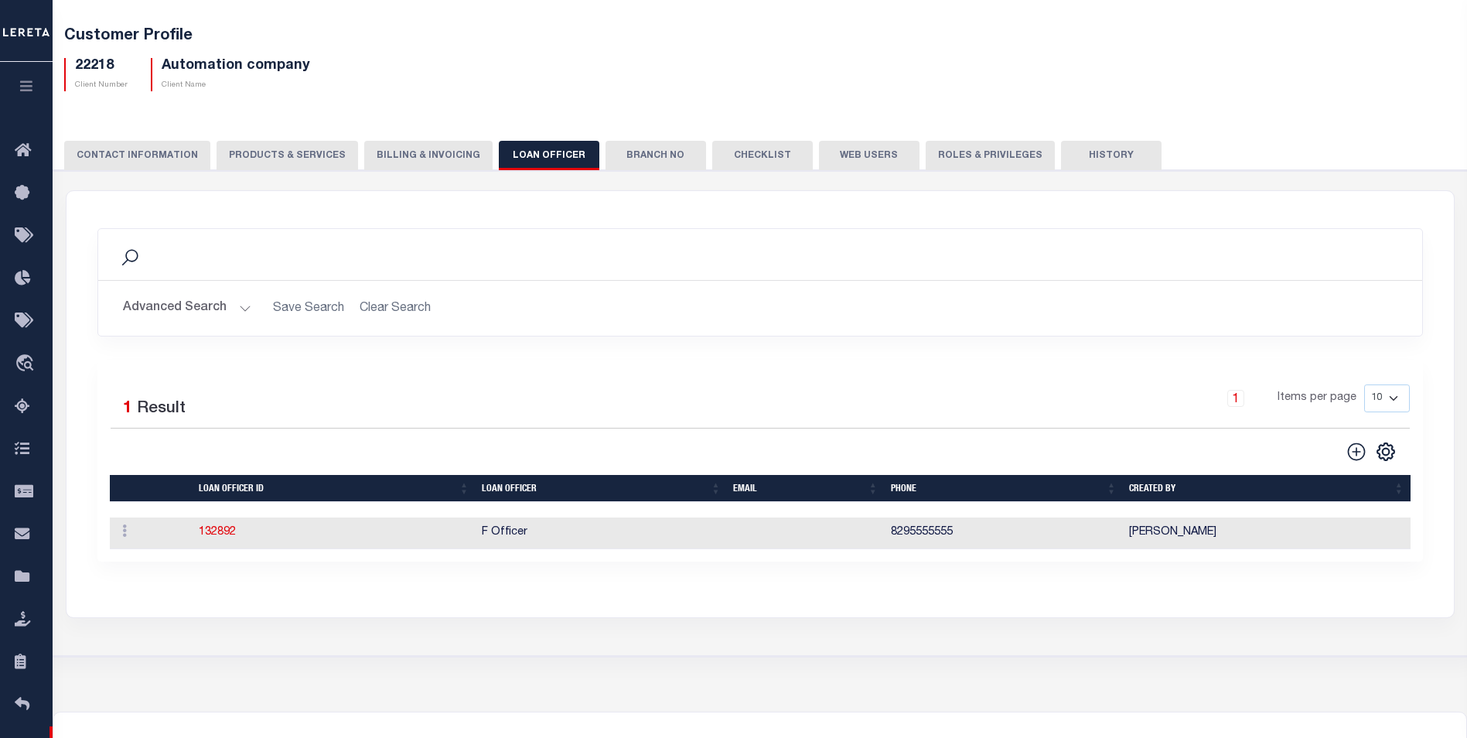
click at [428, 152] on button "Billing & Invoicing" at bounding box center [428, 155] width 128 height 29
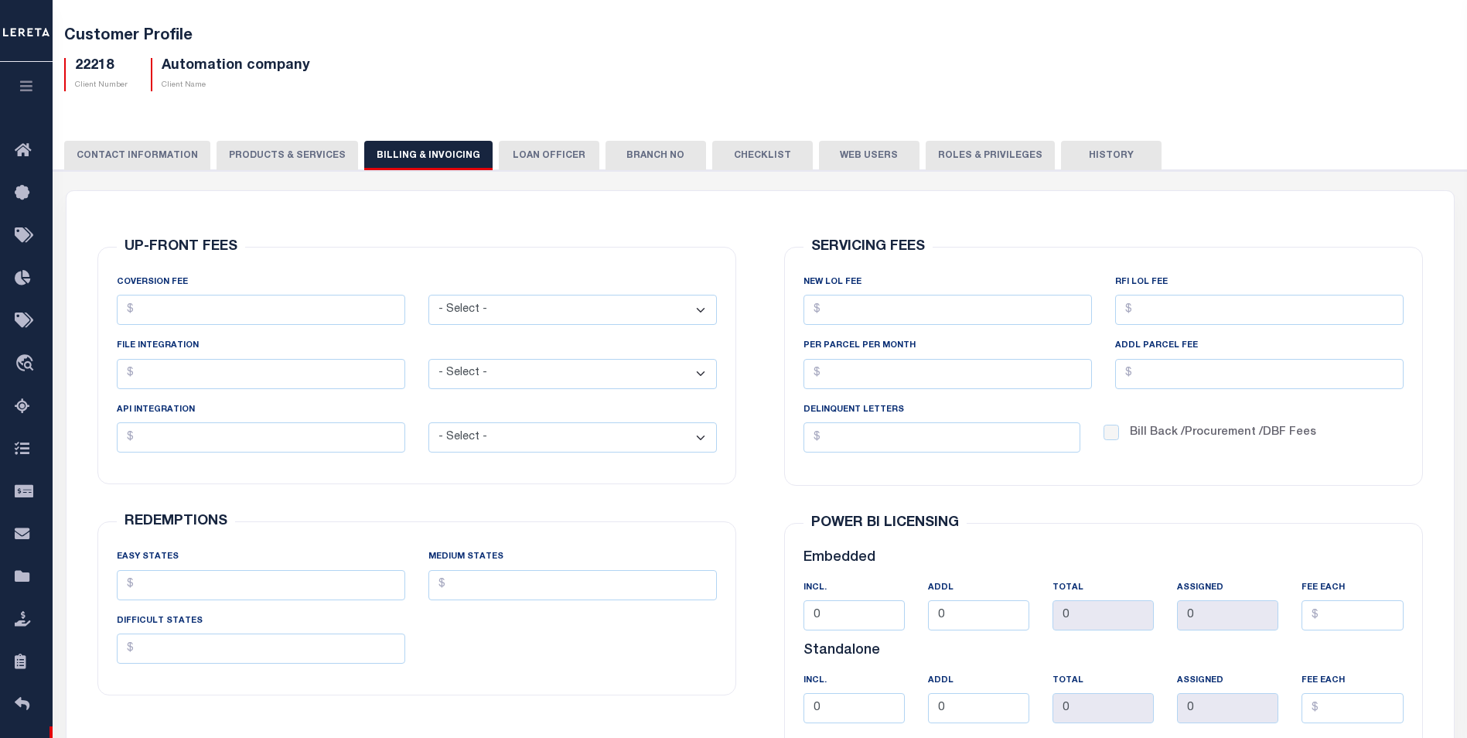
scroll to position [155, 0]
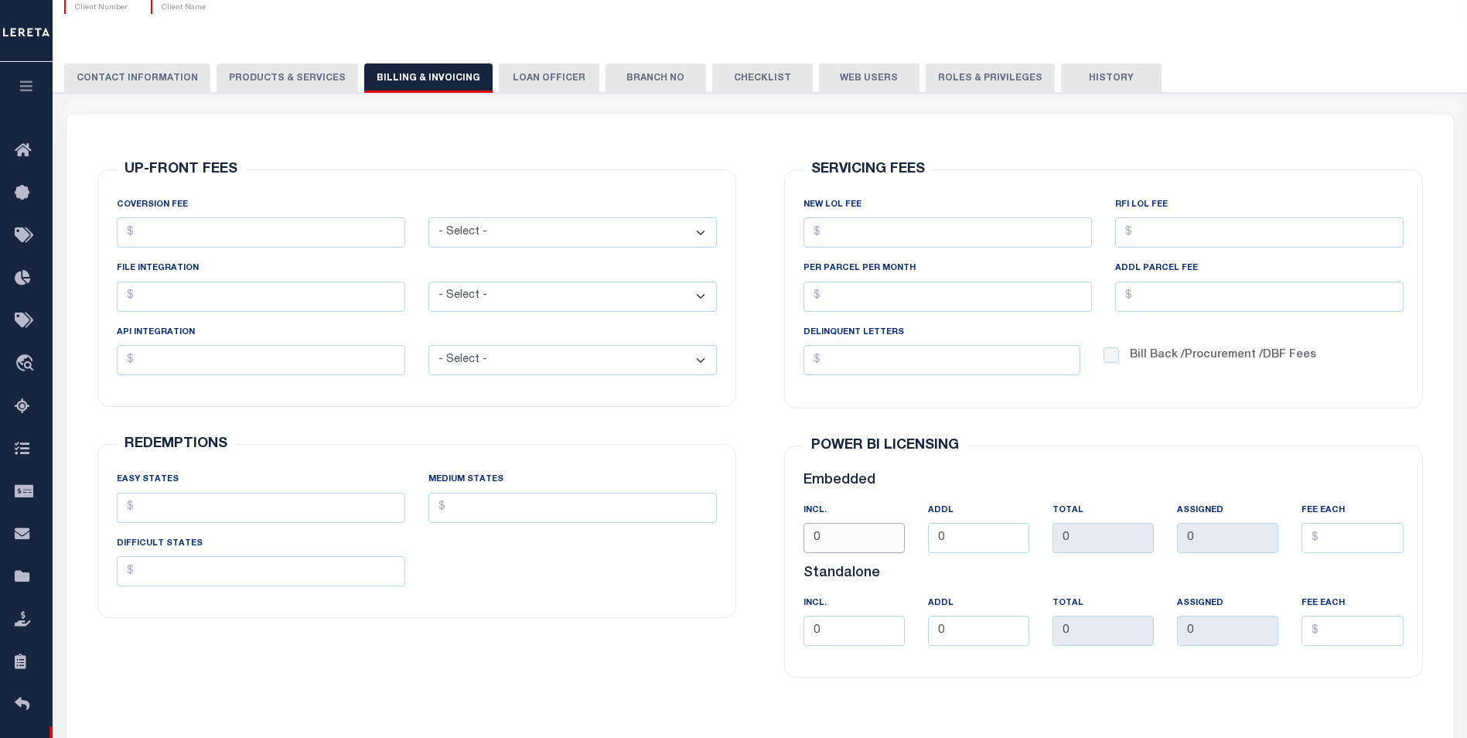
click at [859, 537] on input "0" at bounding box center [854, 538] width 101 height 30
drag, startPoint x: 859, startPoint y: 541, endPoint x: 764, endPoint y: 539, distance: 94.4
click at [770, 541] on div "SERVICING FEES NEW LOL FEE RFI LOL Fee PER PARCEL PER MONTH ADDL PARCEL FEE Emb…" at bounding box center [1103, 424] width 687 height 620
type input "5"
click at [958, 538] on input "0" at bounding box center [978, 538] width 101 height 30
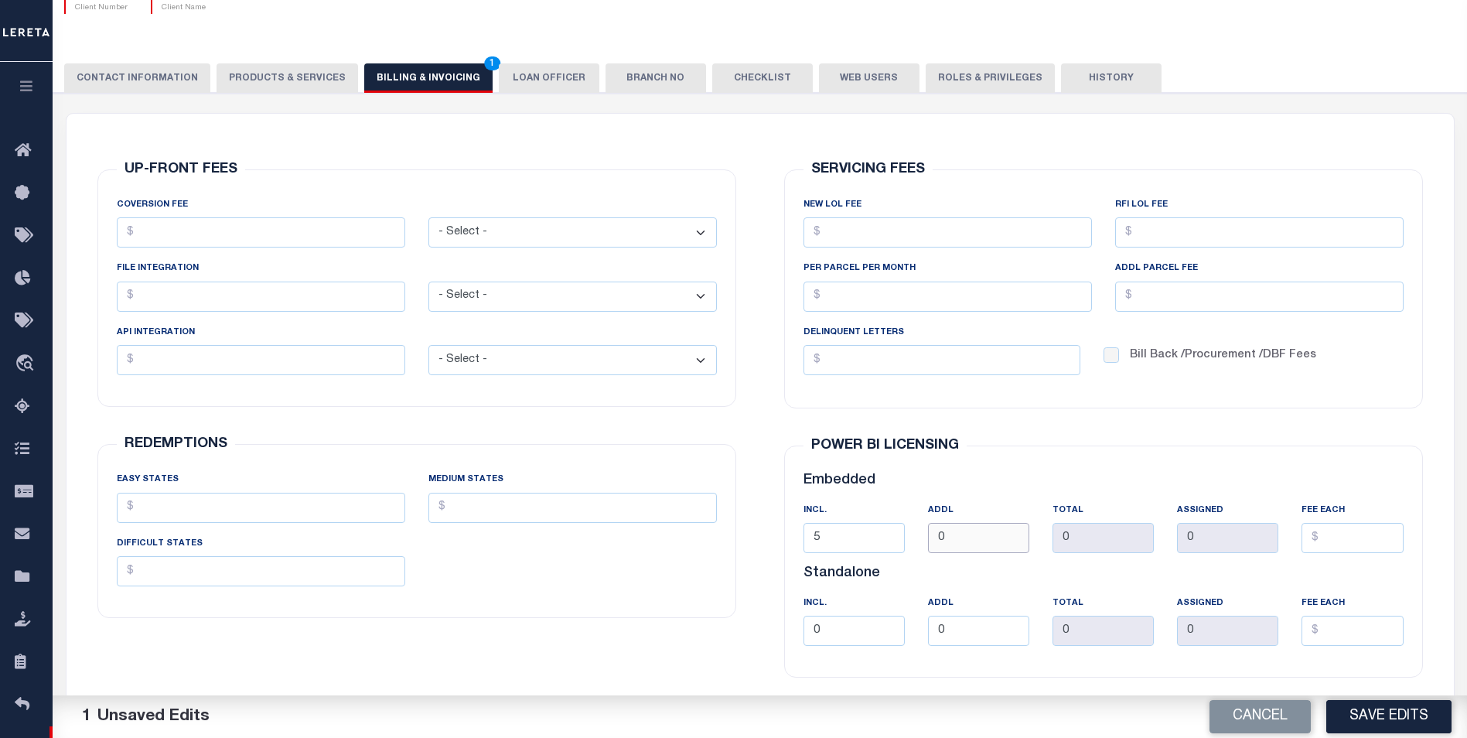
drag, startPoint x: 956, startPoint y: 548, endPoint x: 896, endPoint y: 553, distance: 59.7
click at [896, 553] on div "INCl. 5 ADDL 0 TOTAL 0 ASSIGNED 0 FEE EACH" at bounding box center [1103, 533] width 623 height 63
click at [993, 582] on h5 "Standalone" at bounding box center [1104, 573] width 600 height 17
drag, startPoint x: 968, startPoint y: 542, endPoint x: 917, endPoint y: 536, distance: 50.7
click at [917, 536] on div "ADDL 5" at bounding box center [979, 533] width 125 height 63
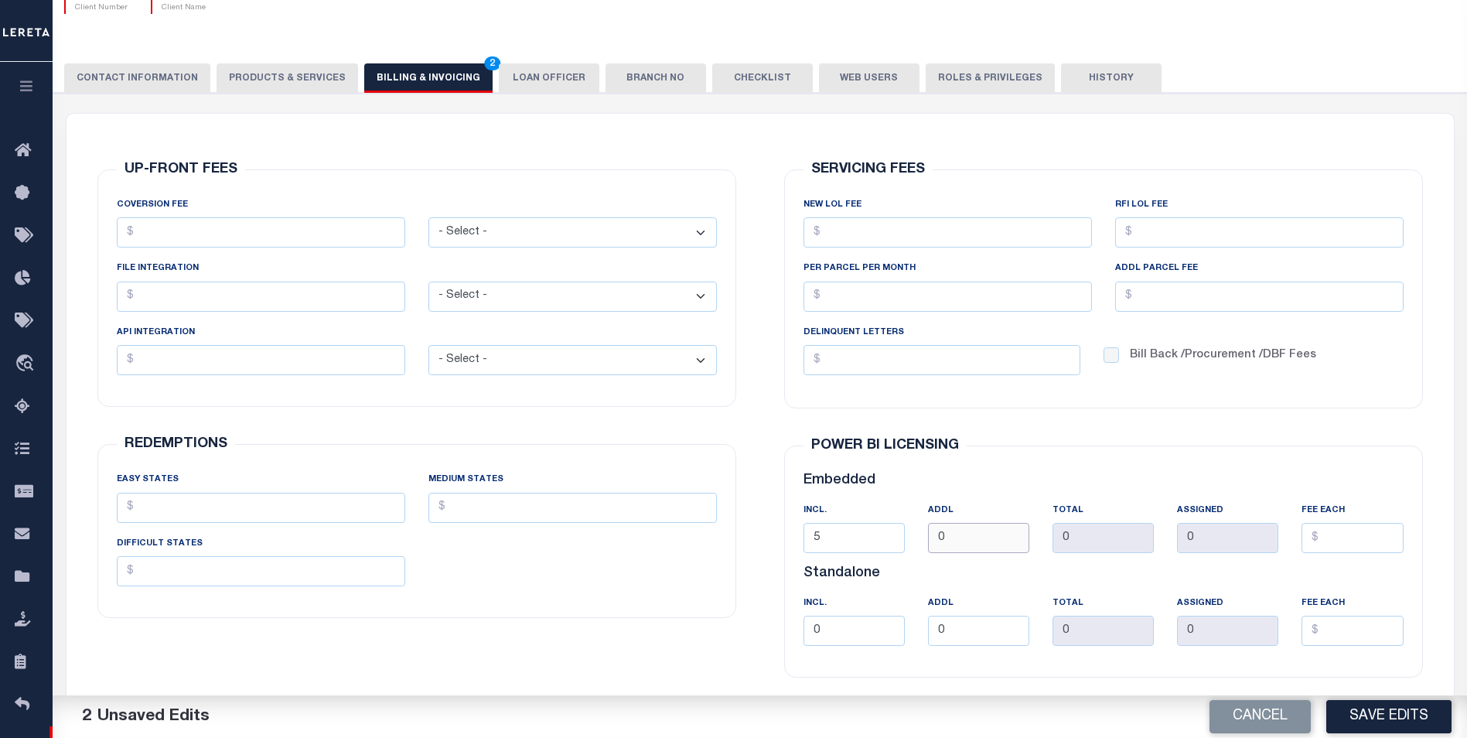
type input "0"
drag, startPoint x: 848, startPoint y: 536, endPoint x: 773, endPoint y: 532, distance: 75.9
click at [773, 532] on div "POWER BI LICENSING Embedded INCl. 5 ADDL 0 TOTAL 0 0" at bounding box center [1104, 562] width 664 height 270
type input "0"
click at [950, 576] on h5 "Standalone" at bounding box center [1104, 573] width 600 height 17
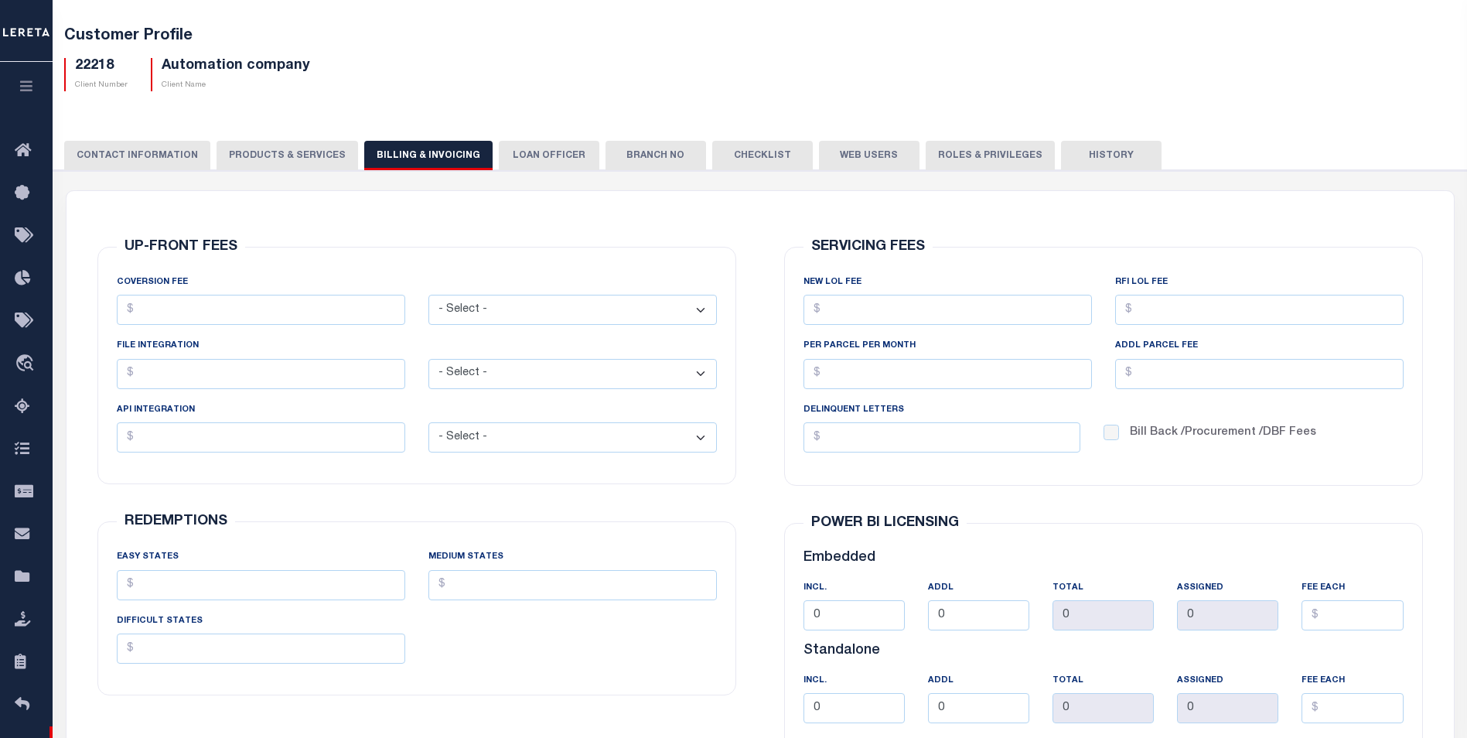
scroll to position [0, 0]
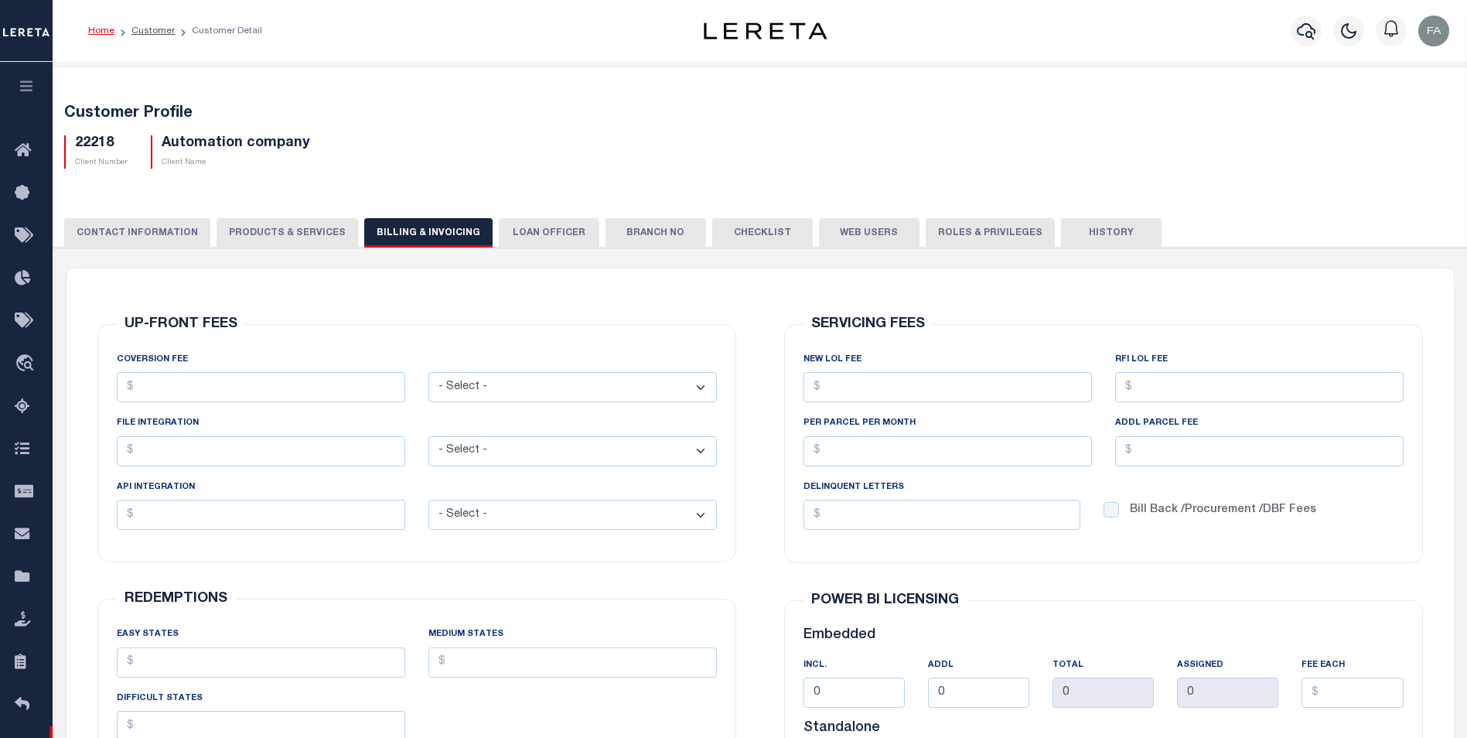
click at [318, 237] on button "PRODUCTS & SERVICES" at bounding box center [288, 232] width 142 height 29
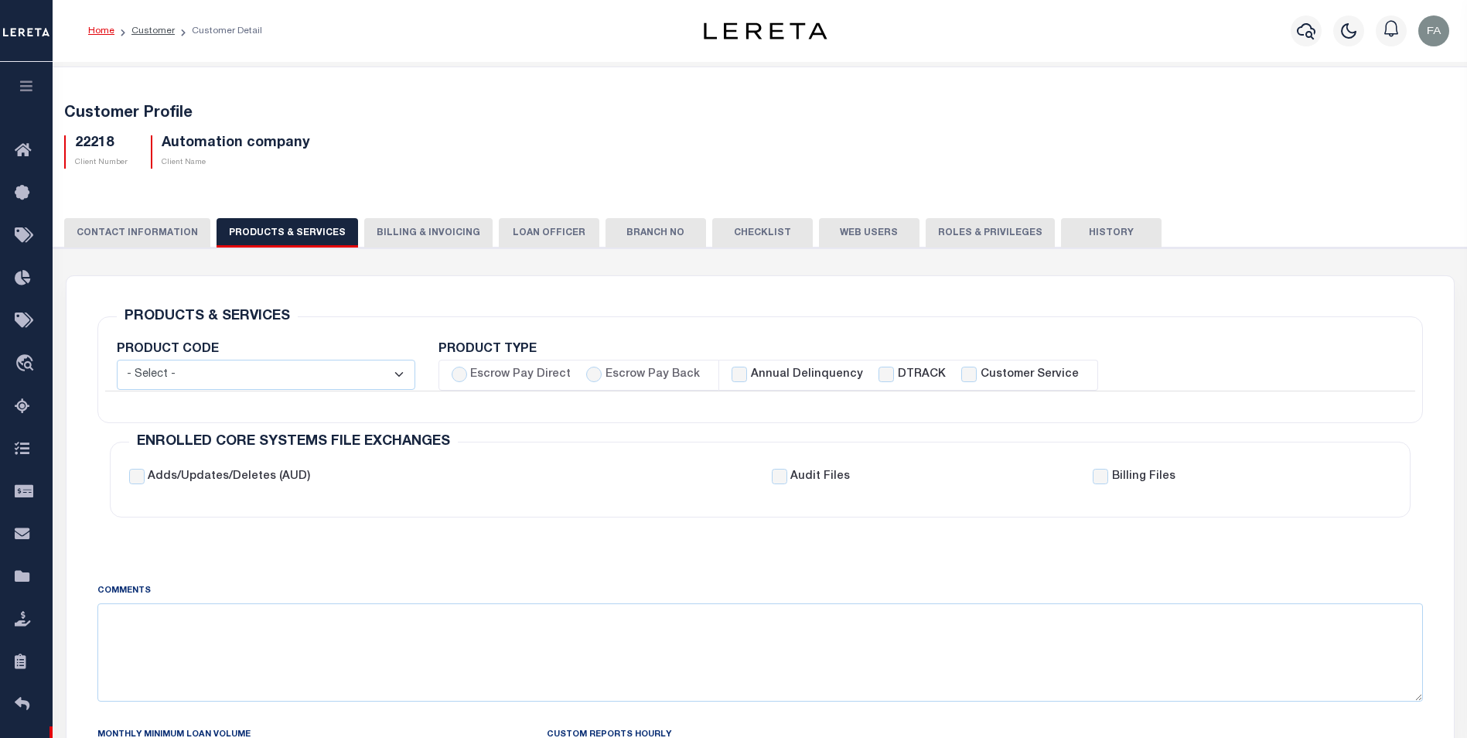
click at [879, 377] on div "DTRACK" at bounding box center [912, 375] width 67 height 17
click at [995, 375] on label "Customer Service" at bounding box center [1030, 375] width 98 height 17
click at [977, 375] on input "Customer Service" at bounding box center [968, 374] width 15 height 15
checkbox input "true"
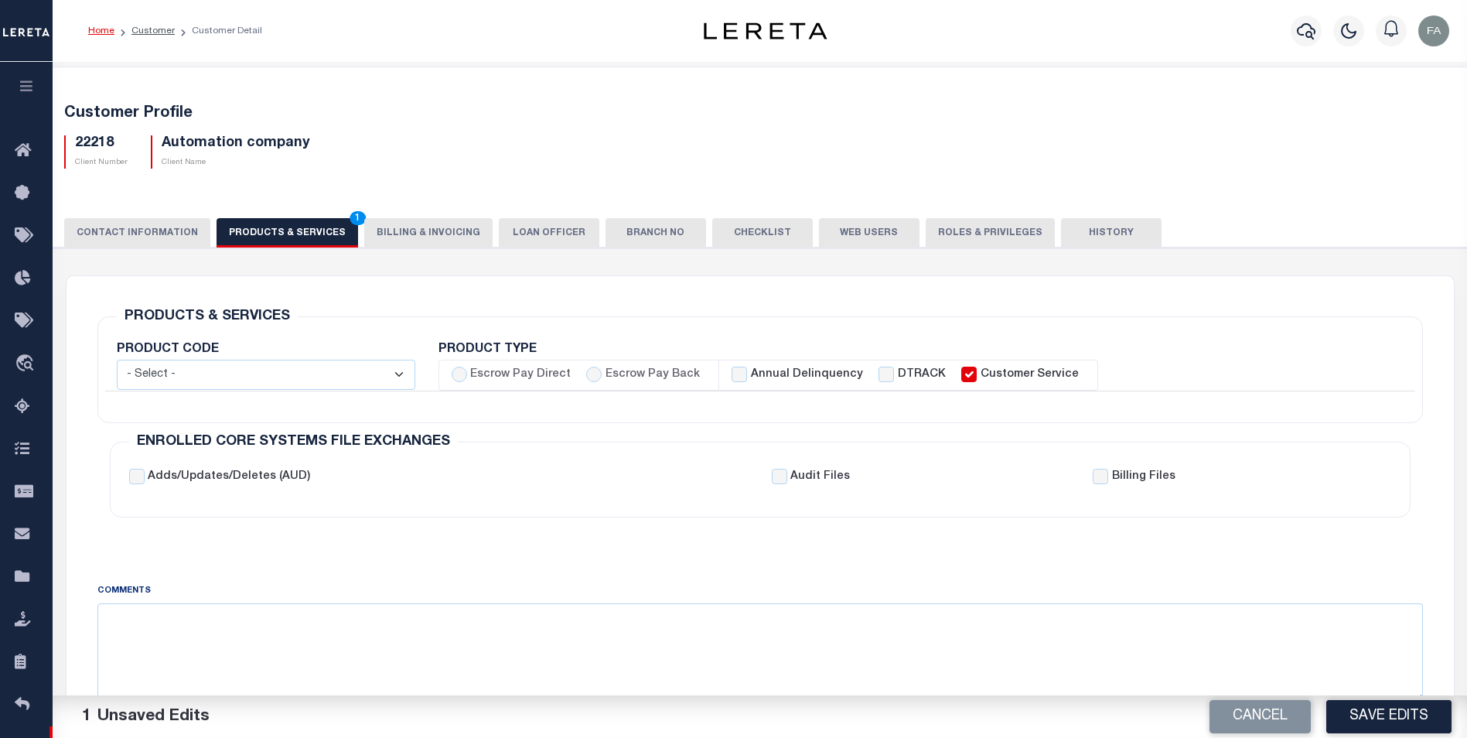
click at [898, 381] on label "DTRACK" at bounding box center [922, 375] width 48 height 17
click at [884, 381] on input "DTRACK" at bounding box center [886, 374] width 15 height 15
checkbox input "true"
checkbox input "false"
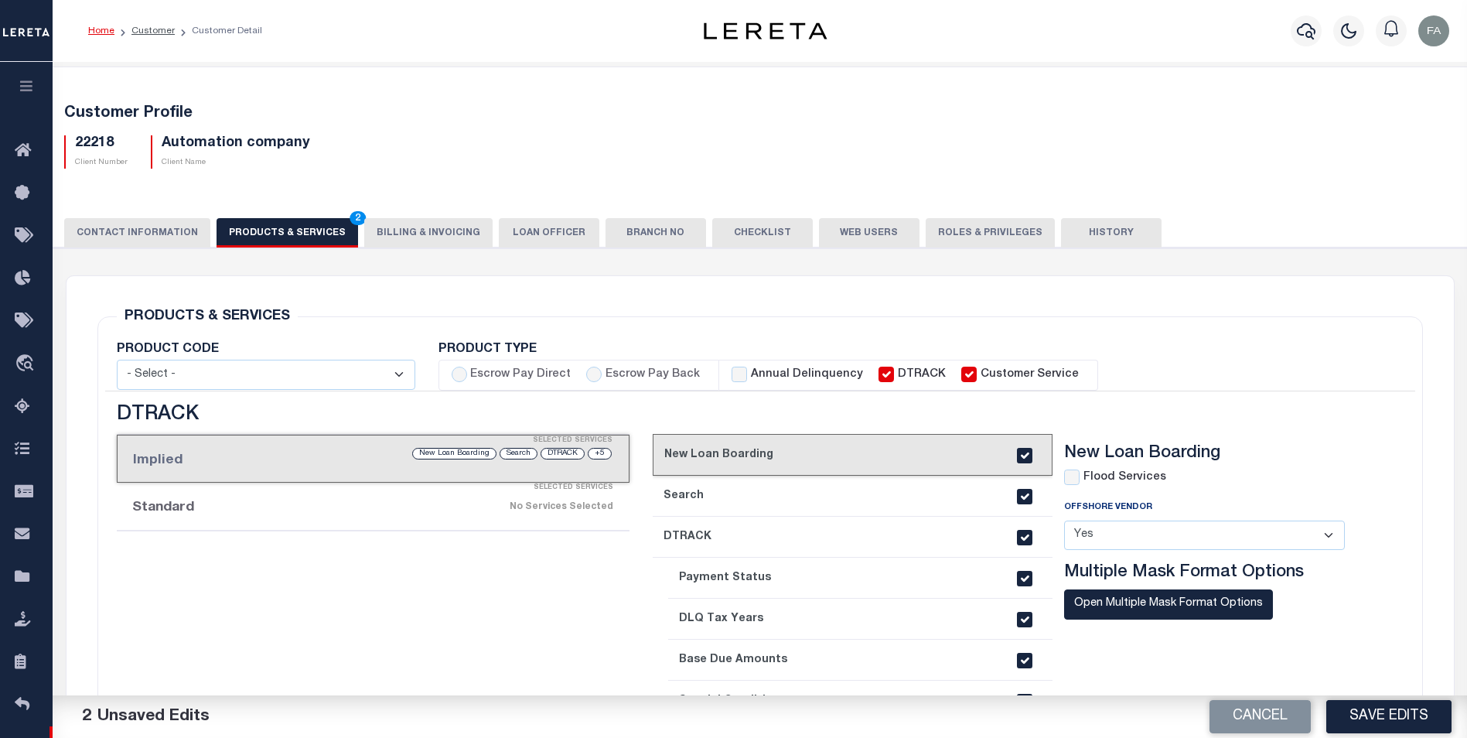
click at [520, 373] on label "Escrow Pay Direct" at bounding box center [520, 375] width 101 height 17
click at [467, 373] on input "Escrow Pay Direct" at bounding box center [459, 374] width 15 height 15
radio input "true"
checkbox input "true"
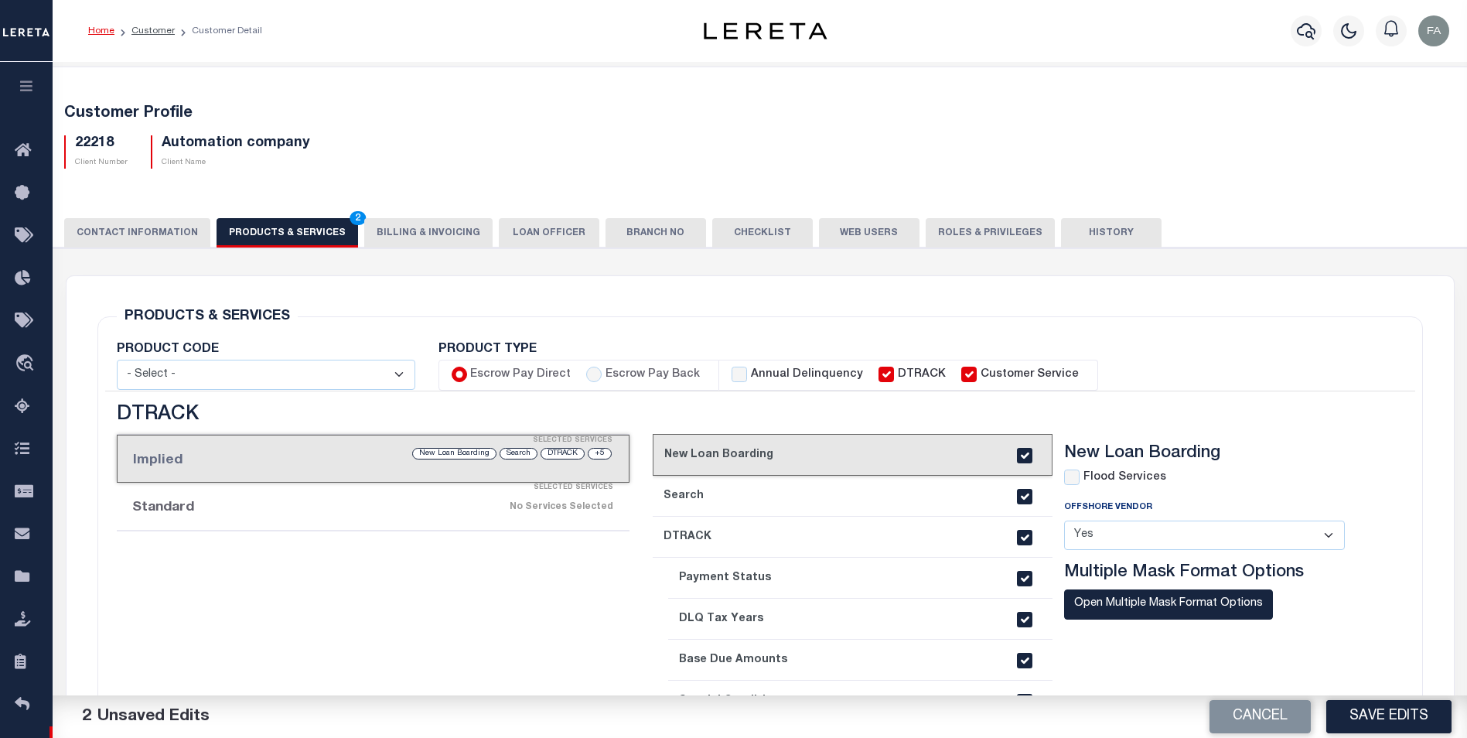
checkbox input "true"
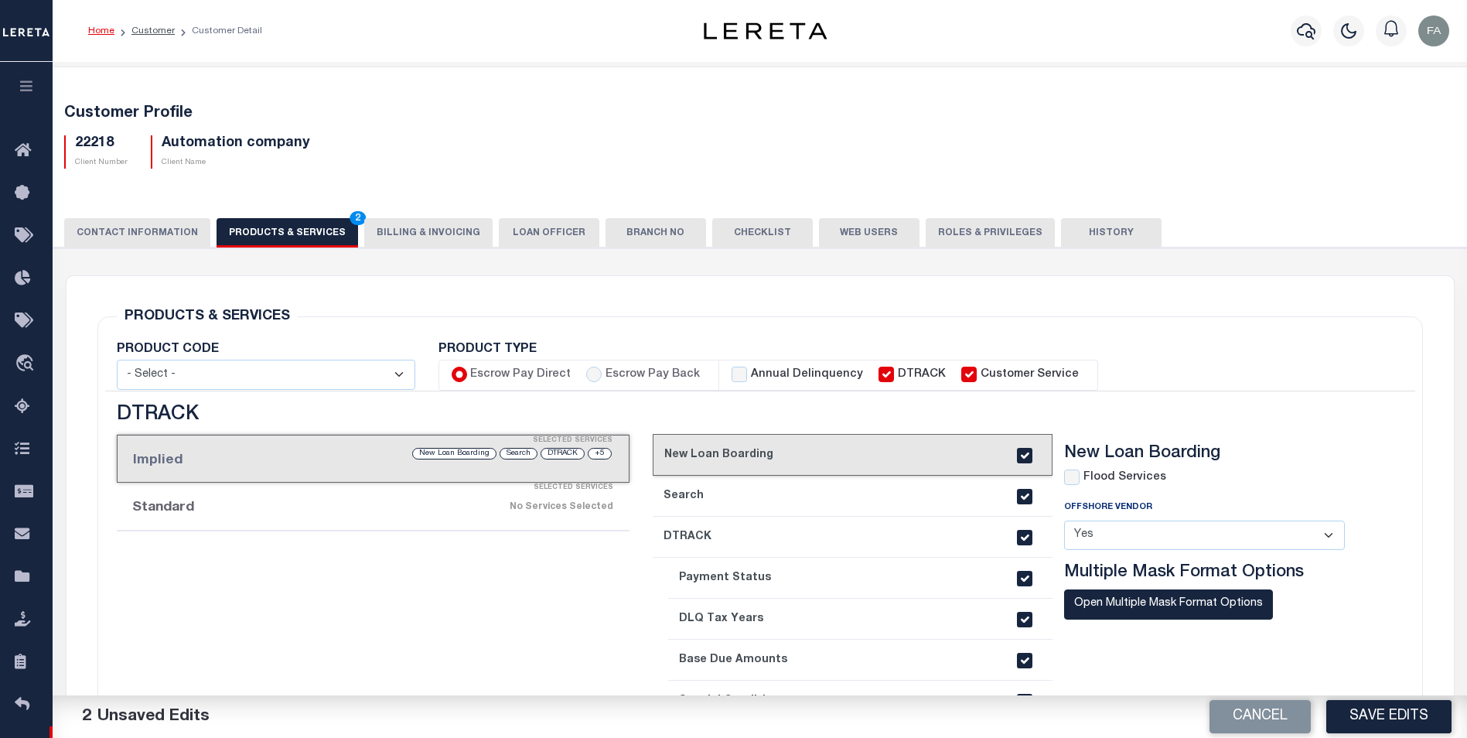
checkbox input "true"
checkbox input "false"
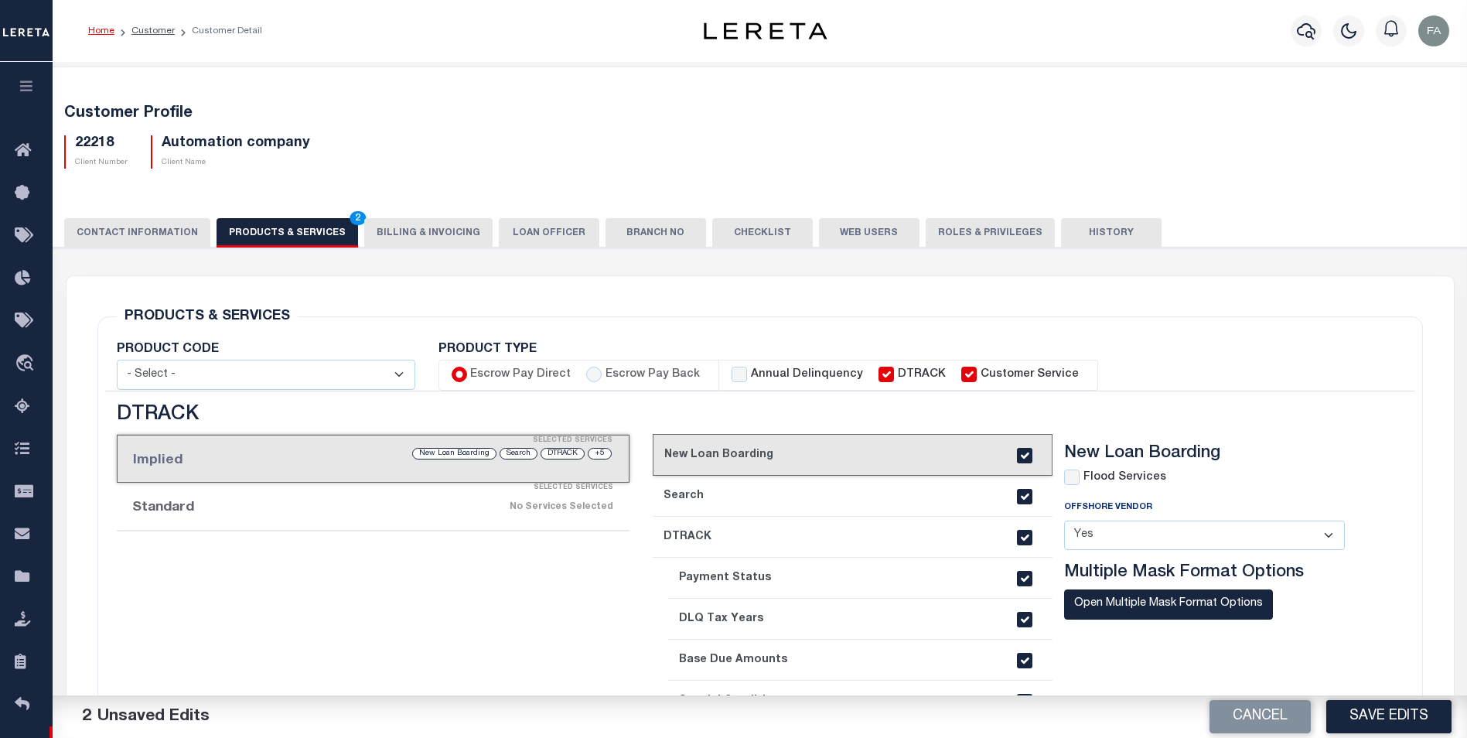
checkbox input "false"
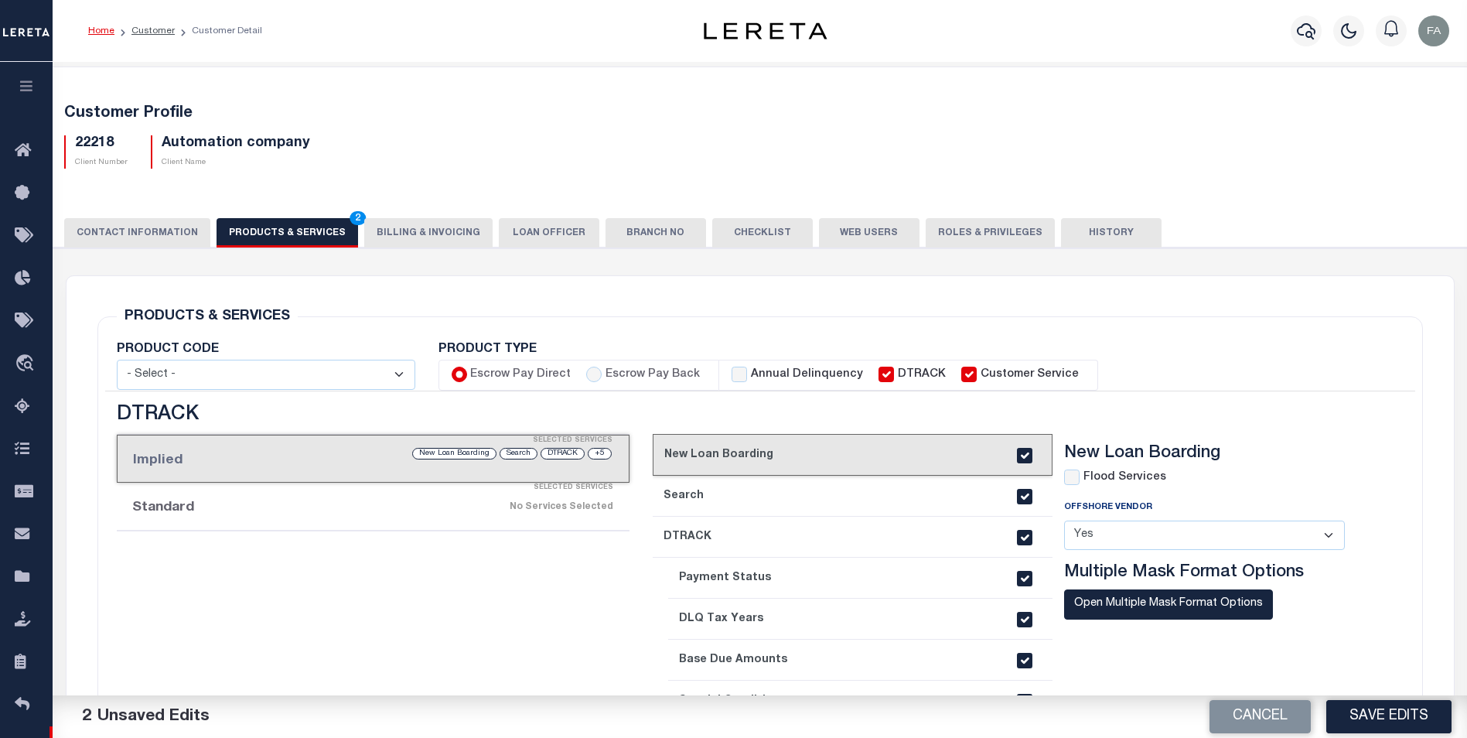
checkbox input "false"
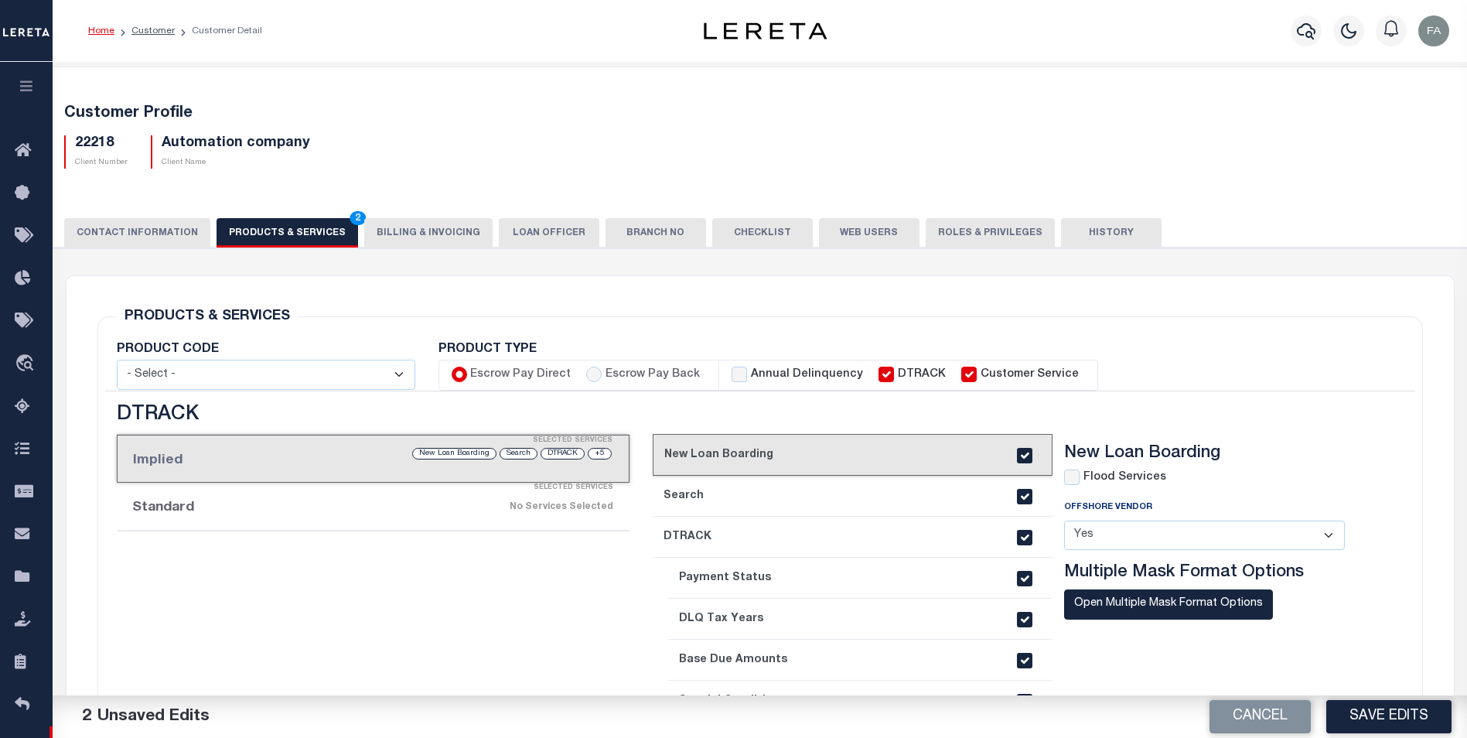
checkbox input "false"
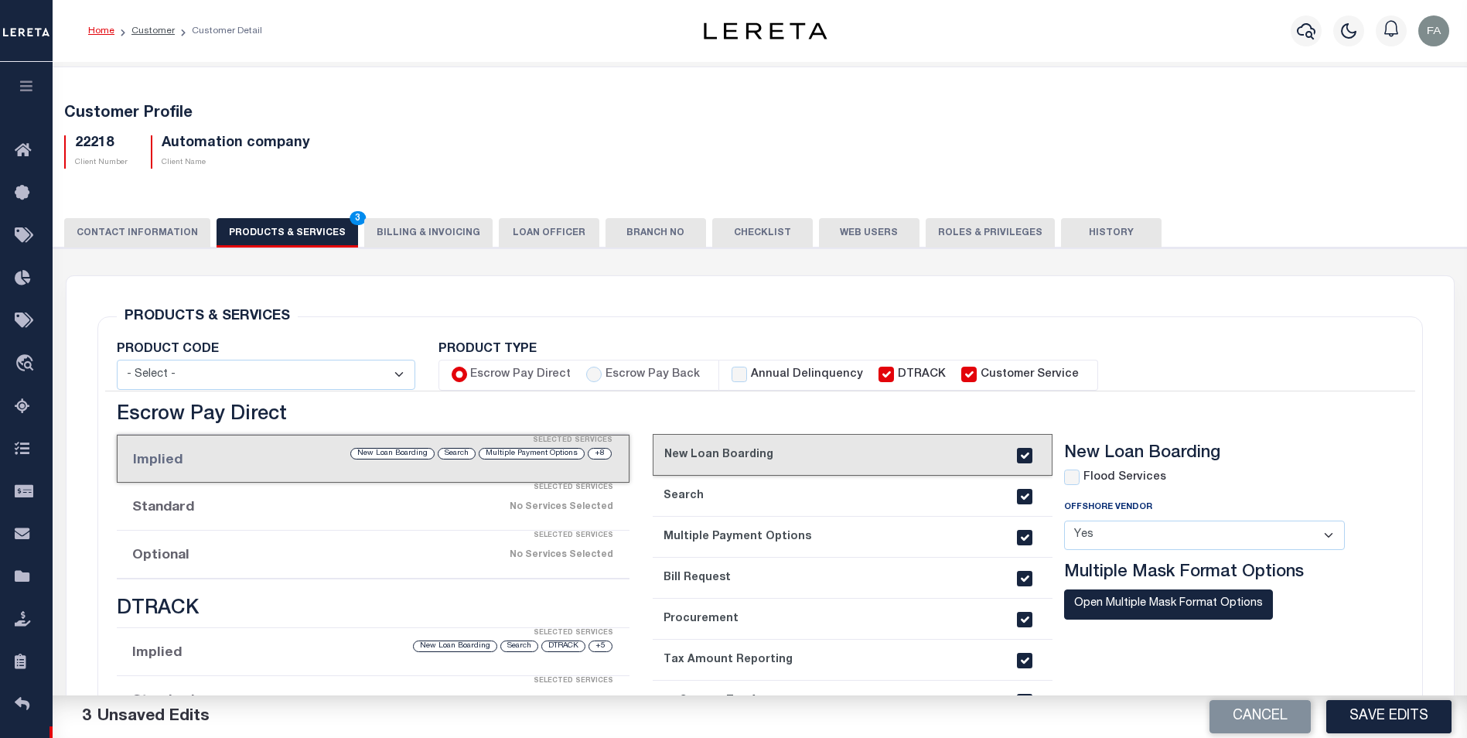
click at [607, 375] on label "Escrow Pay Back" at bounding box center [653, 375] width 94 height 17
click at [602, 375] on input "Escrow Pay Back" at bounding box center [593, 374] width 15 height 15
radio input "true"
checkbox input "true"
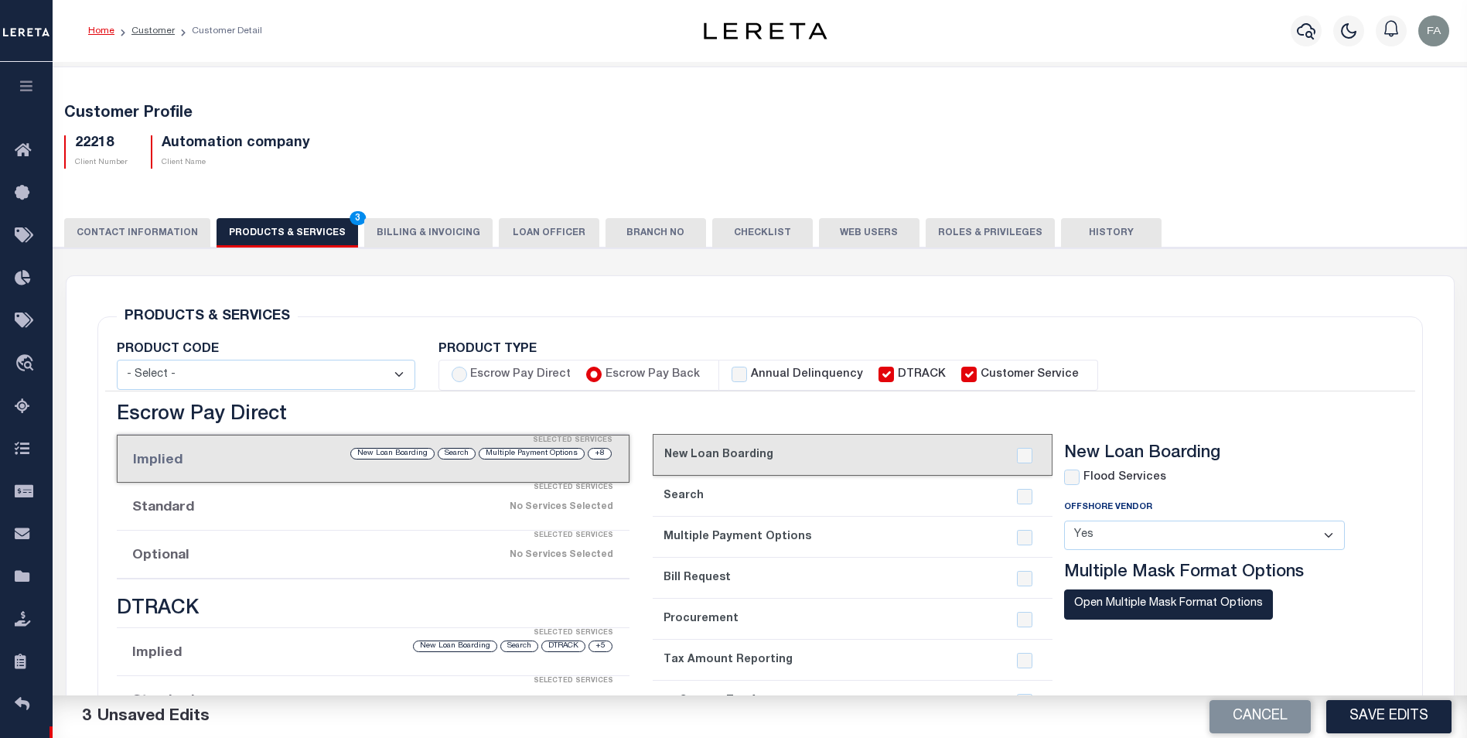
checkbox input "true"
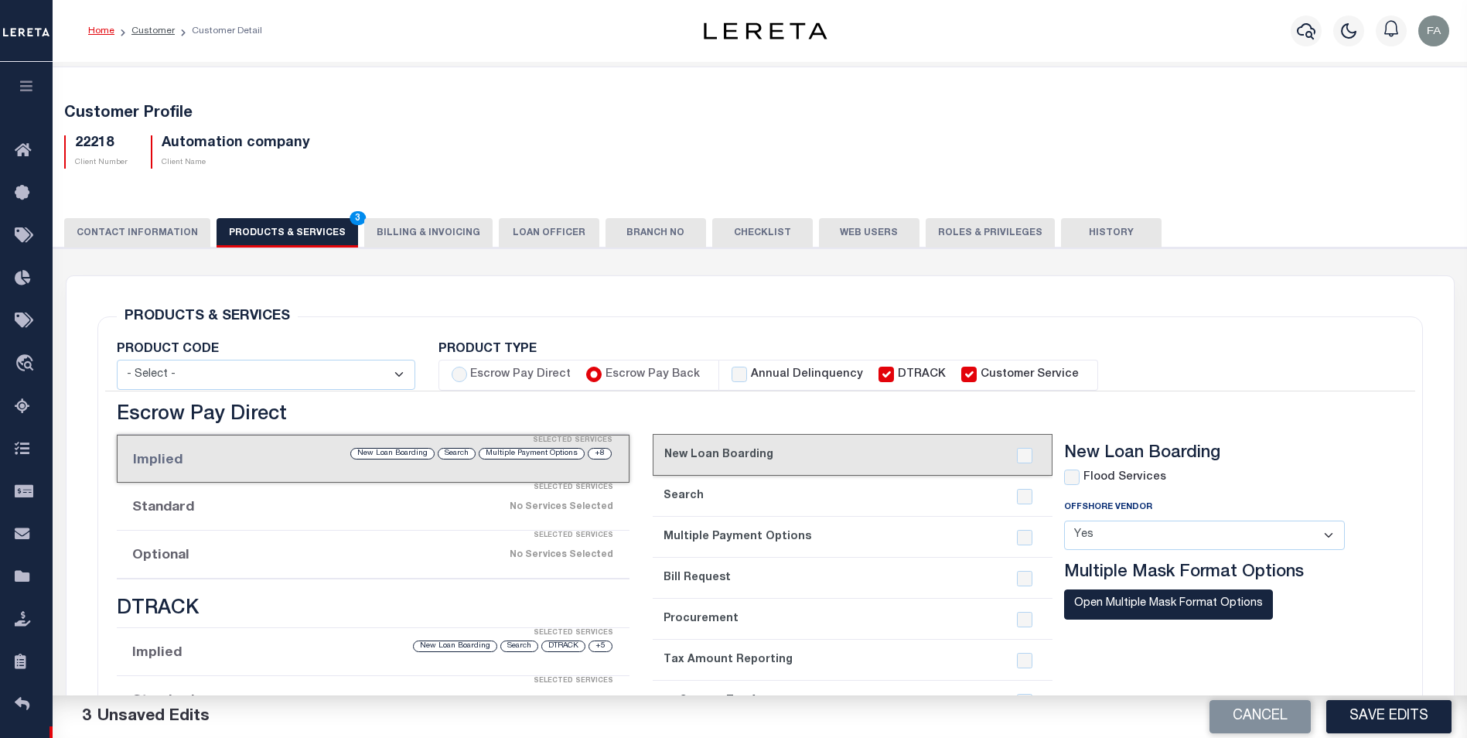
checkbox input "true"
checkbox input "false"
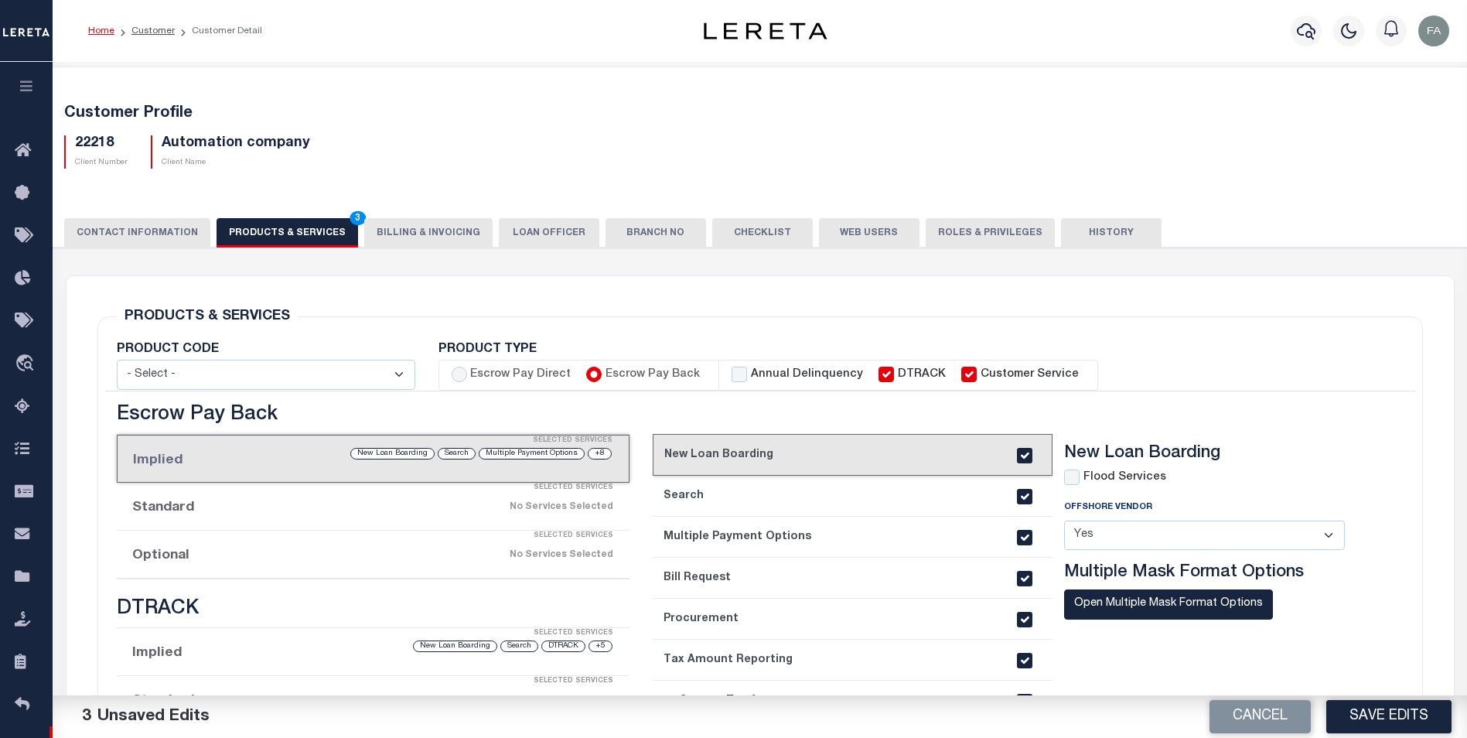
click at [513, 374] on label "Escrow Pay Direct" at bounding box center [520, 375] width 101 height 17
click at [467, 374] on input "Escrow Pay Direct" at bounding box center [459, 374] width 15 height 15
radio input "true"
checkbox input "true"
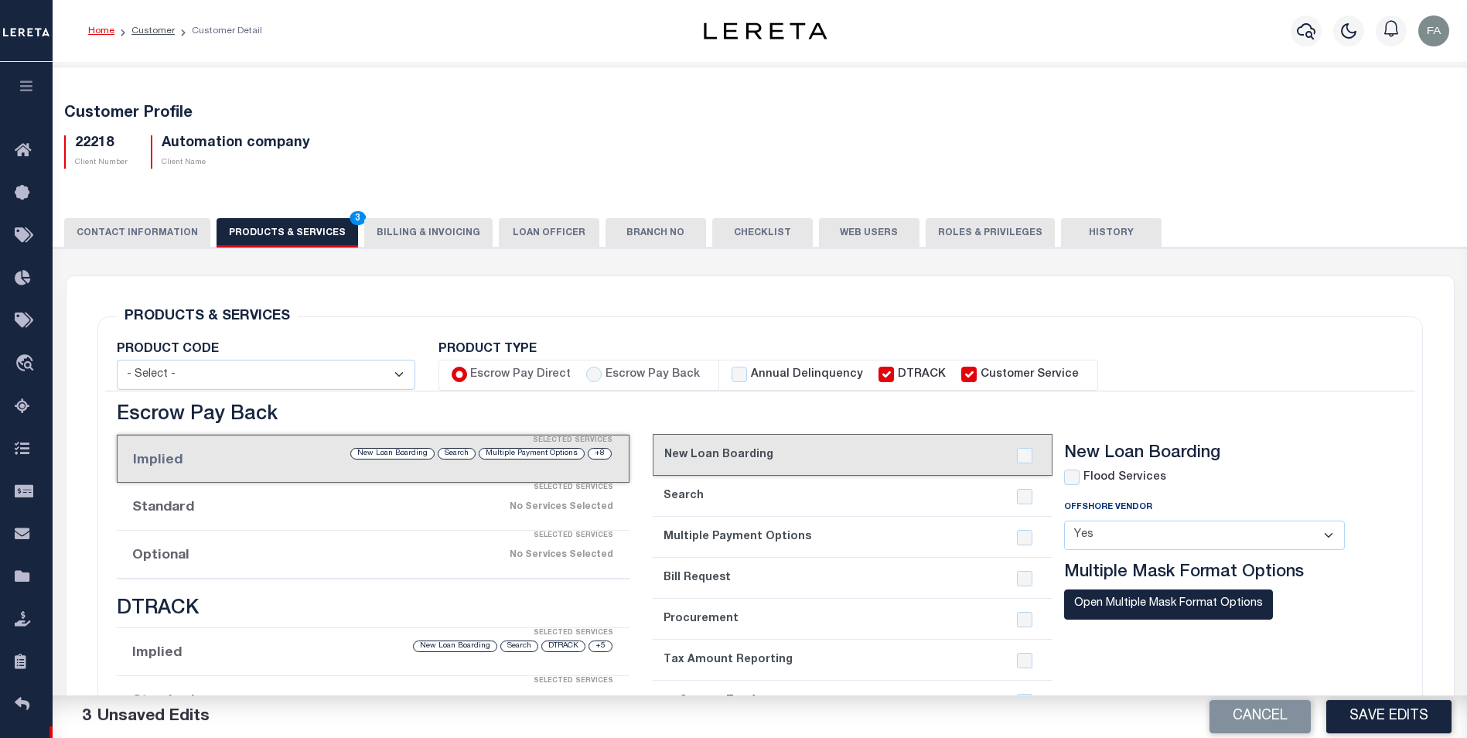
checkbox input "true"
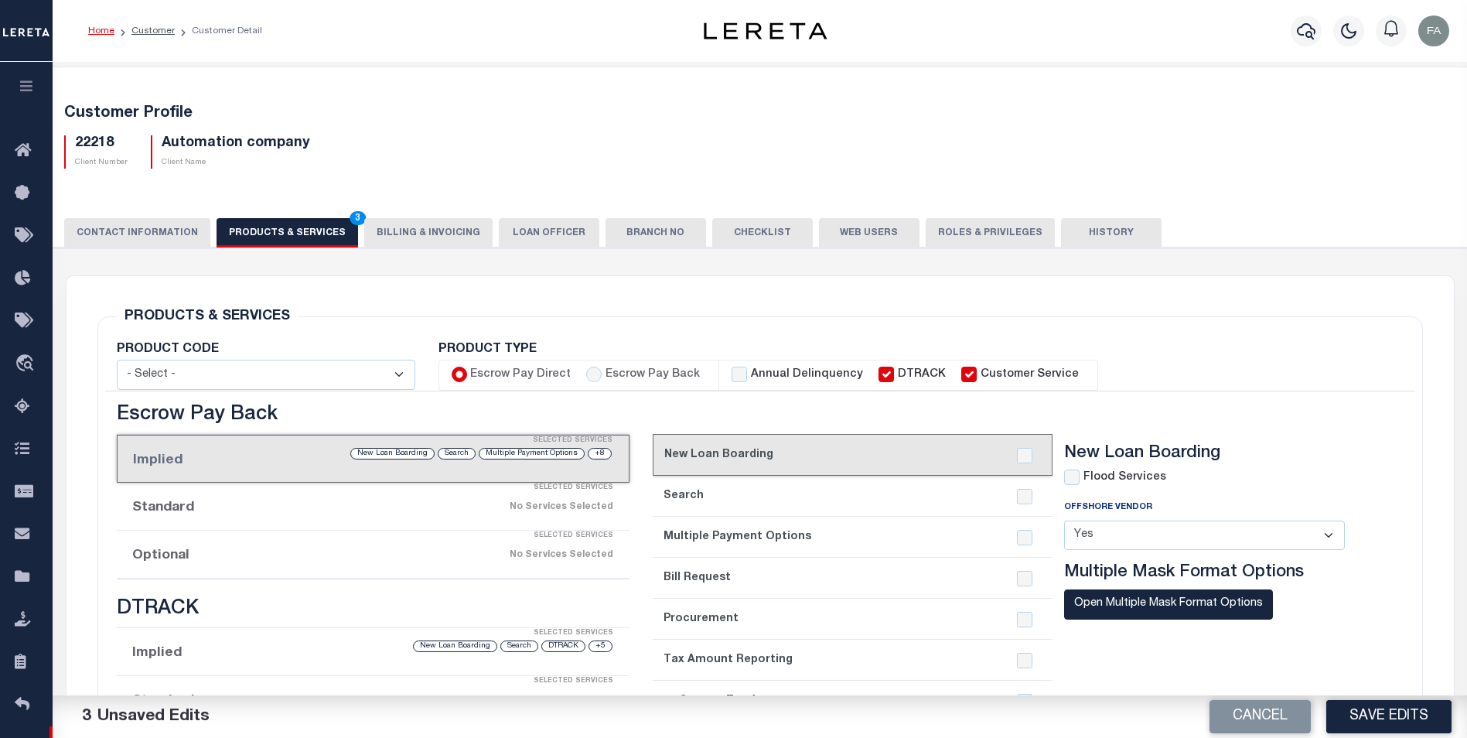
checkbox input "true"
checkbox input "false"
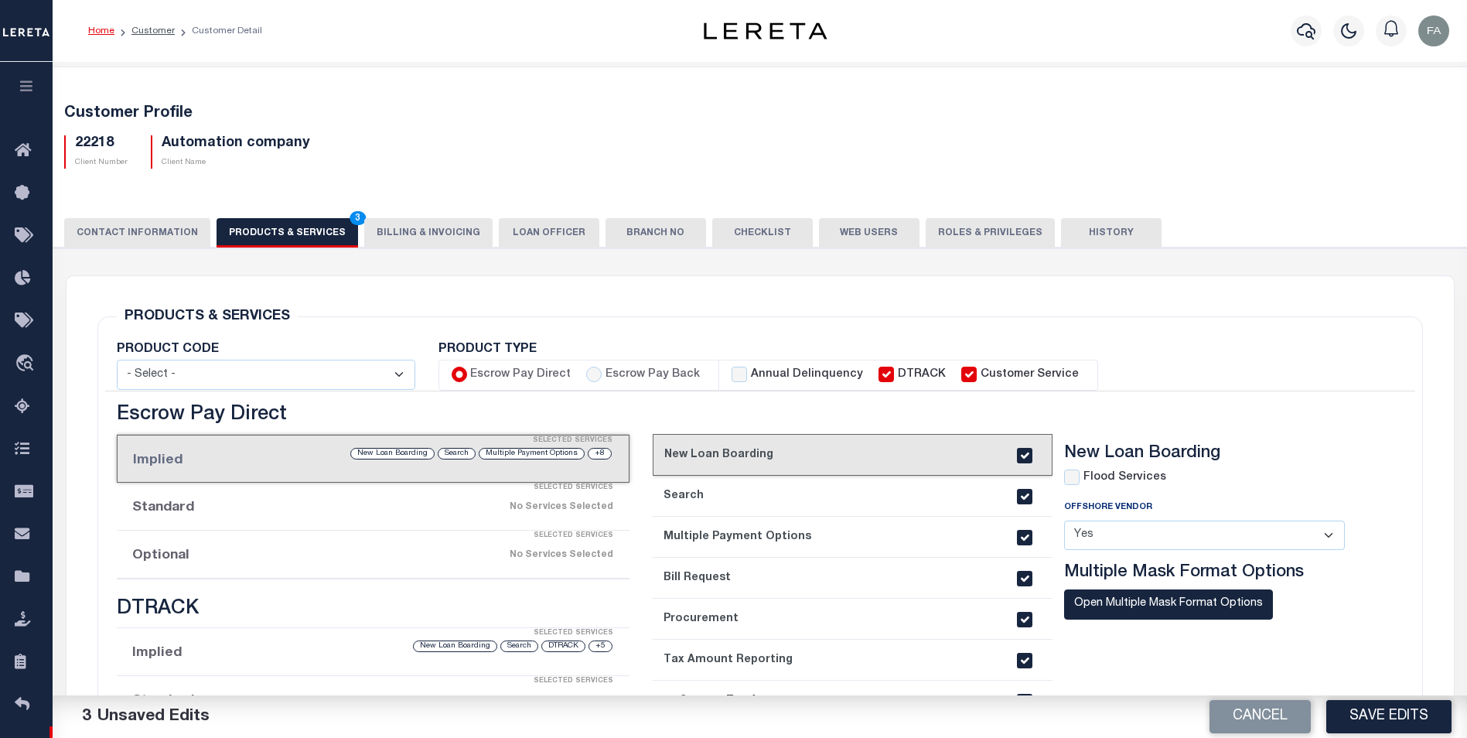
click at [501, 500] on div "Selected Services" at bounding box center [388, 488] width 513 height 31
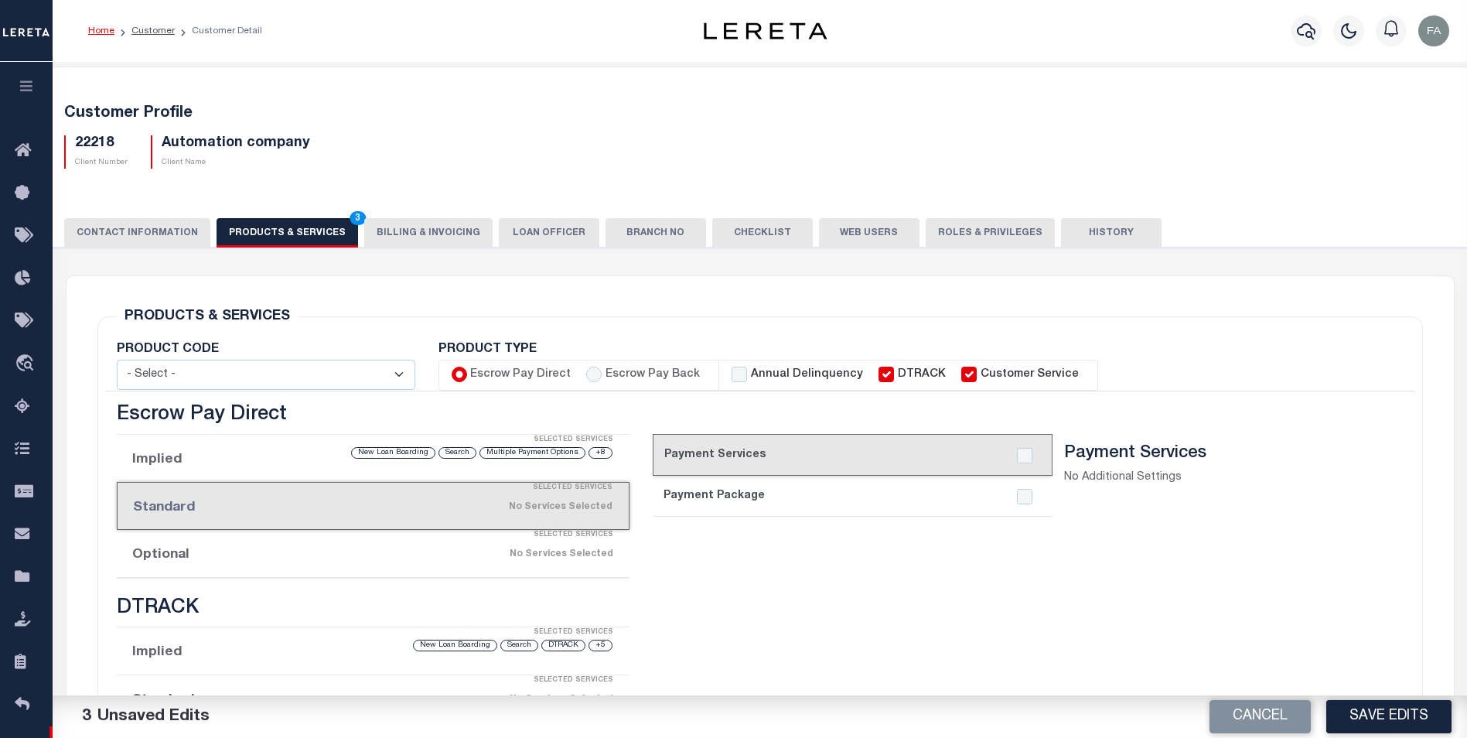
click at [454, 456] on div "Search" at bounding box center [458, 453] width 38 height 12
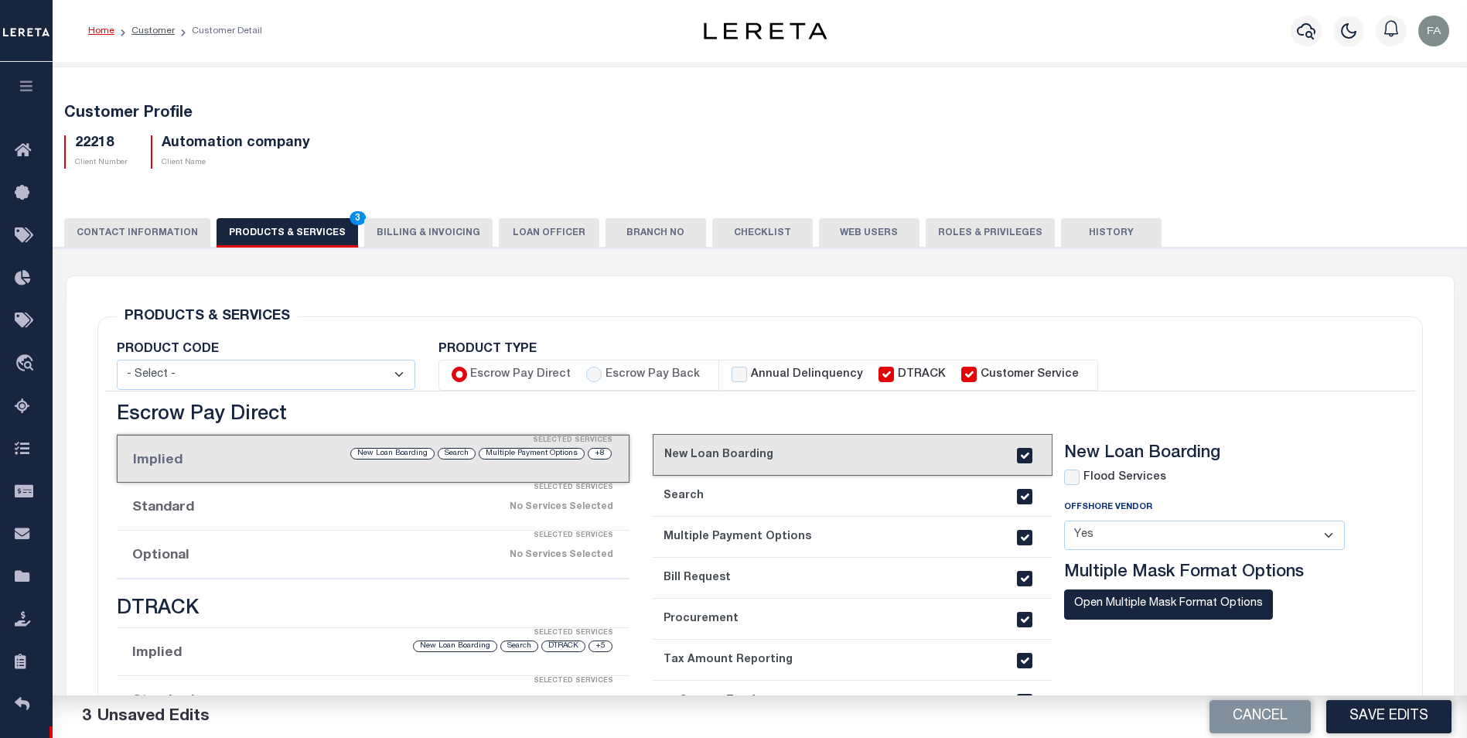
click at [344, 371] on select "- Select - Standard Tax (STX) Outsourcing (OS) Enhanced Tax (ETX) Tax Status Re…" at bounding box center [266, 375] width 299 height 30
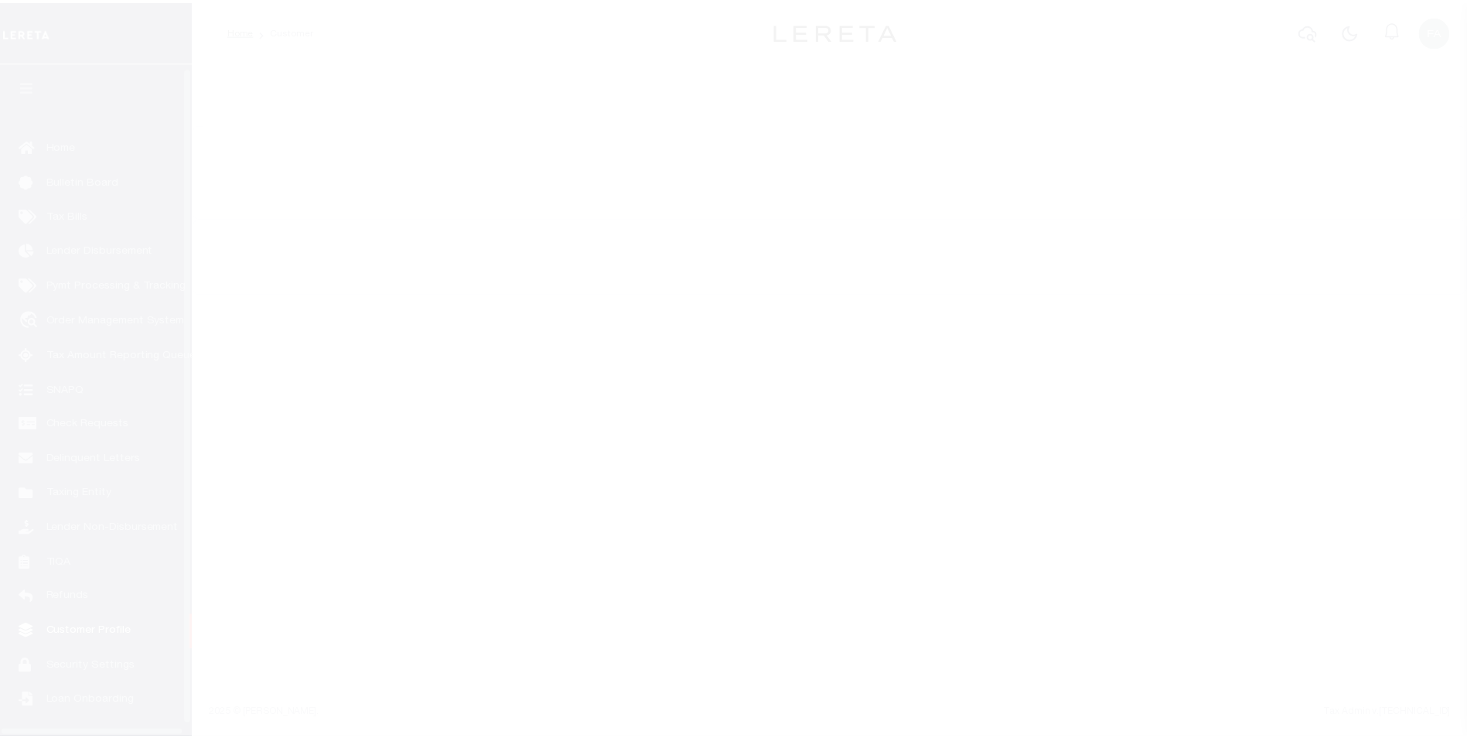
scroll to position [15, 0]
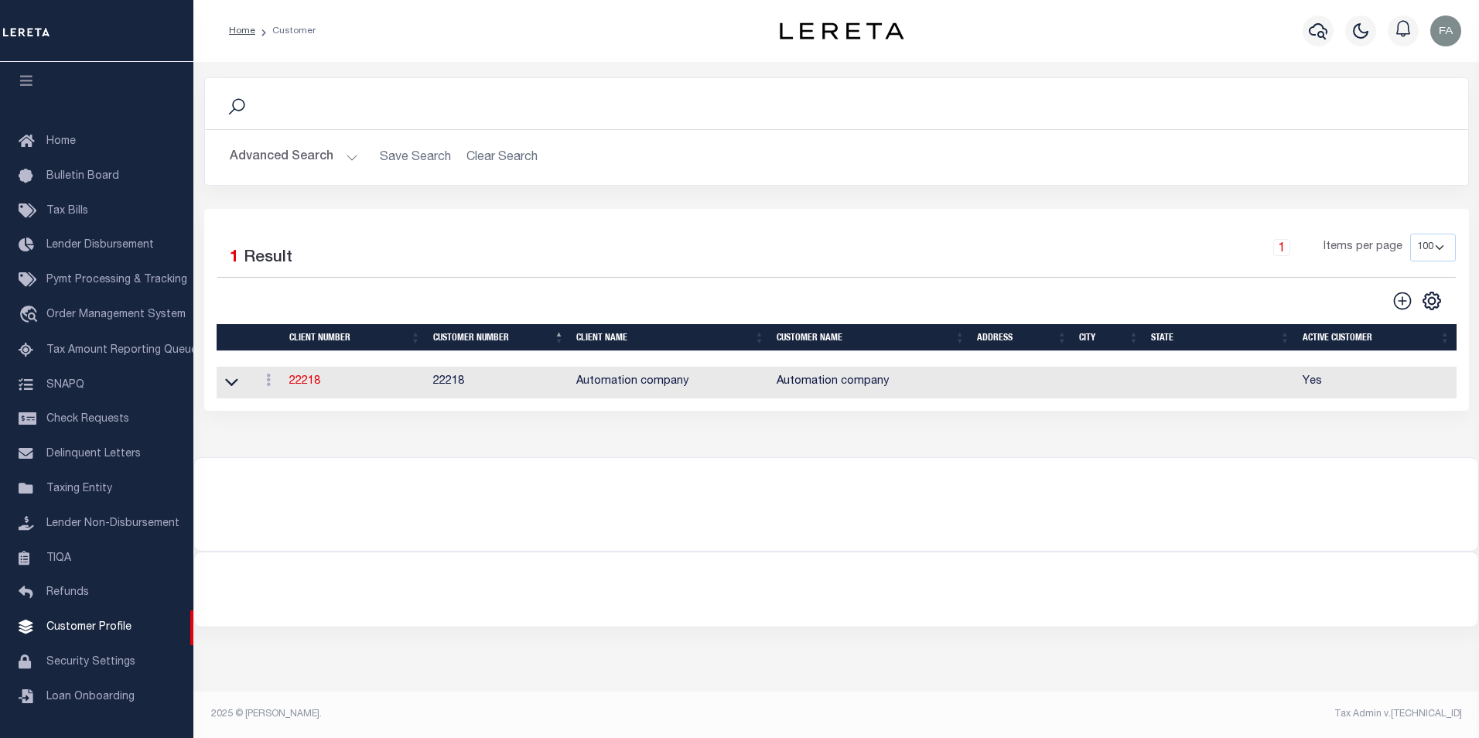
click at [324, 166] on button "Advanced Search" at bounding box center [294, 157] width 128 height 30
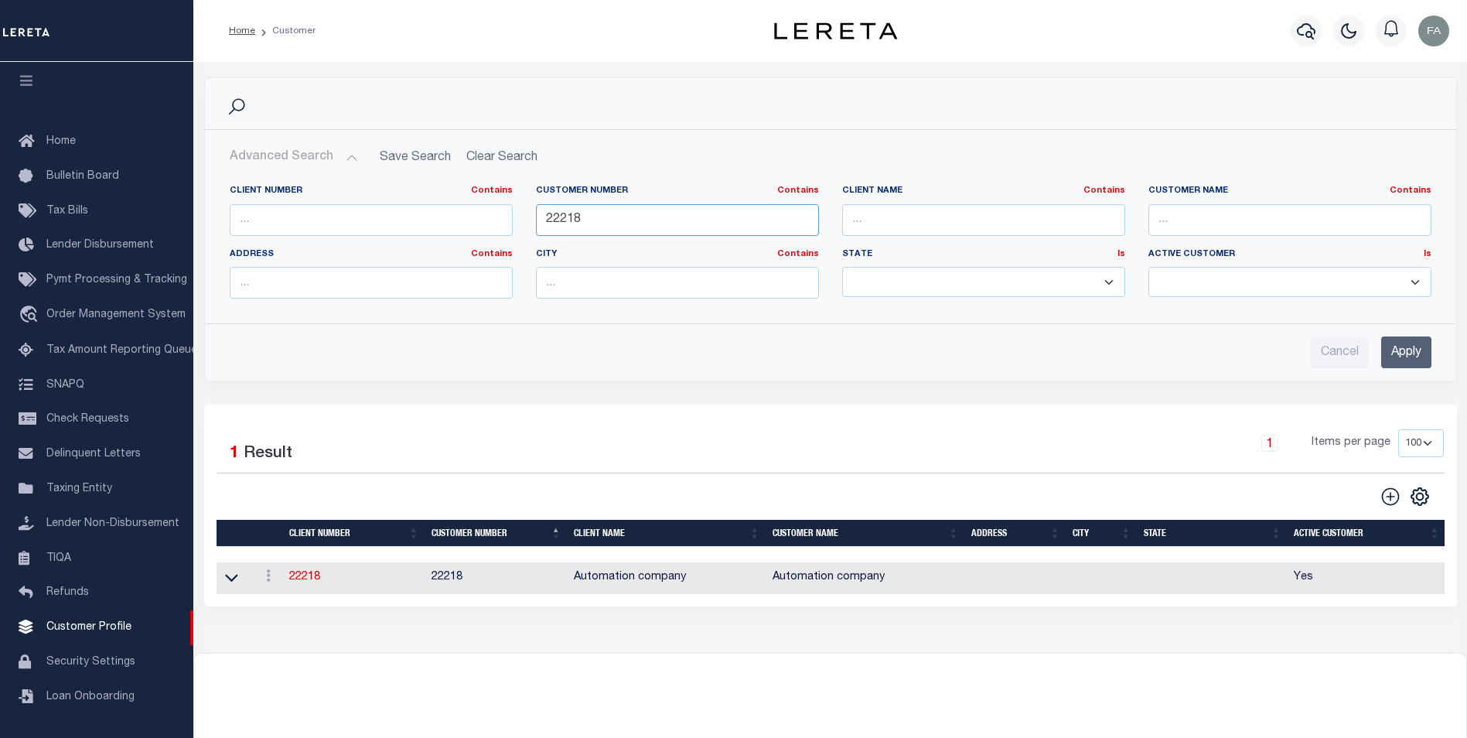
drag, startPoint x: 650, startPoint y: 220, endPoint x: 533, endPoint y: 216, distance: 116.9
click at [533, 217] on div "Customer Number Contains Contains Is 22218" at bounding box center [677, 216] width 306 height 63
click at [1418, 364] on input "Apply" at bounding box center [1406, 352] width 50 height 32
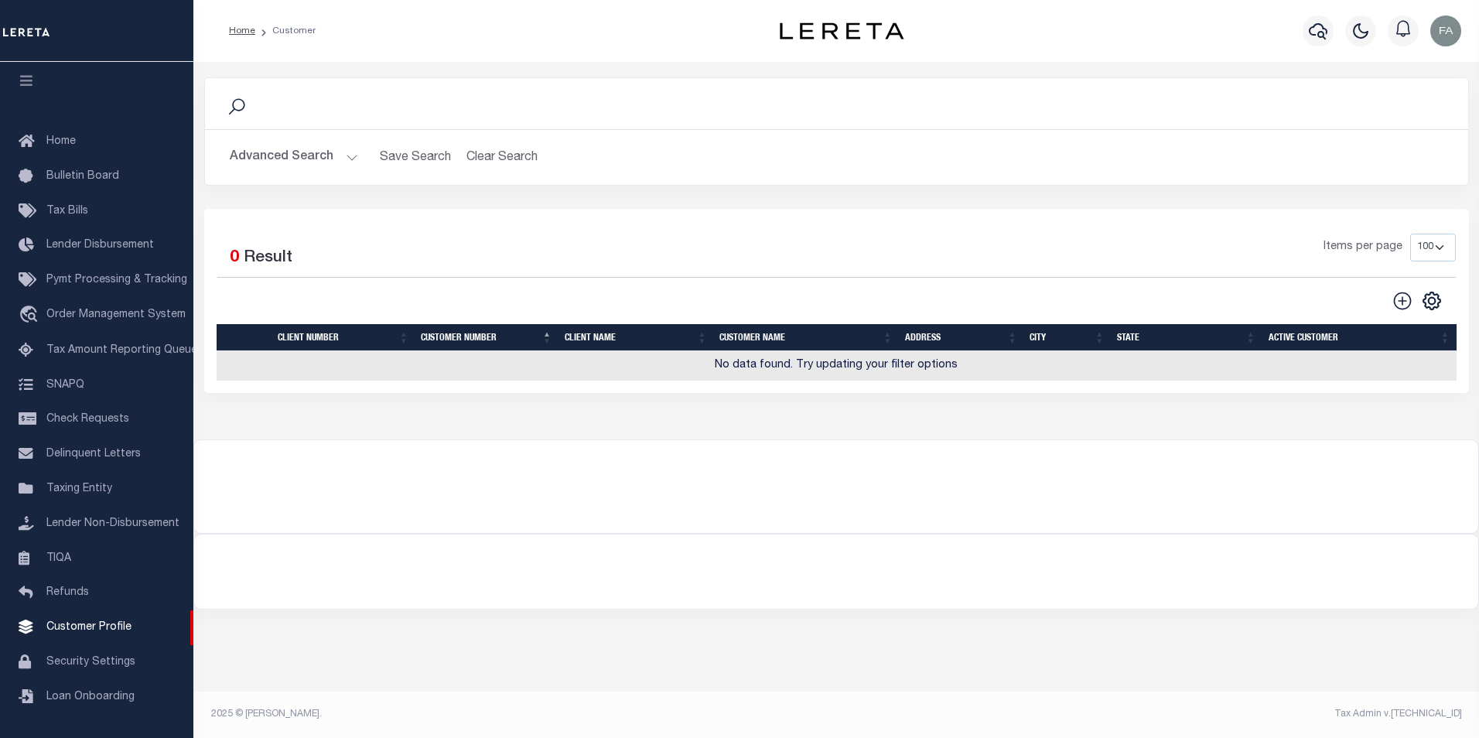
click at [659, 221] on div "Selected 0 Result Items per page 100 200 400" at bounding box center [836, 301] width 1265 height 184
click at [303, 157] on button "Advanced Search" at bounding box center [294, 157] width 128 height 30
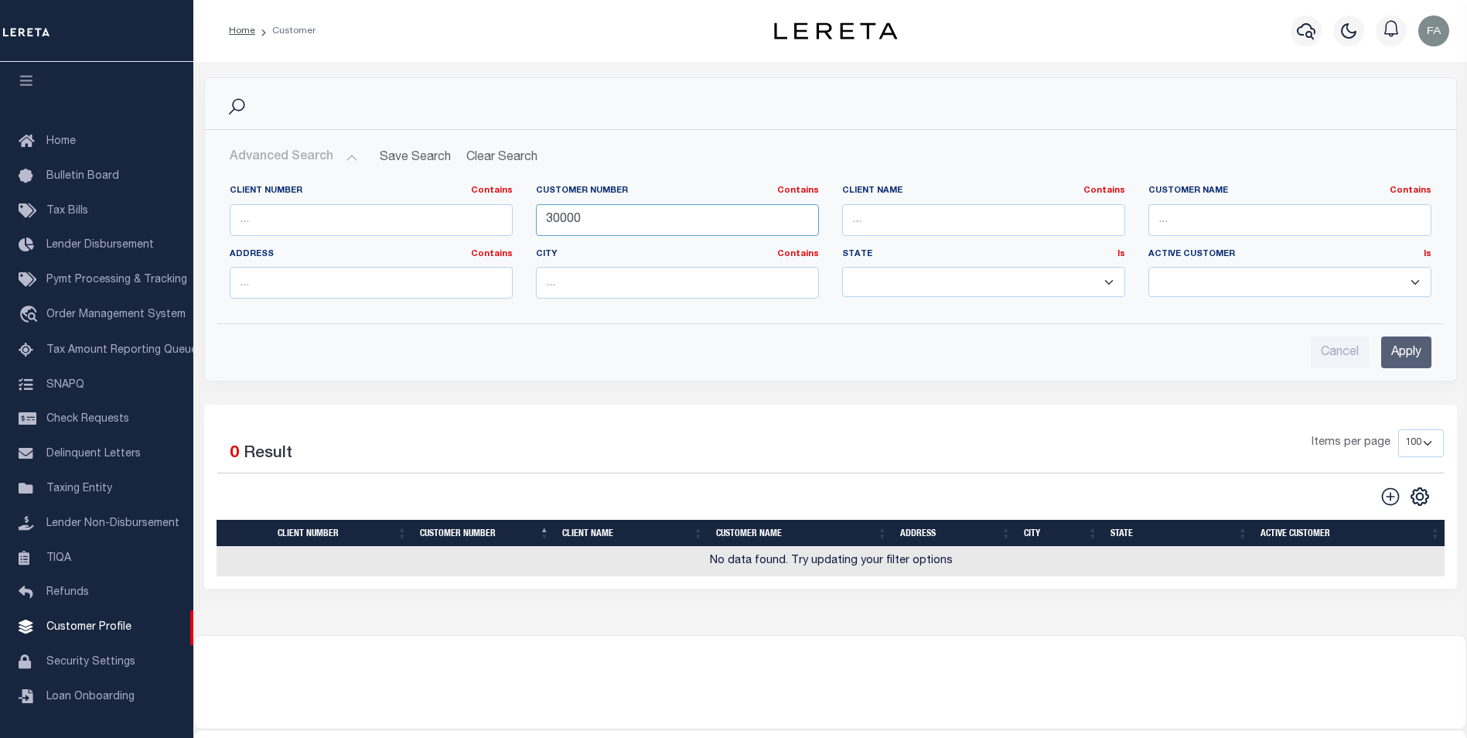
click at [656, 215] on input "30000" at bounding box center [677, 220] width 283 height 32
type input "3000"
click at [1413, 360] on input "Apply" at bounding box center [1406, 352] width 50 height 32
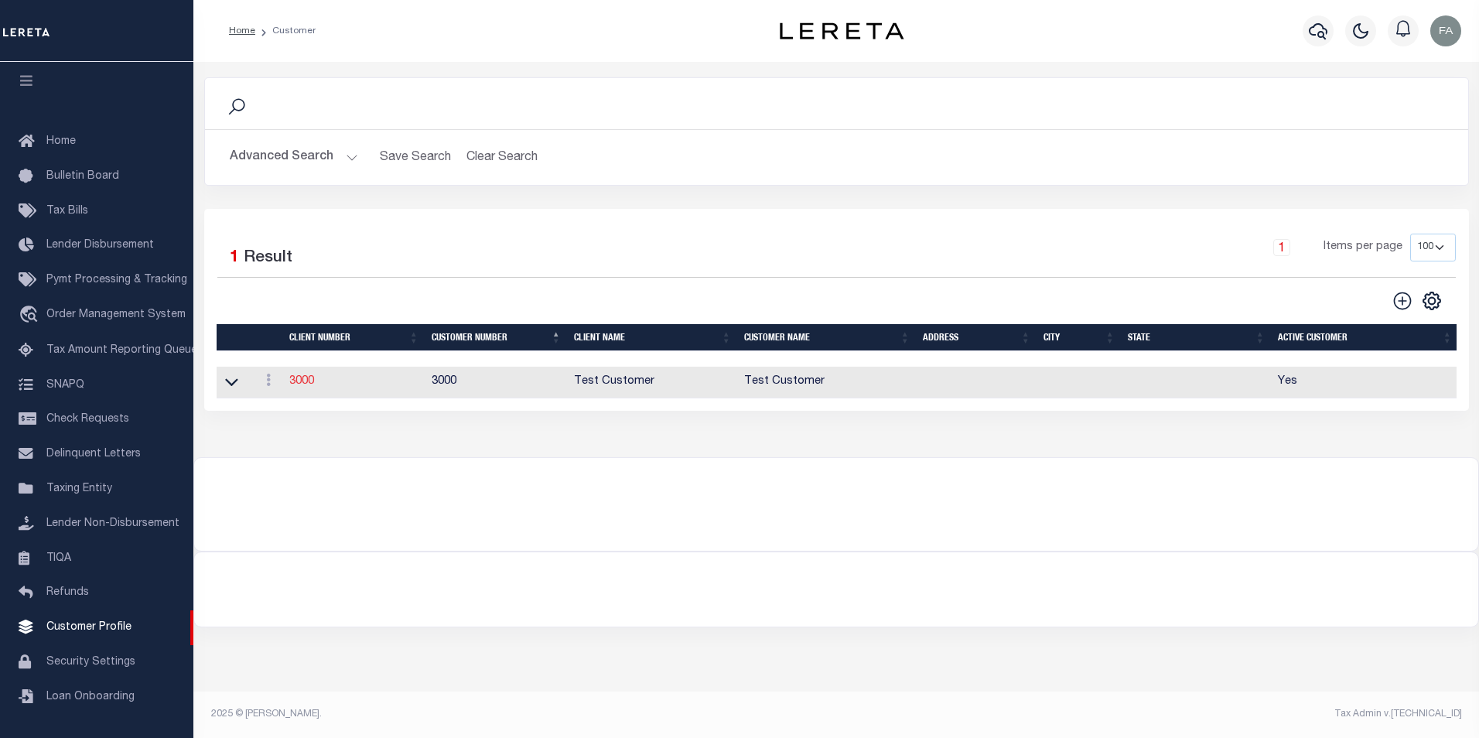
click at [300, 384] on link "3000" at bounding box center [301, 381] width 25 height 11
select select
type input "Test Customer"
type input "3000"
type input "Test Customer"
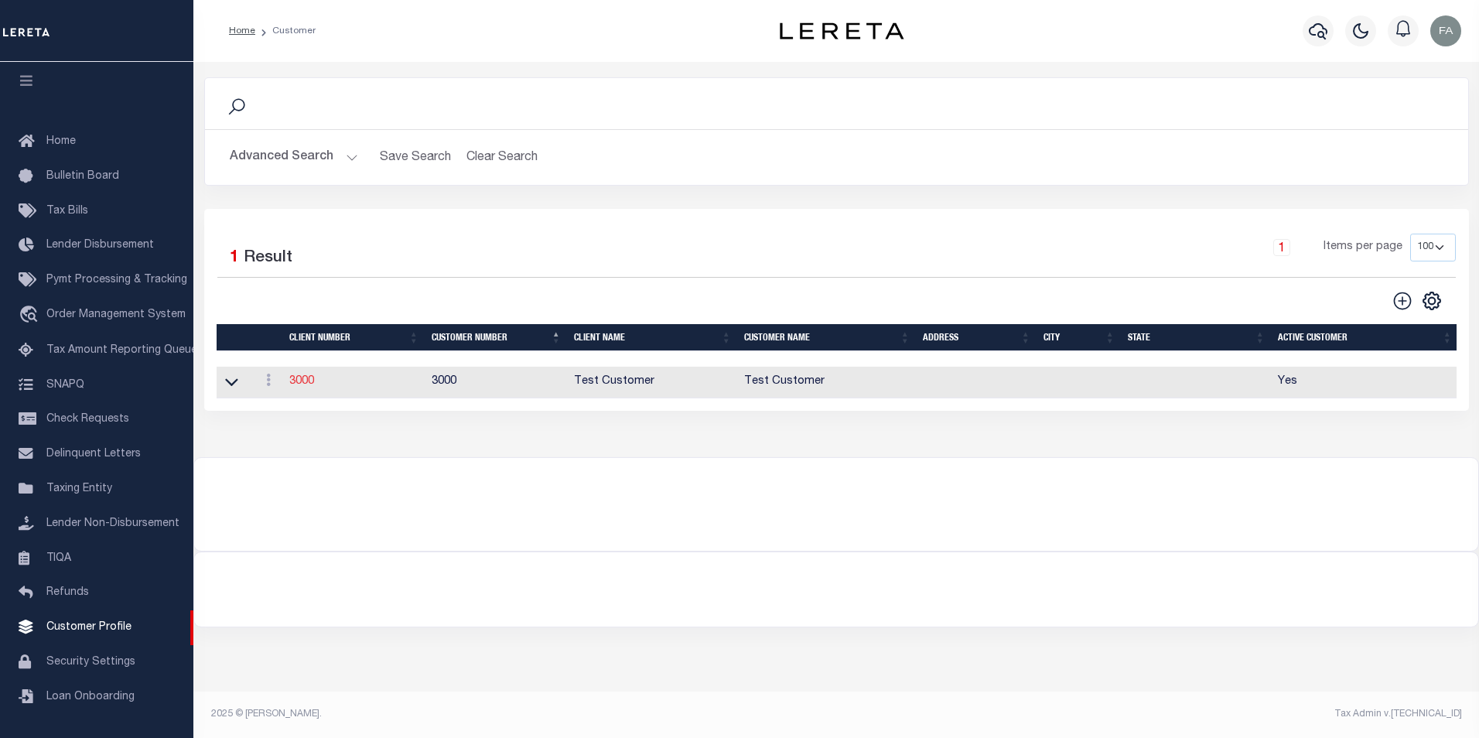
type input "Test"
type input "Customer1"
select select "Residential"
checkbox input "true"
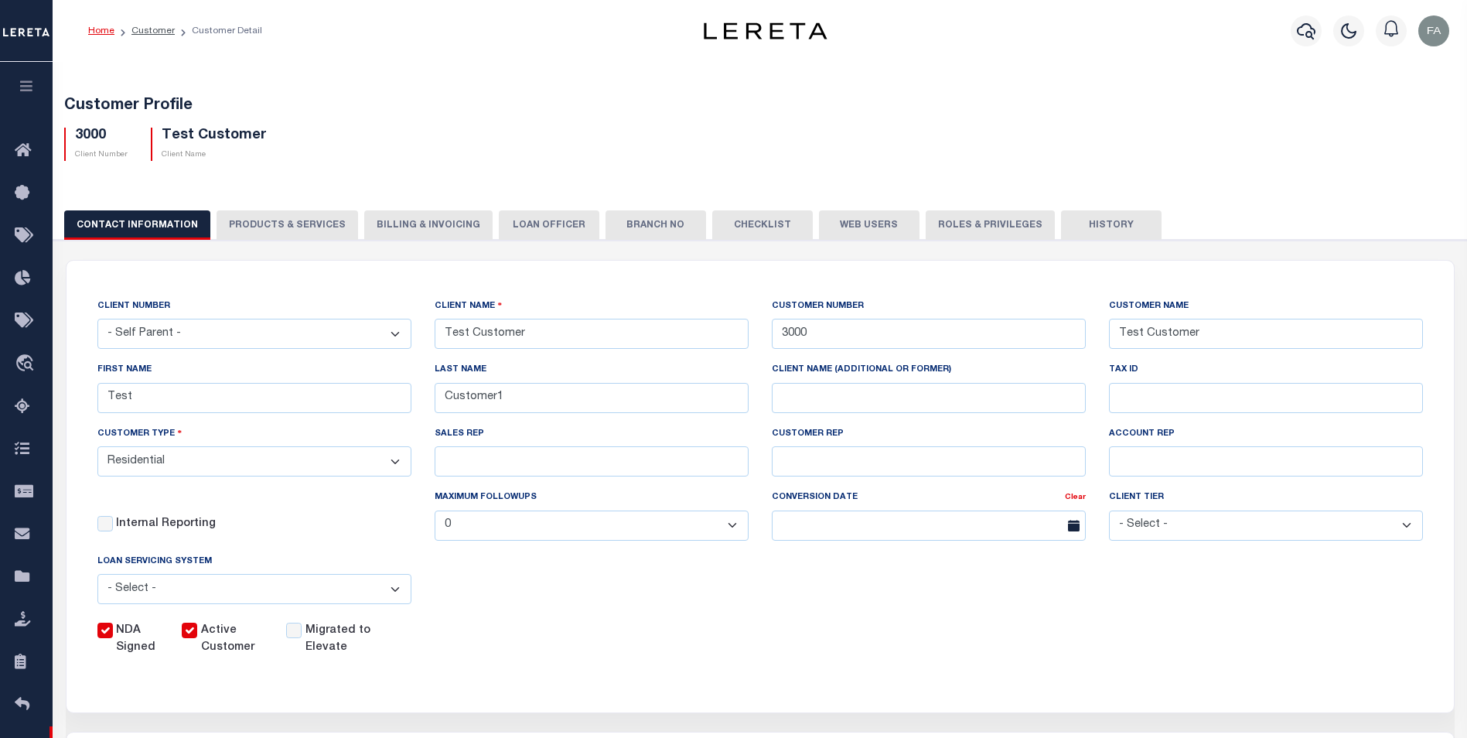
click at [270, 218] on button "PRODUCTS & SERVICES" at bounding box center [288, 224] width 142 height 29
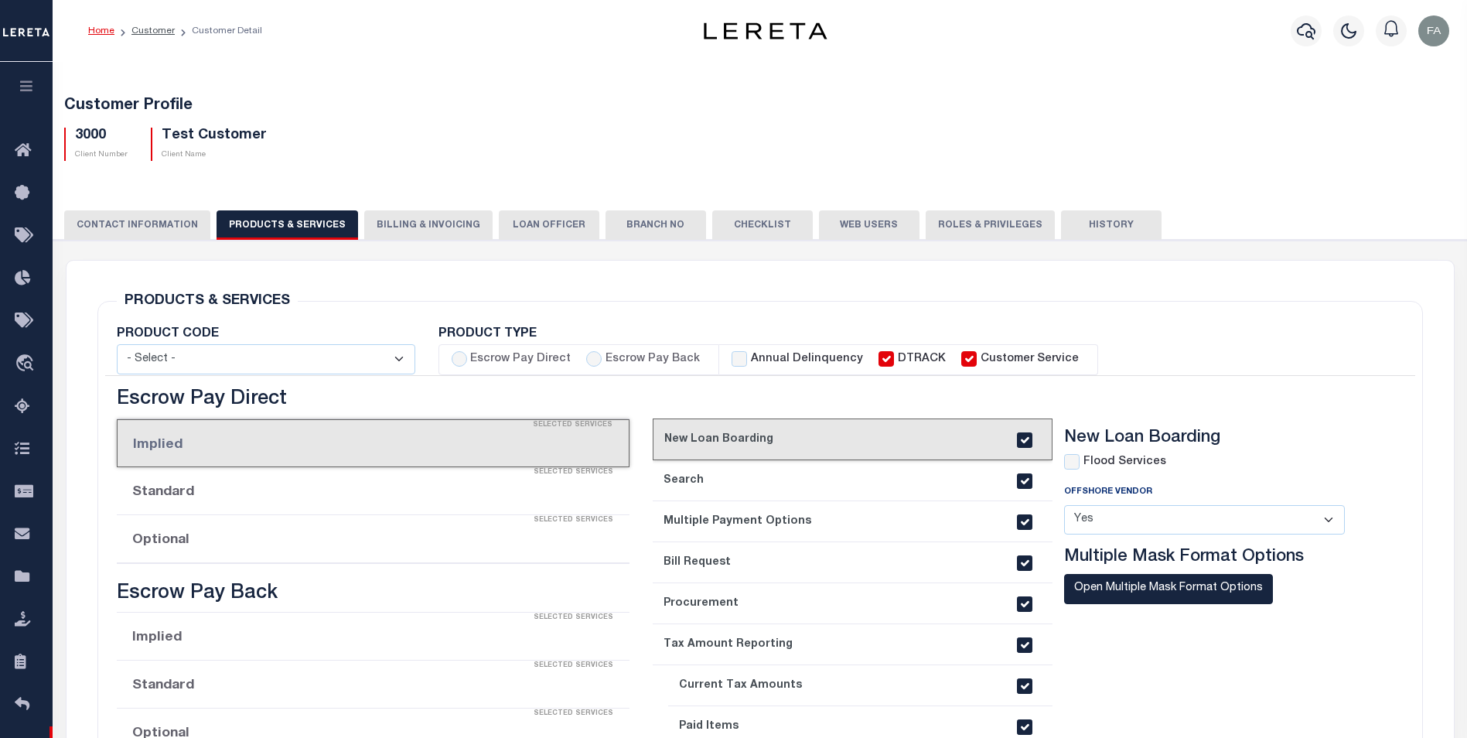
radio input "true"
checkbox input "true"
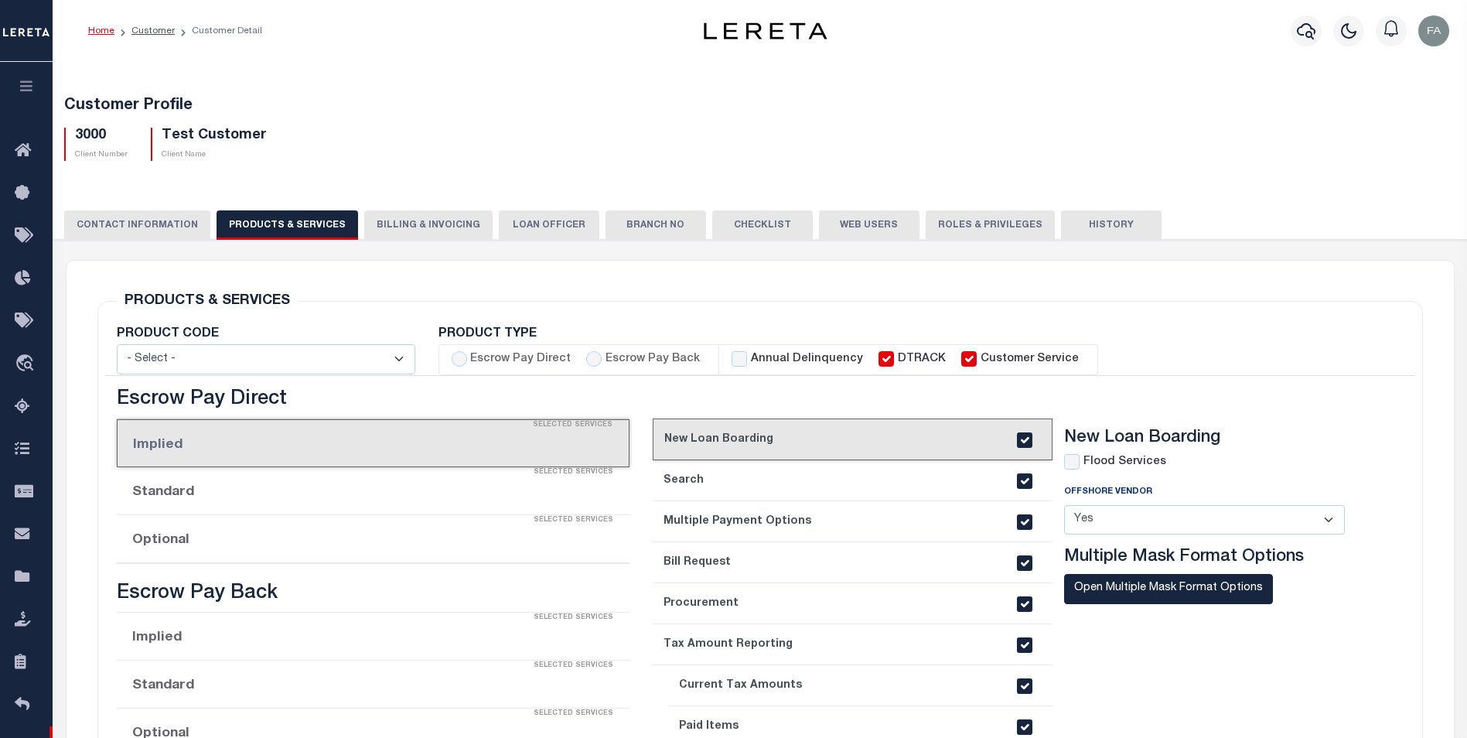
checkbox input "true"
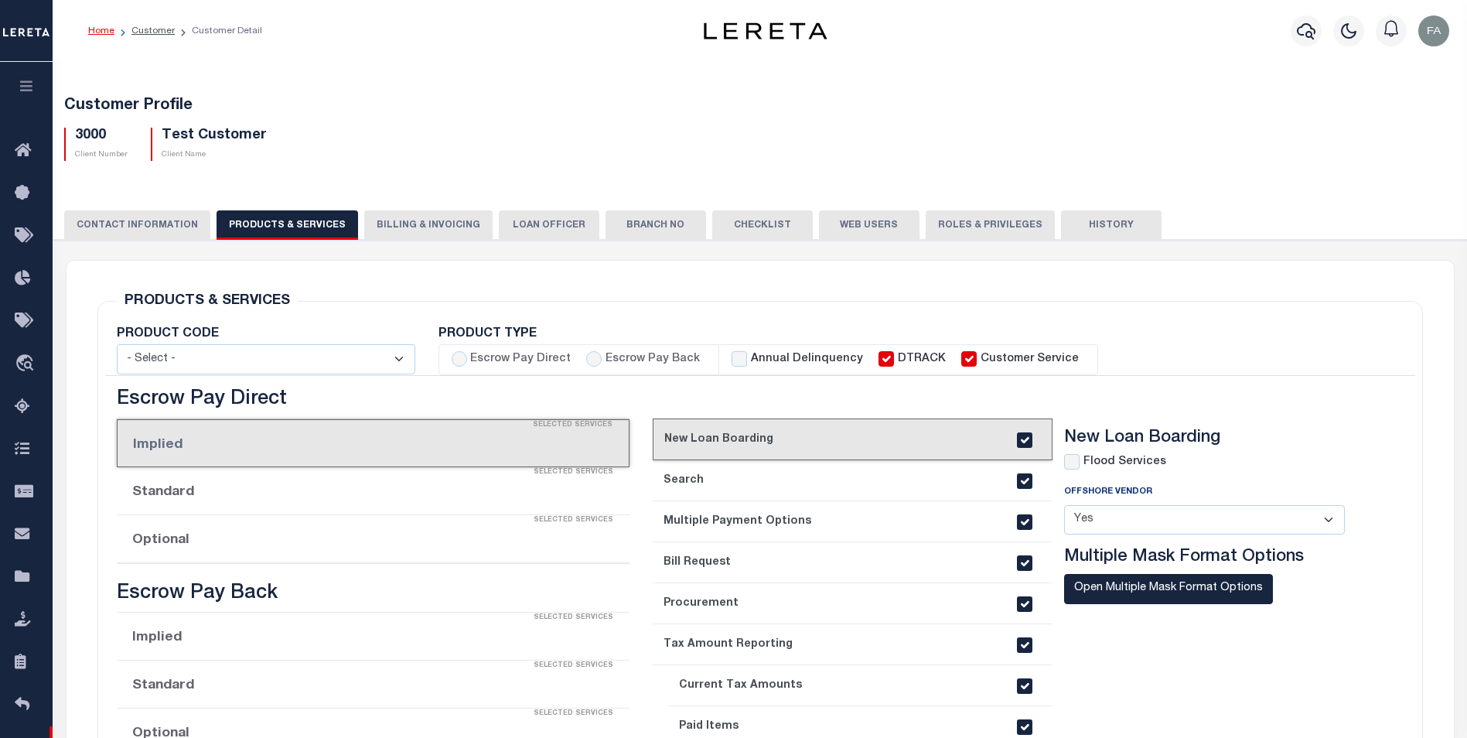
checkbox input "true"
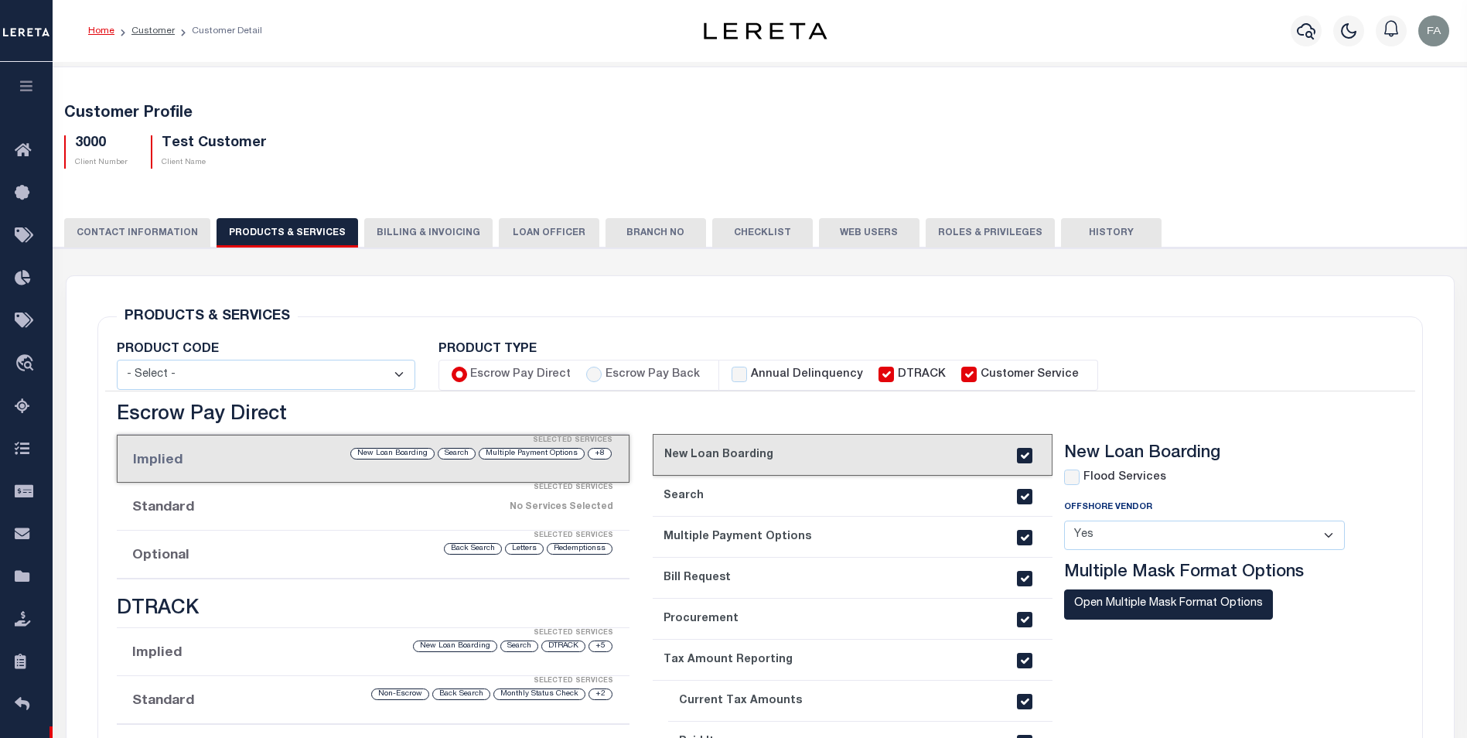
click at [176, 224] on button "CONTACT INFORMATION" at bounding box center [137, 232] width 146 height 29
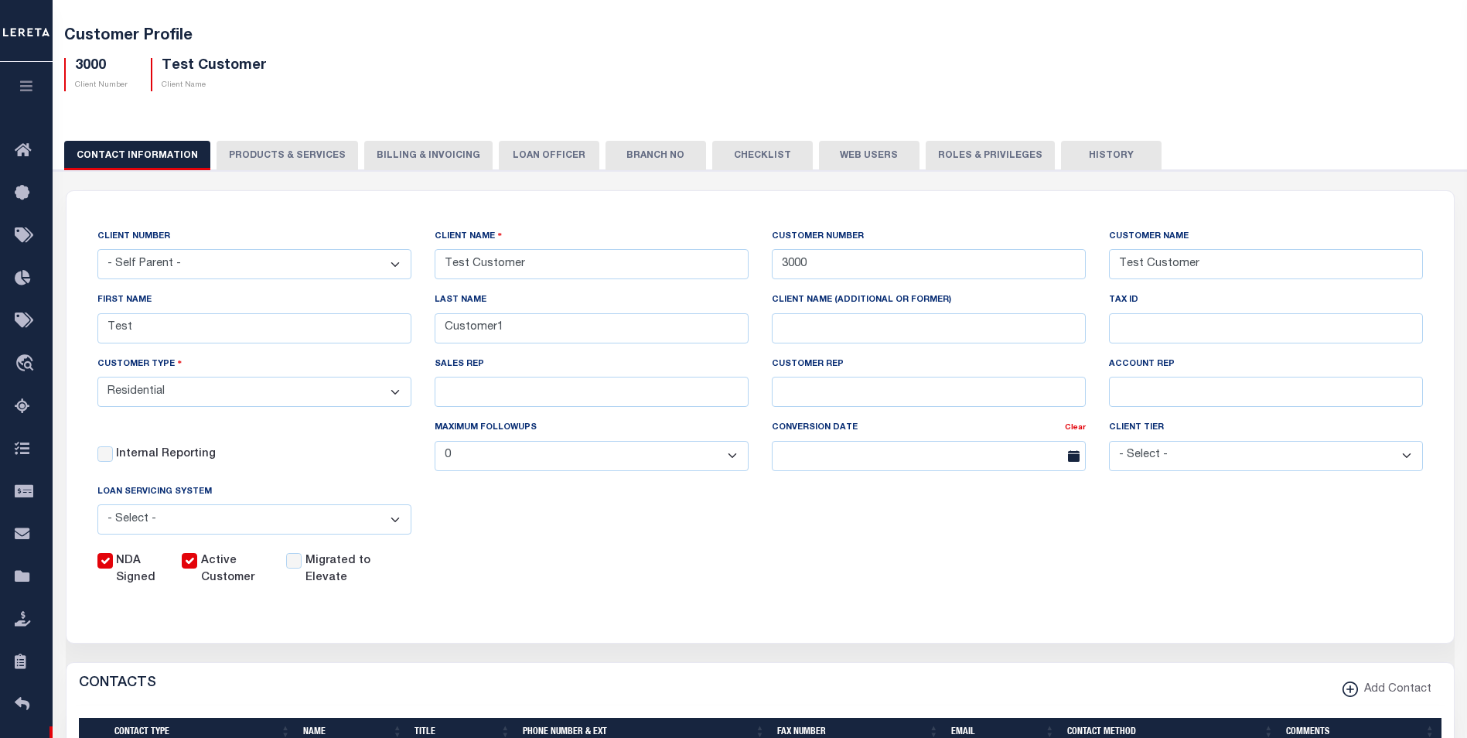
scroll to position [619, 0]
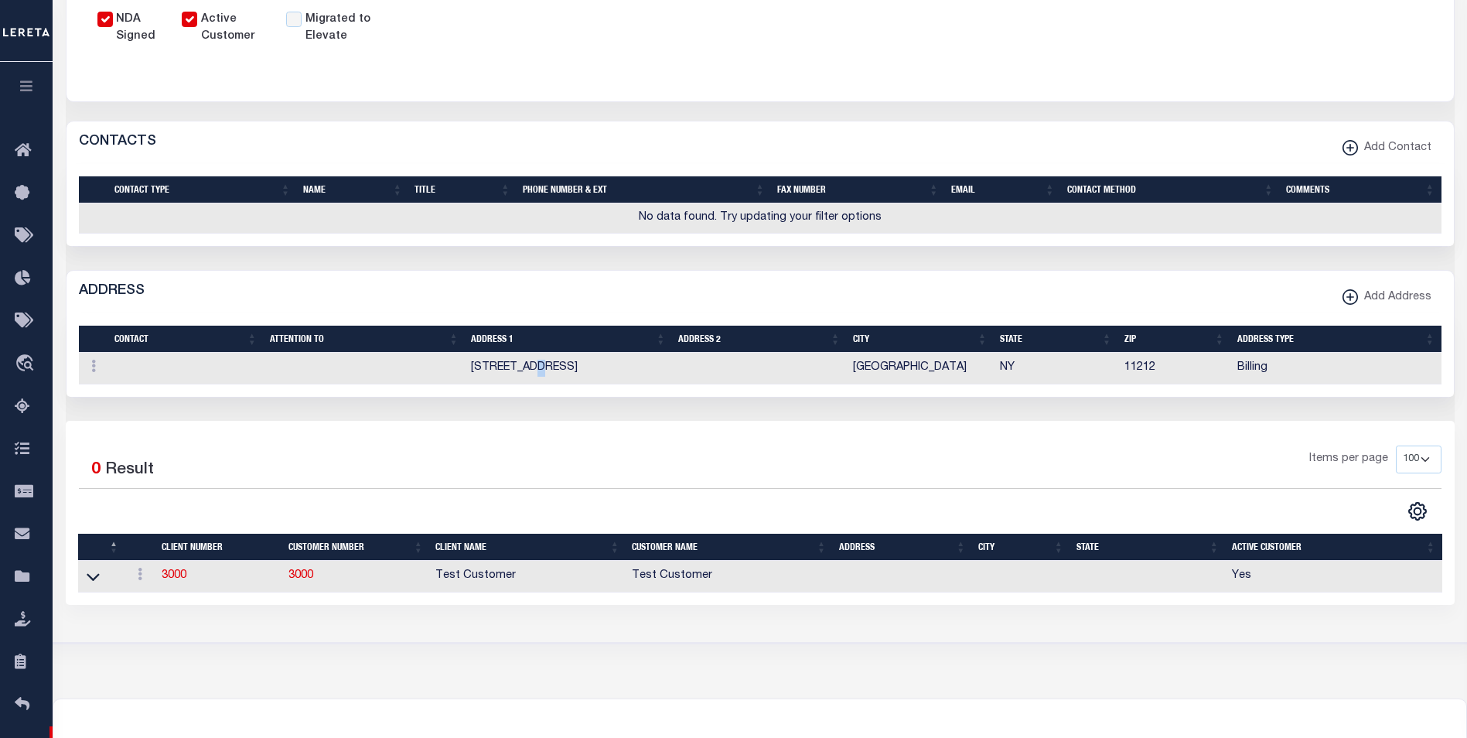
click at [527, 370] on td "494 E 96th St" at bounding box center [568, 369] width 207 height 32
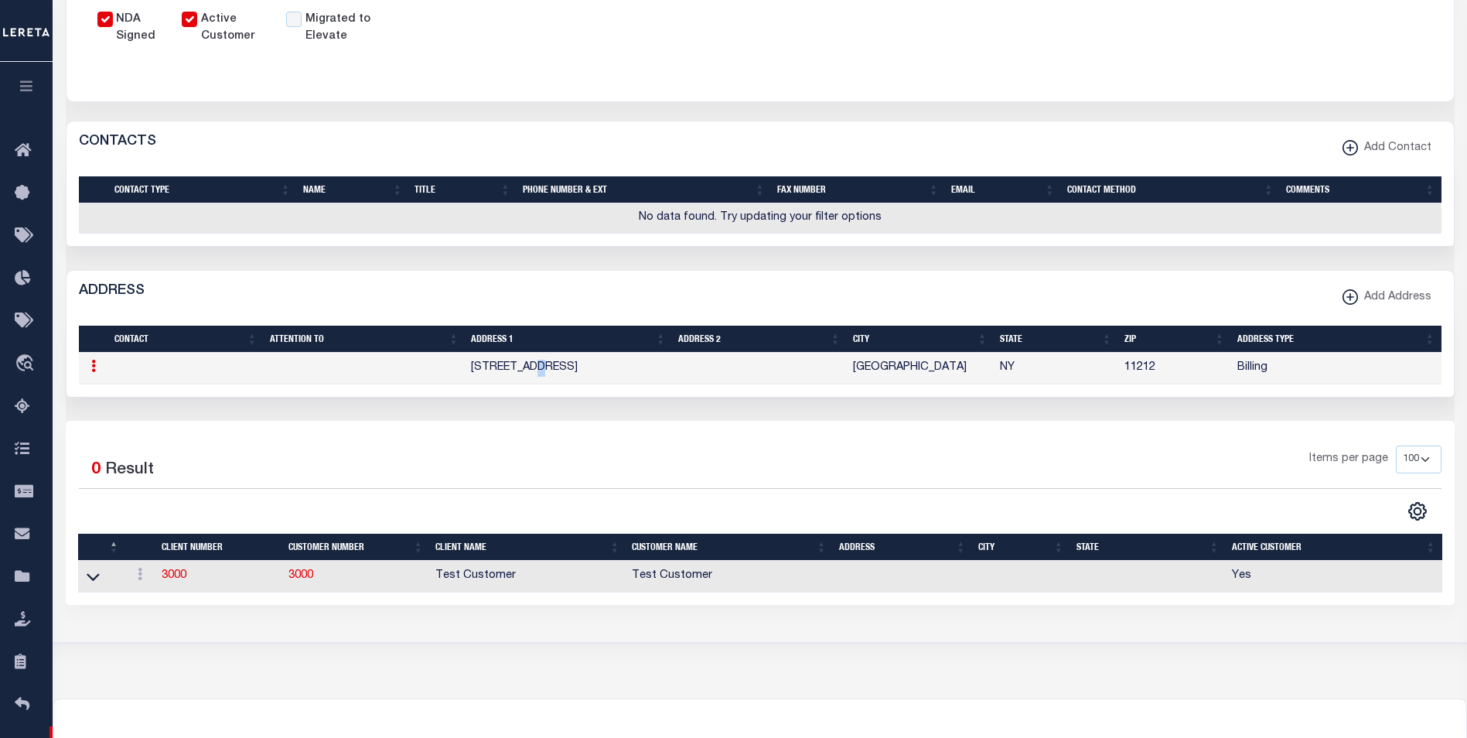
click at [554, 372] on td "494 E 96th St" at bounding box center [568, 369] width 207 height 32
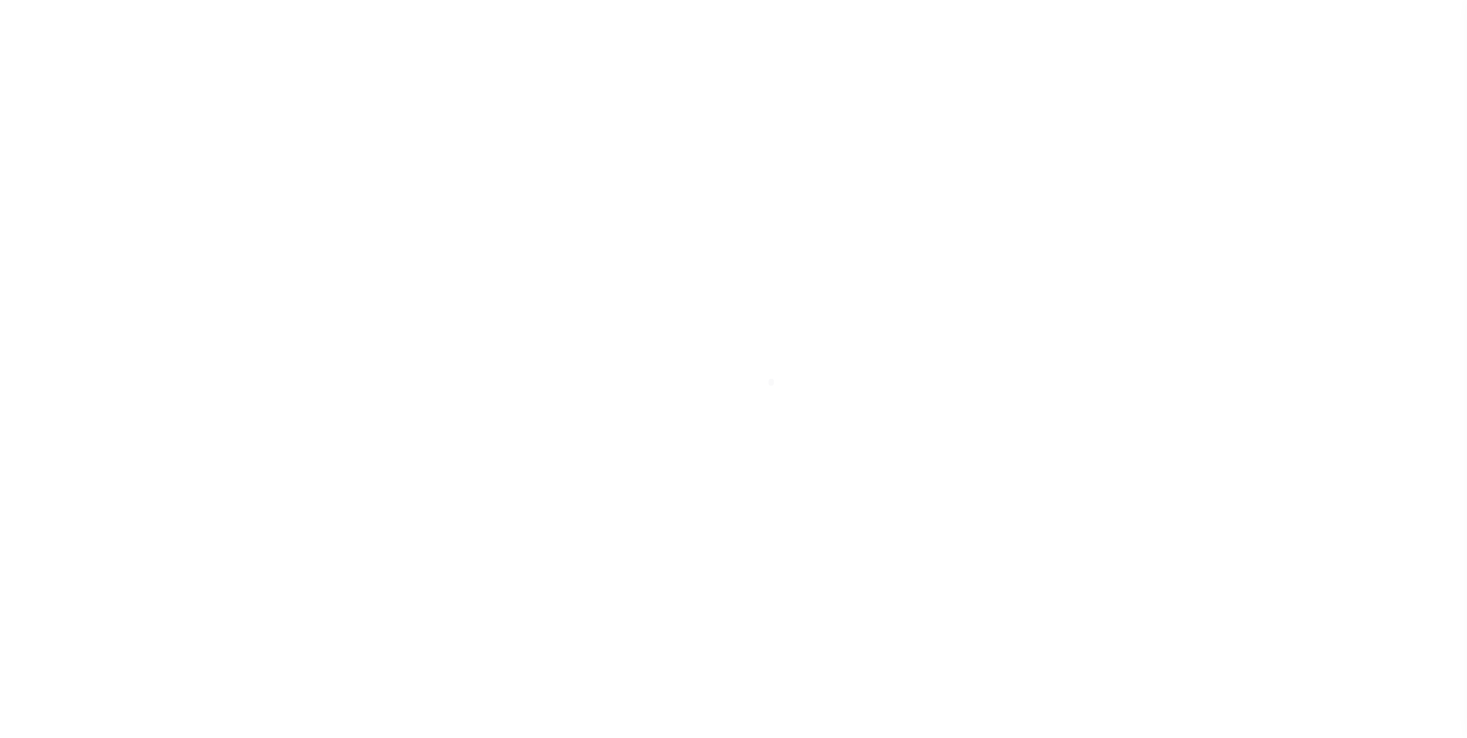
select select "Mixed Portfolio"
select select "Tier 1"
select select
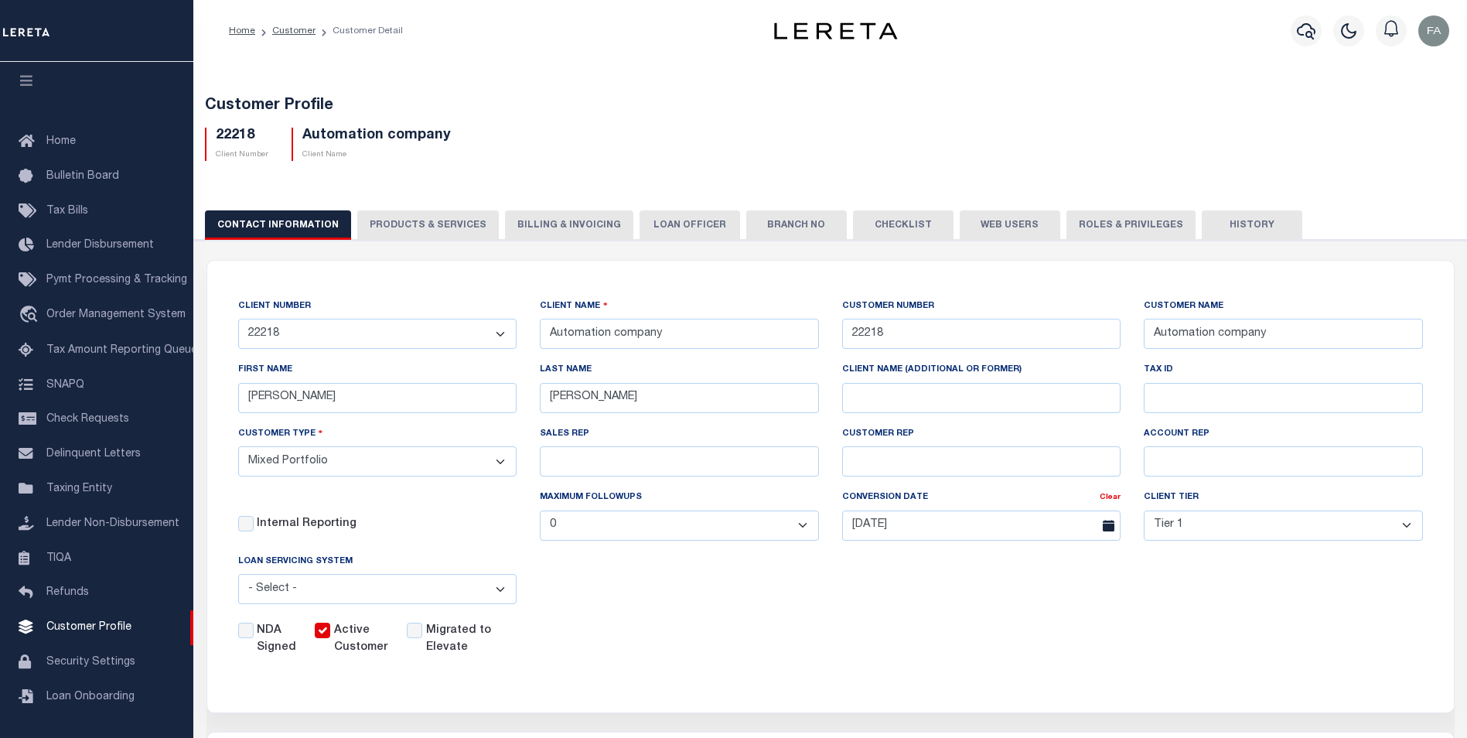
click at [386, 216] on button "PRODUCTS & SERVICES" at bounding box center [428, 224] width 142 height 29
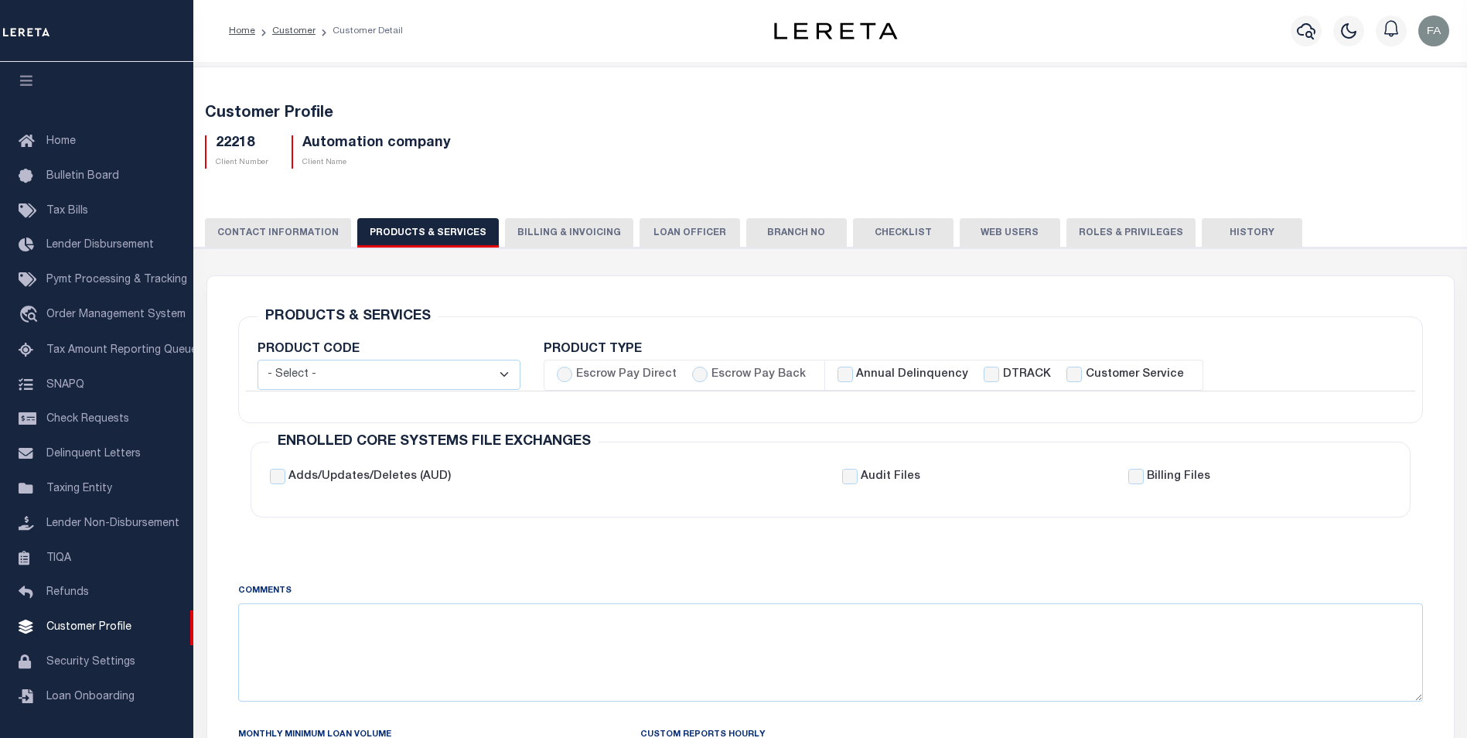
click at [579, 374] on label "Escrow Pay Direct" at bounding box center [626, 375] width 101 height 17
click at [572, 374] on input "Escrow Pay Direct" at bounding box center [564, 374] width 15 height 15
radio input "true"
checkbox input "true"
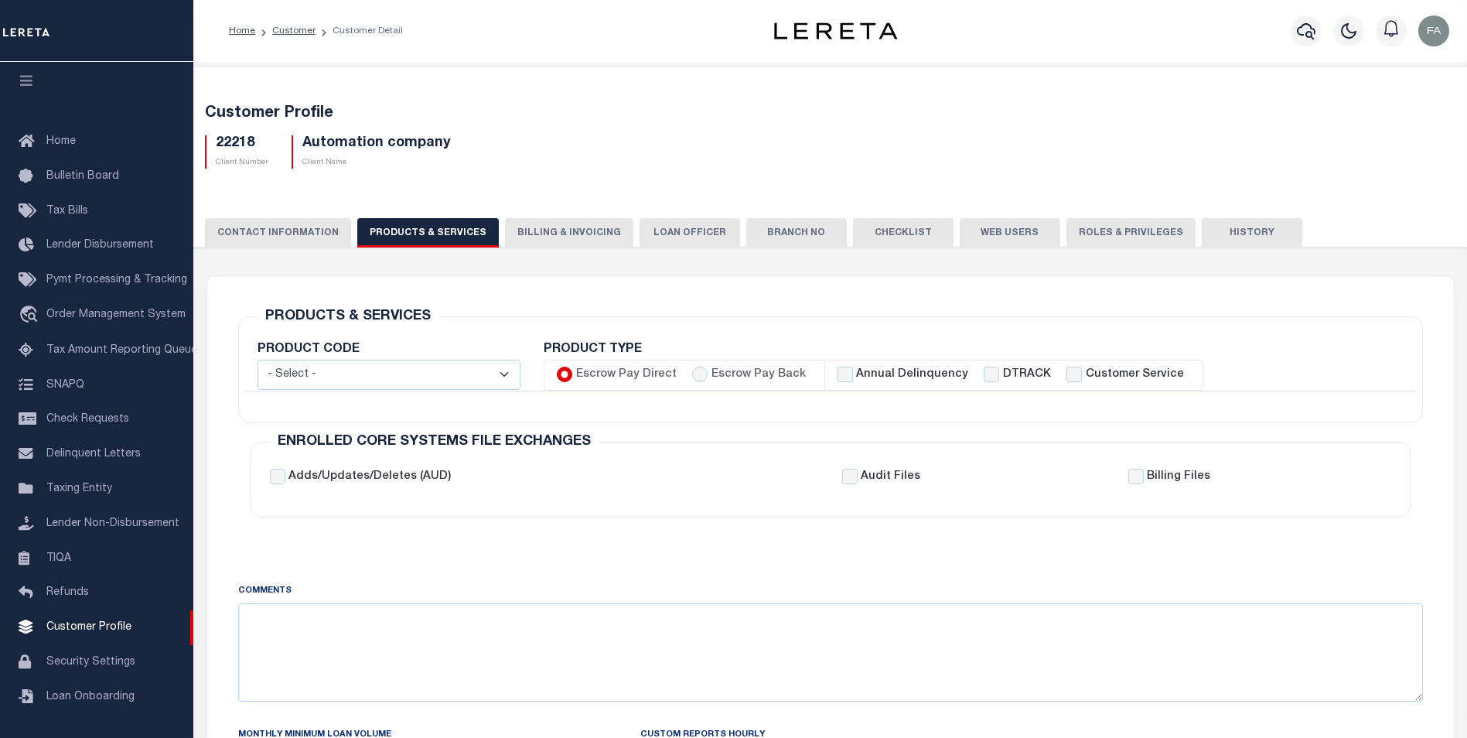
checkbox input "true"
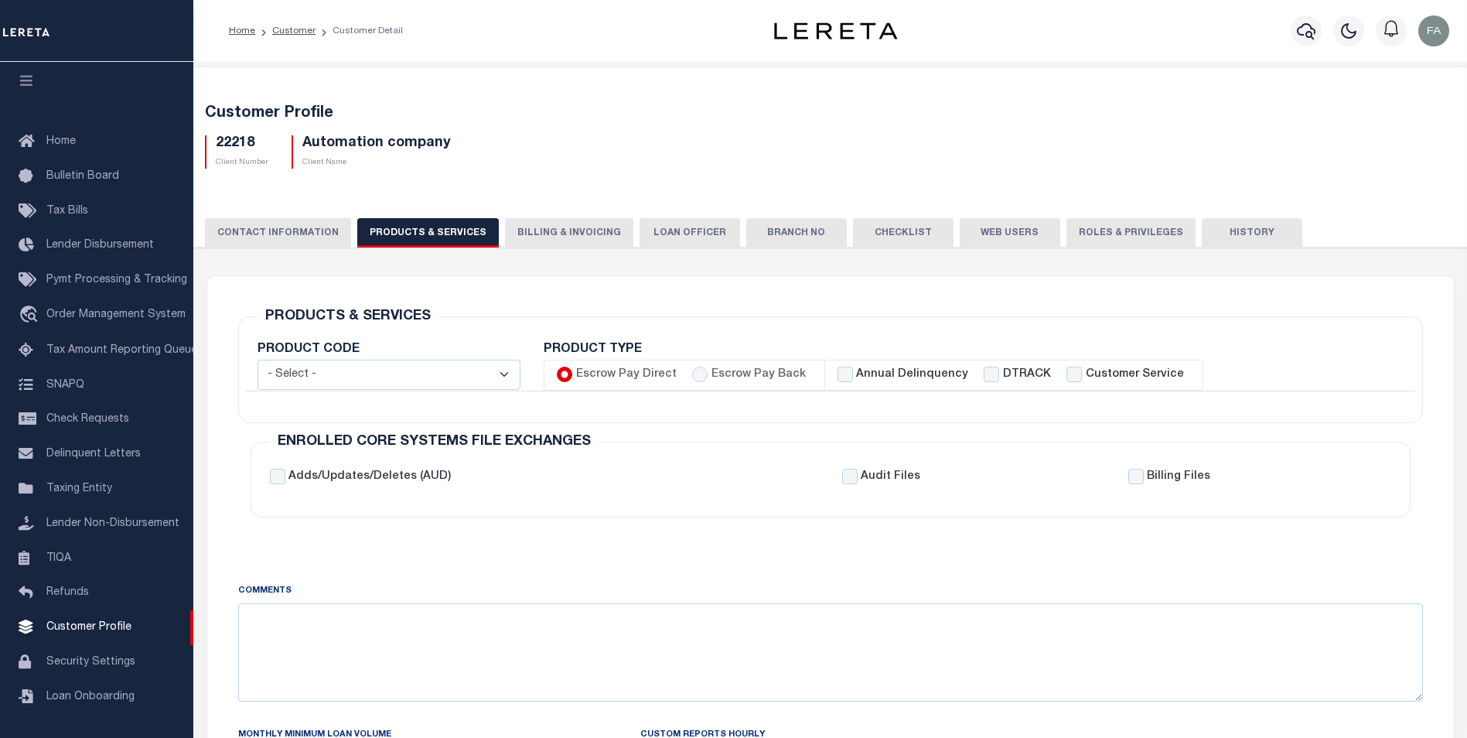
checkbox input "true"
checkbox input "false"
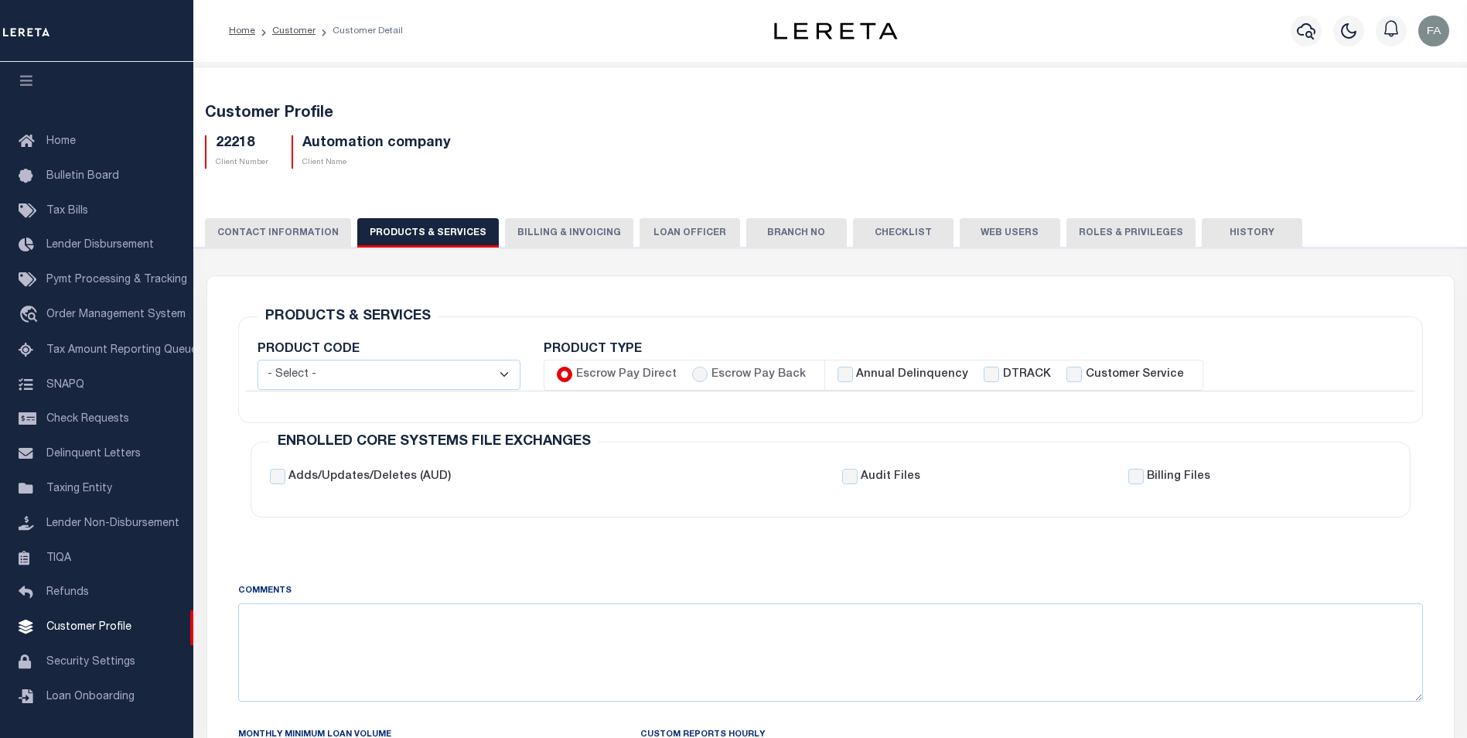
checkbox input "true"
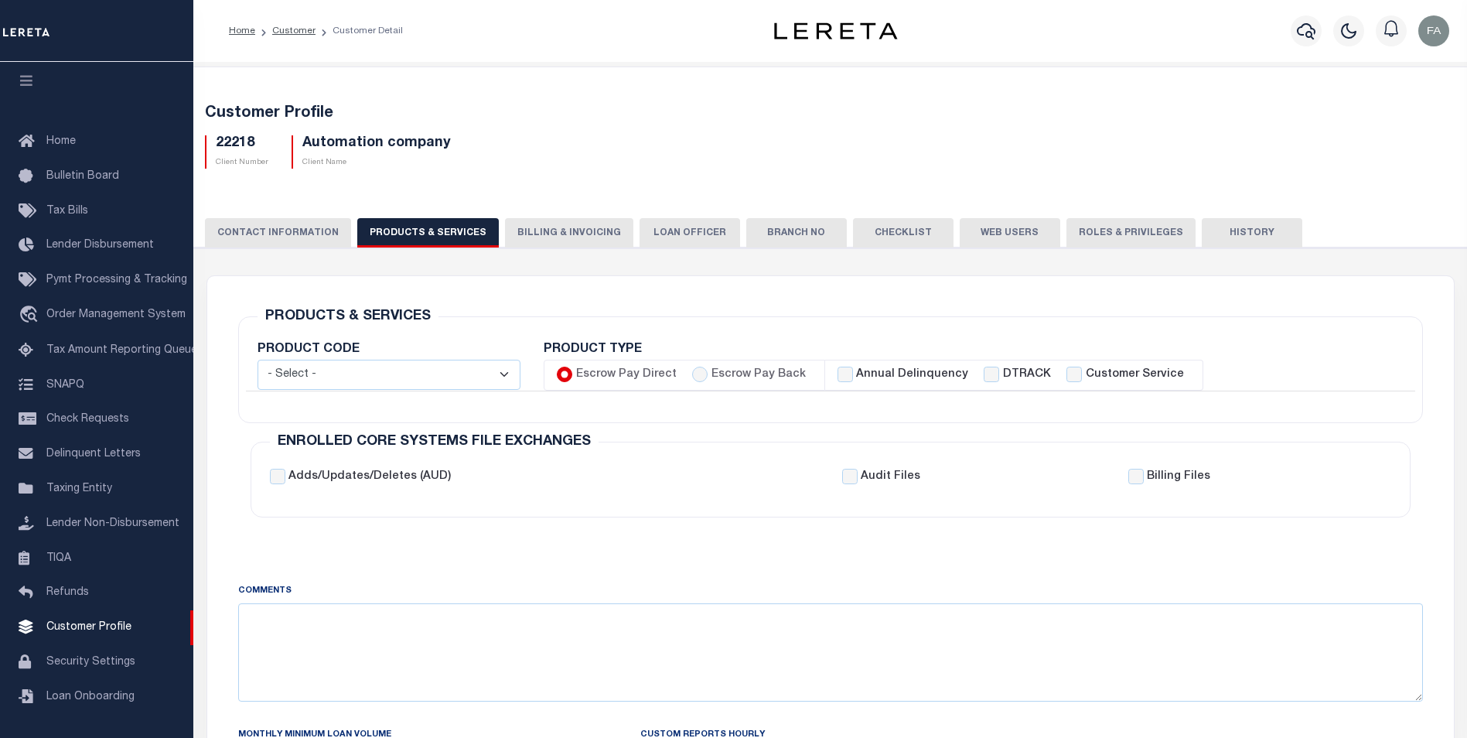
checkbox input "true"
checkbox input "false"
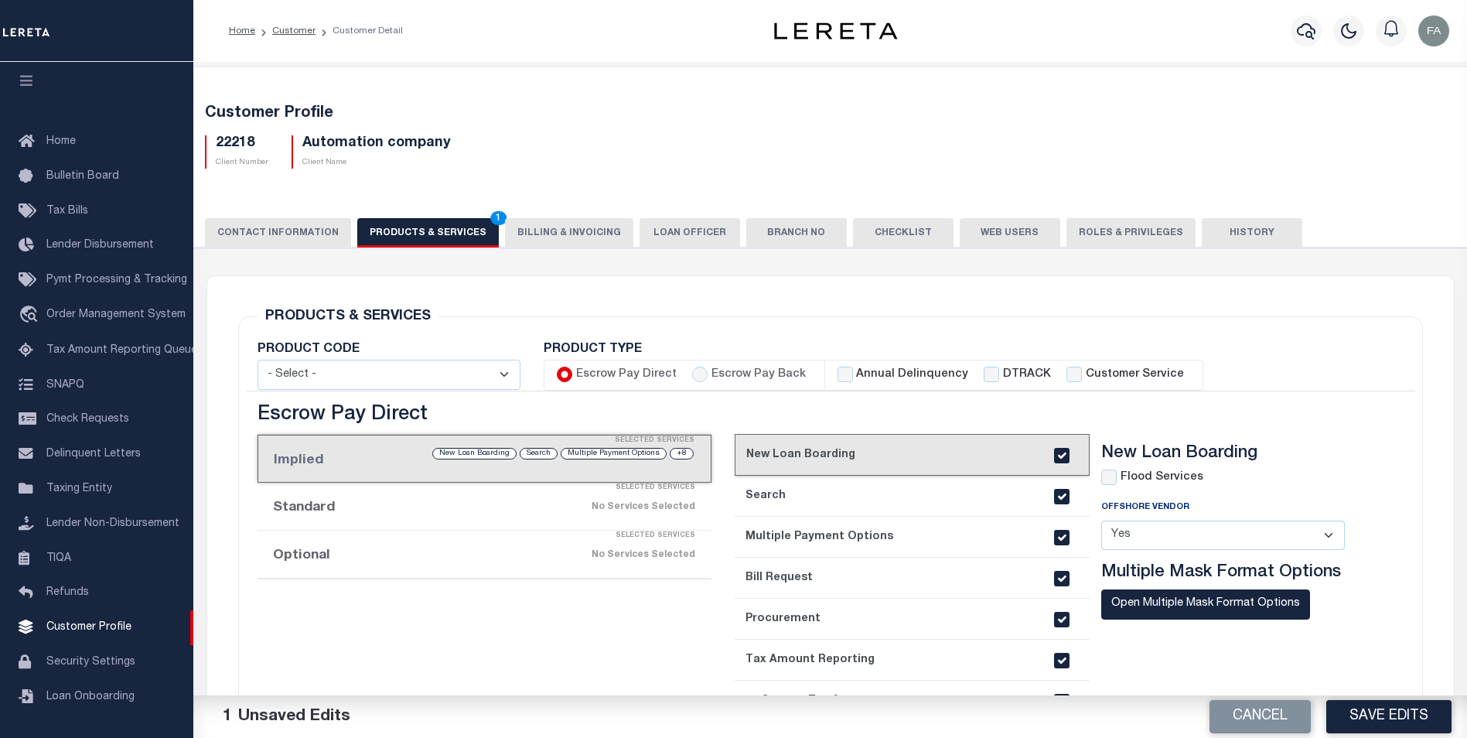
click at [1004, 379] on label "DTRACK" at bounding box center [1027, 375] width 48 height 17
click at [999, 379] on input "DTRACK" at bounding box center [991, 374] width 15 height 15
checkbox input "true"
checkbox input "false"
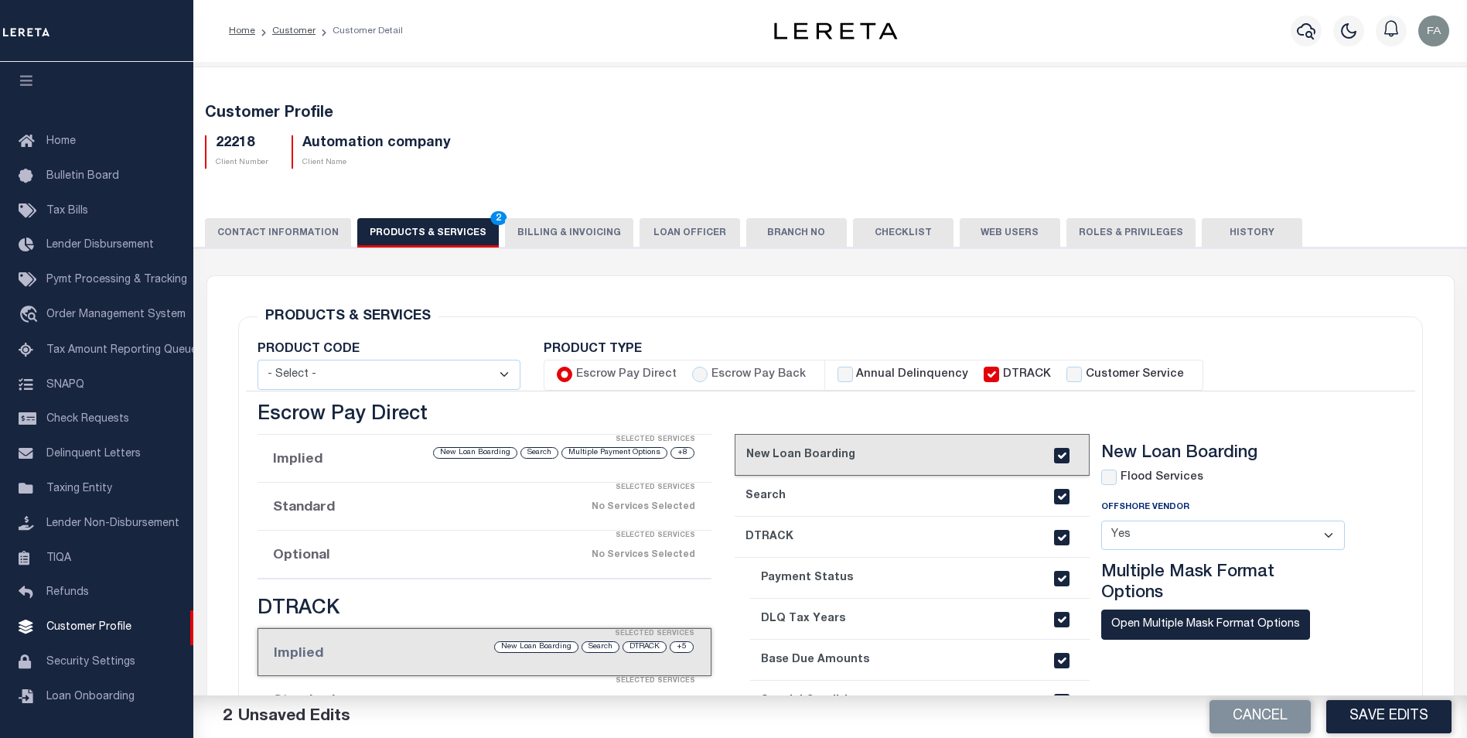
click at [1086, 370] on label "Customer Service" at bounding box center [1135, 375] width 98 height 17
click at [1081, 370] on input "Customer Service" at bounding box center [1074, 374] width 15 height 15
checkbox input "true"
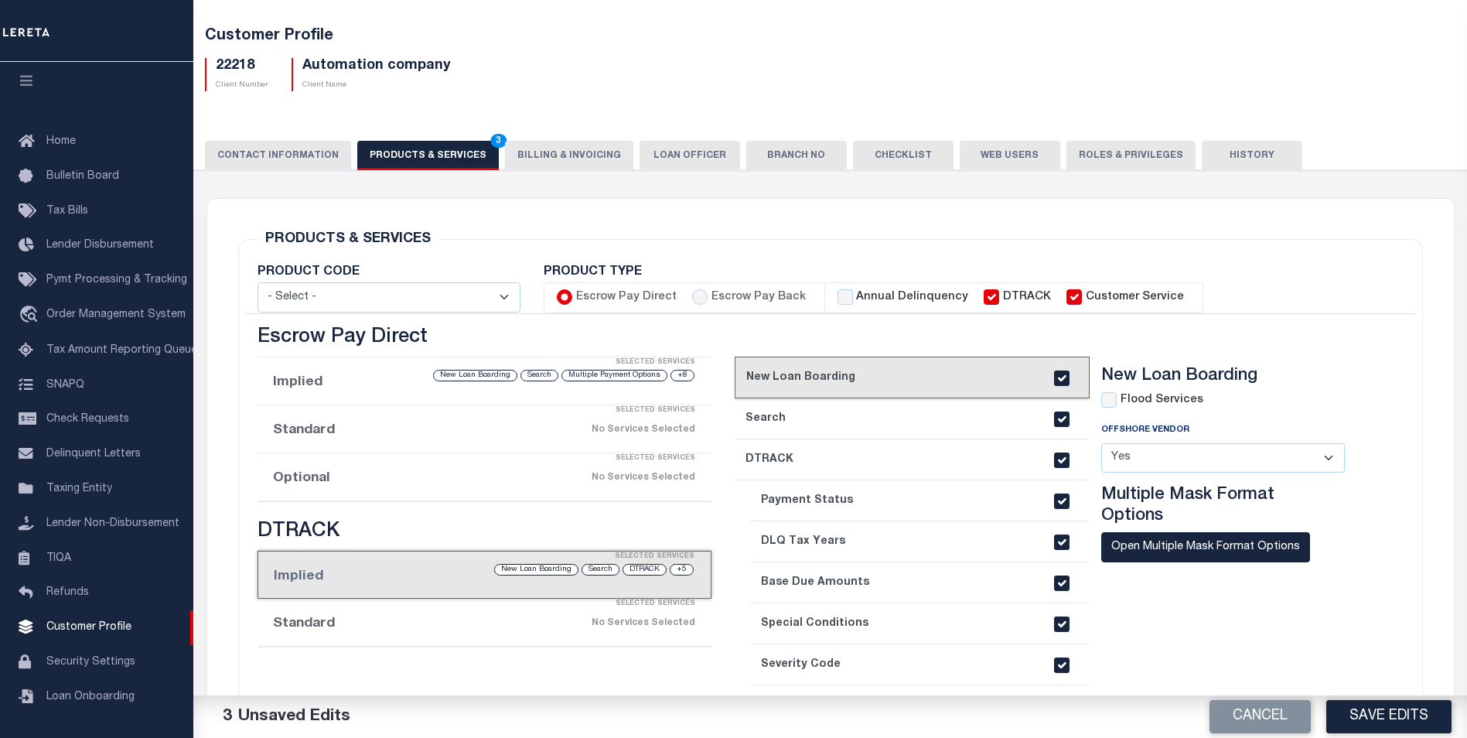
click at [411, 389] on li "Implied Selected Services +8 Multiple Payment Options Search New Loan Boarding" at bounding box center [485, 381] width 455 height 48
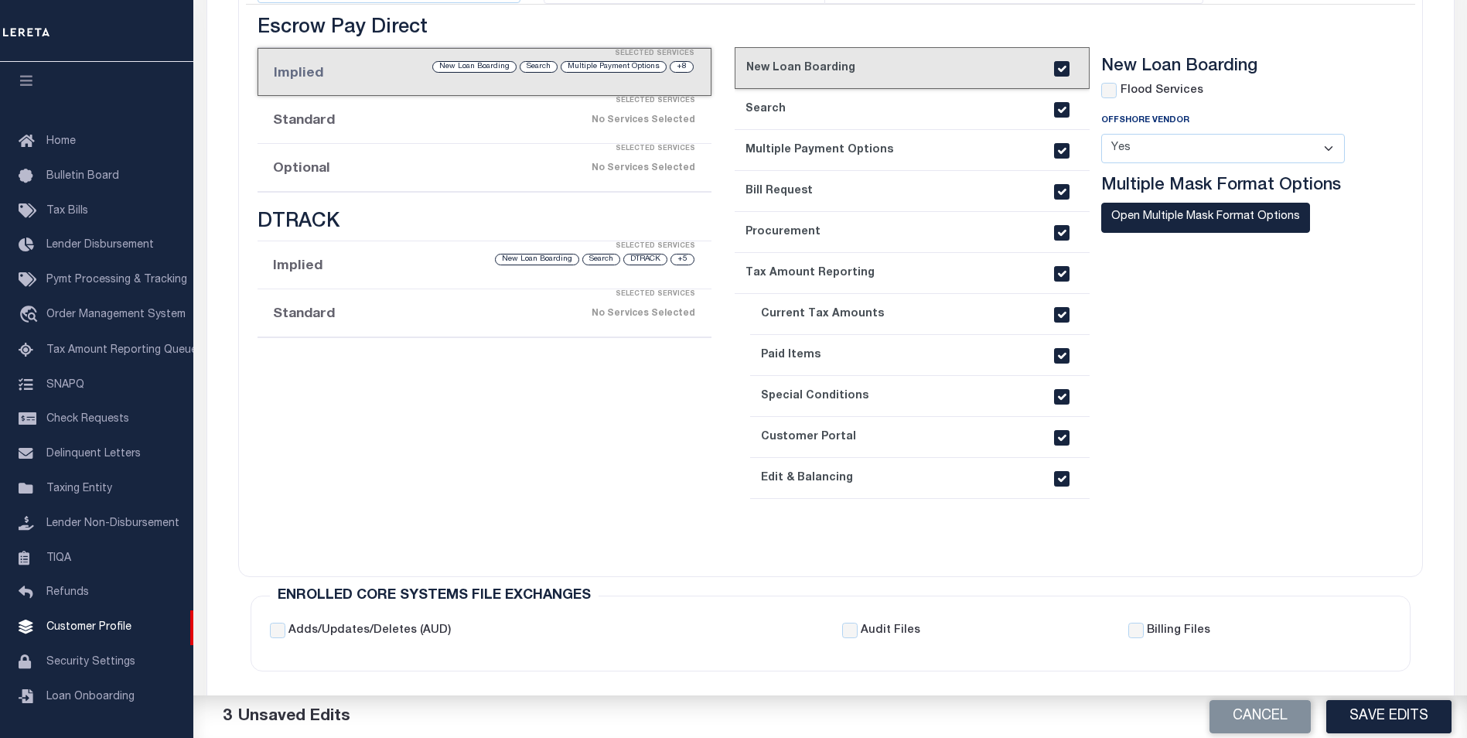
scroll to position [0, 0]
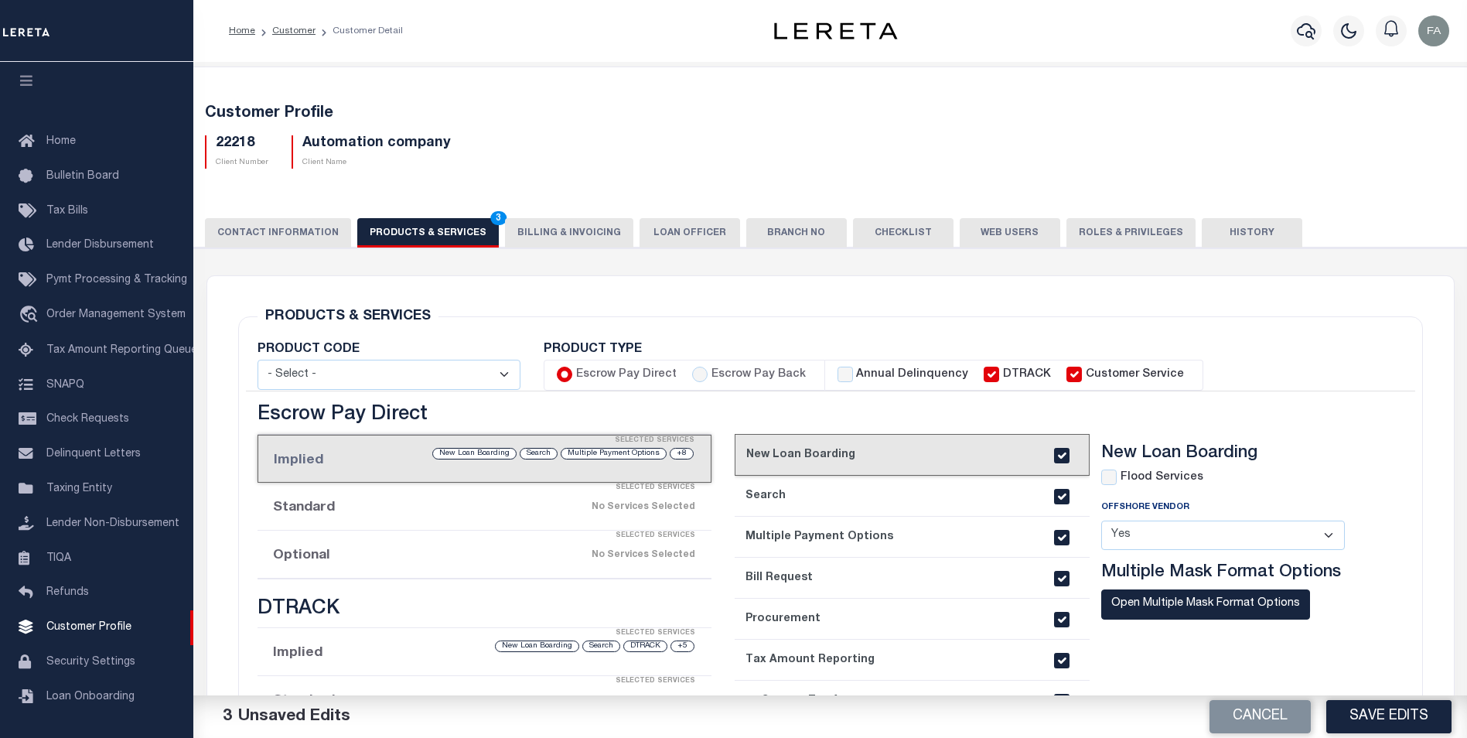
click at [295, 226] on button "CONTACT INFORMATION" at bounding box center [278, 232] width 146 height 29
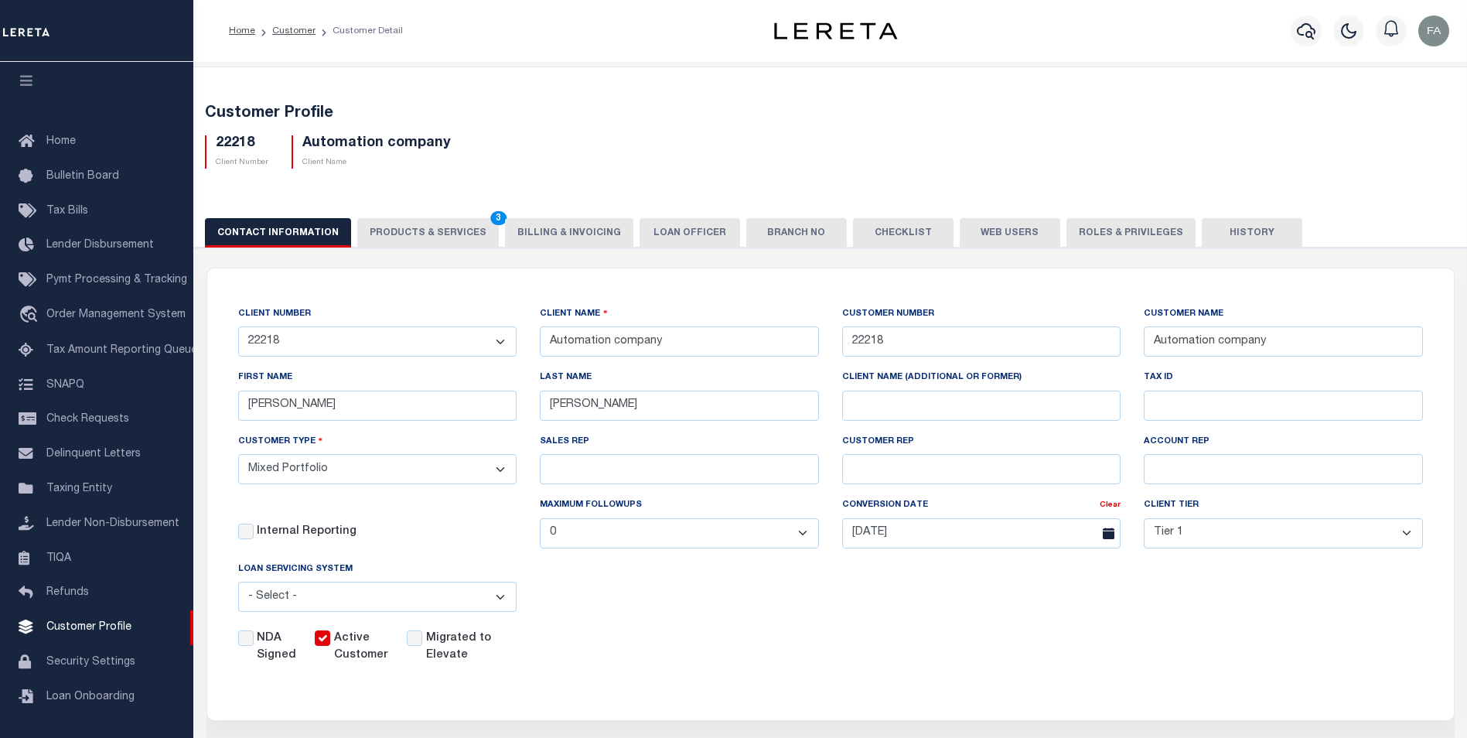
click at [277, 642] on label "NDA Signed" at bounding box center [276, 647] width 39 height 34
click at [254, 642] on input "NDA Signed" at bounding box center [245, 637] width 15 height 15
checkbox input "true"
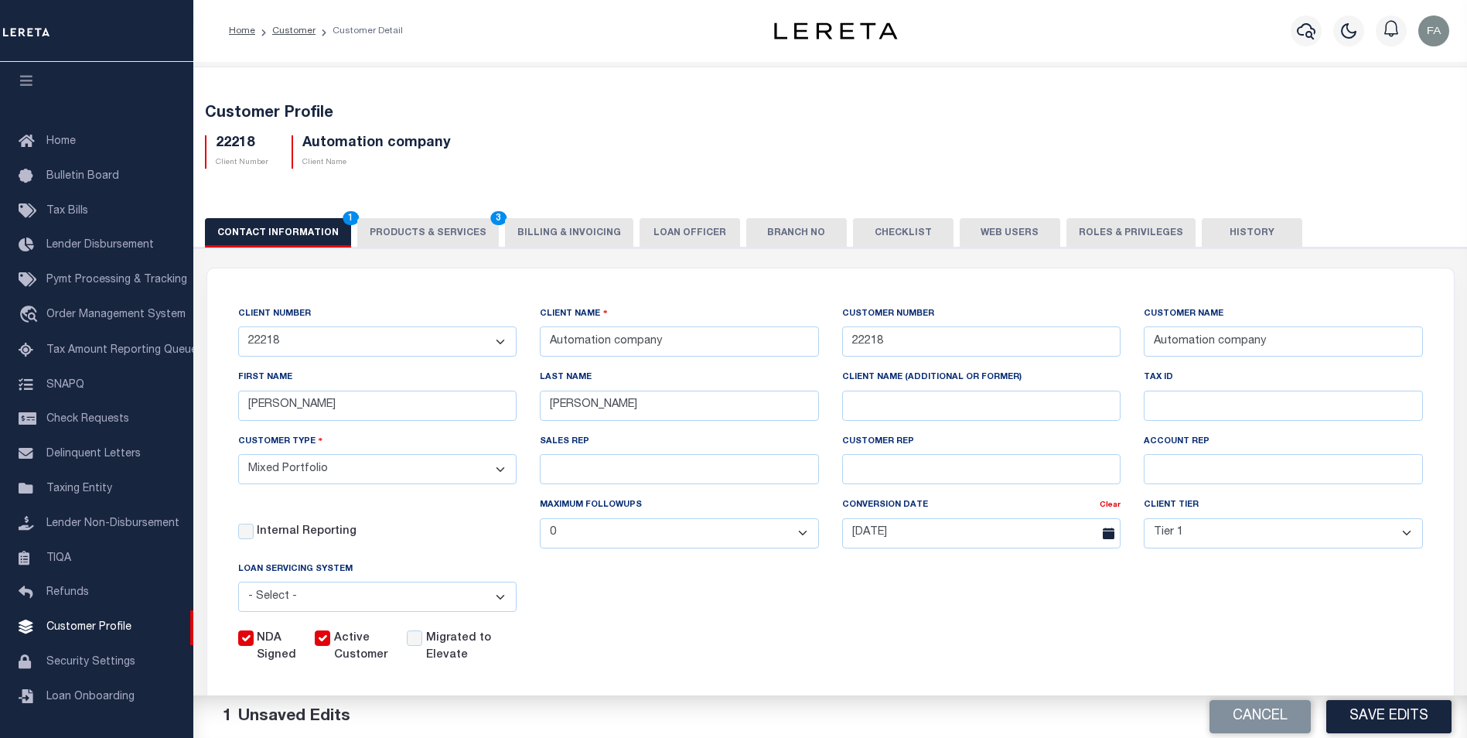
click at [325, 600] on select "- Select - [PERSON_NAME] FICS Fiserv MSP Other" at bounding box center [377, 597] width 279 height 30
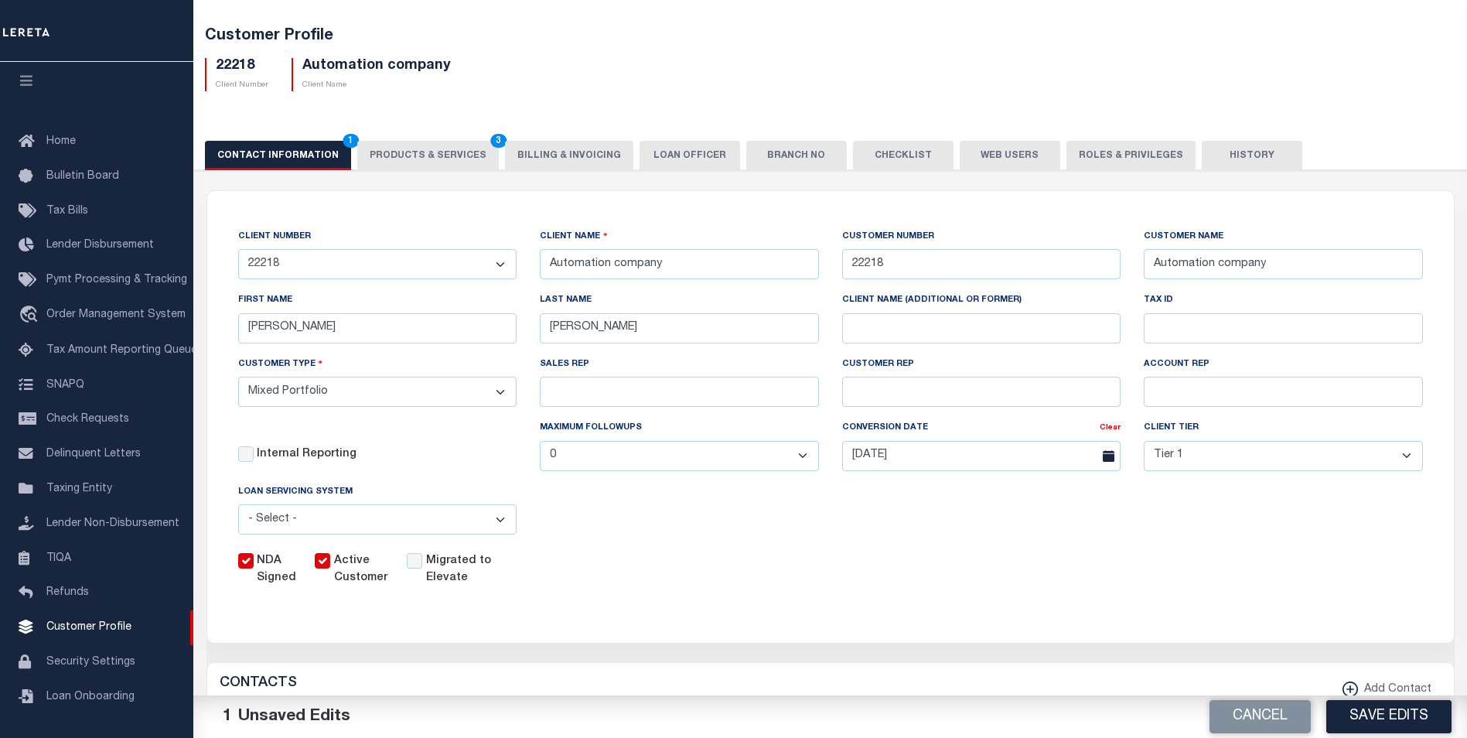
scroll to position [155, 0]
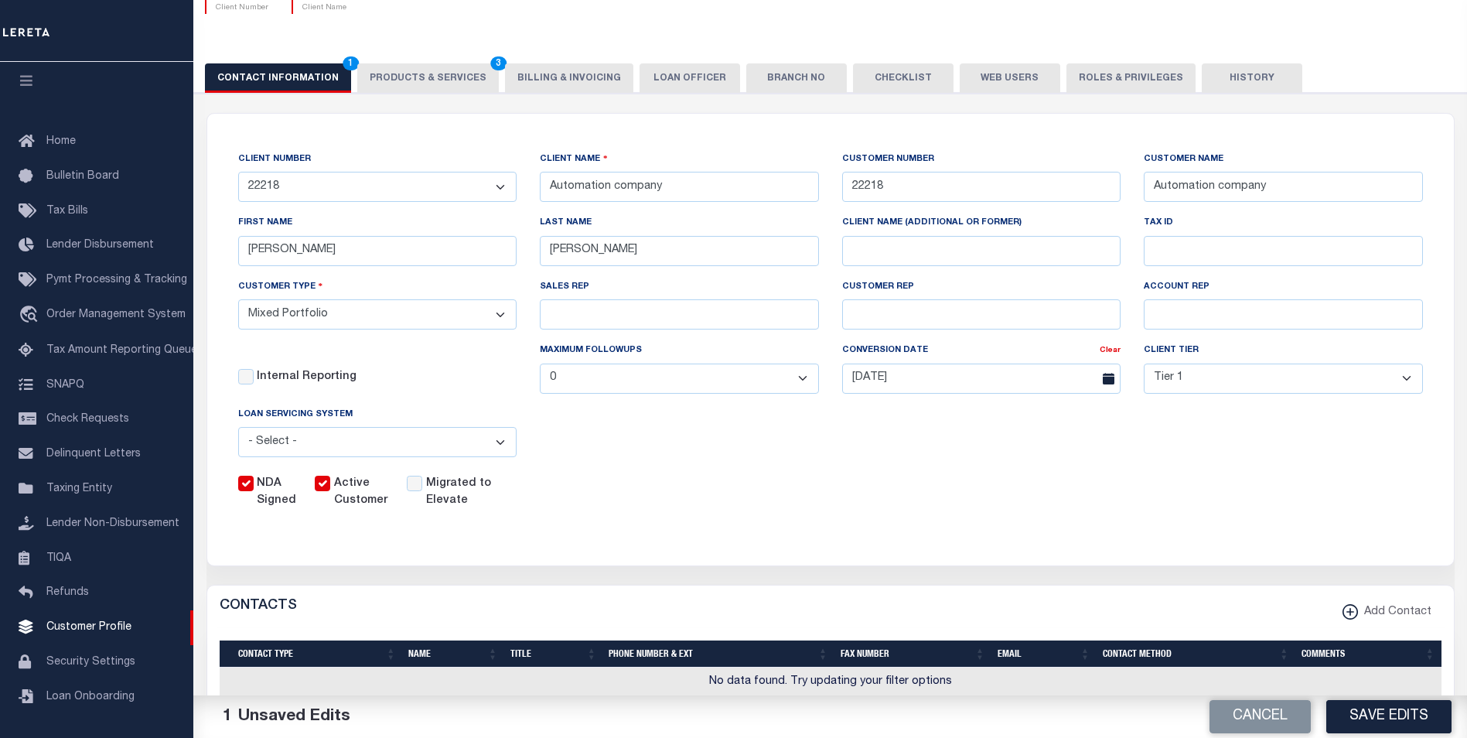
click at [478, 439] on select "- Select - [PERSON_NAME] FICS Fiserv MSP Other" at bounding box center [377, 442] width 279 height 30
click at [559, 444] on div "CLIENT NUMBER - Self Parent - 100744 1011 1012 1013 1014 1016 1017 1018 1019 10…" at bounding box center [831, 330] width 1208 height 359
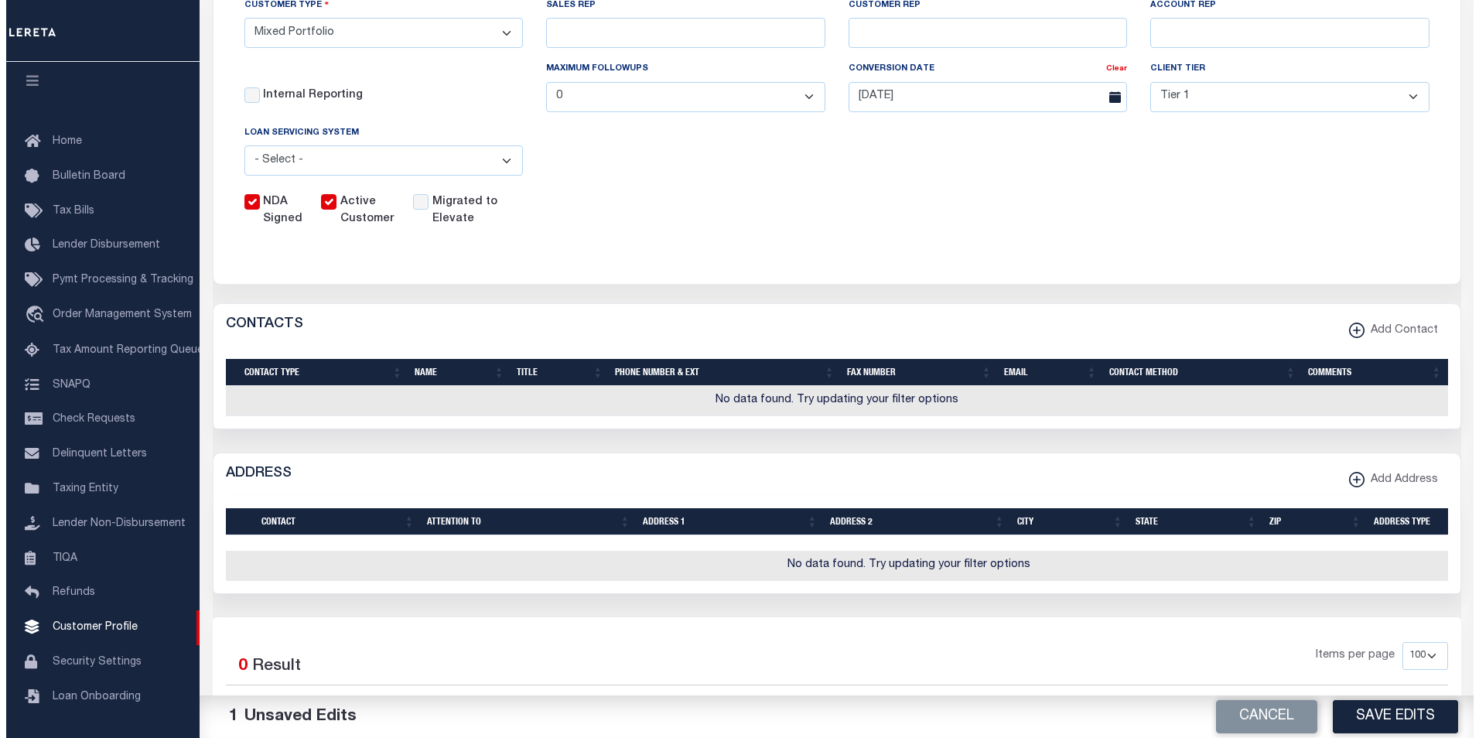
scroll to position [514, 0]
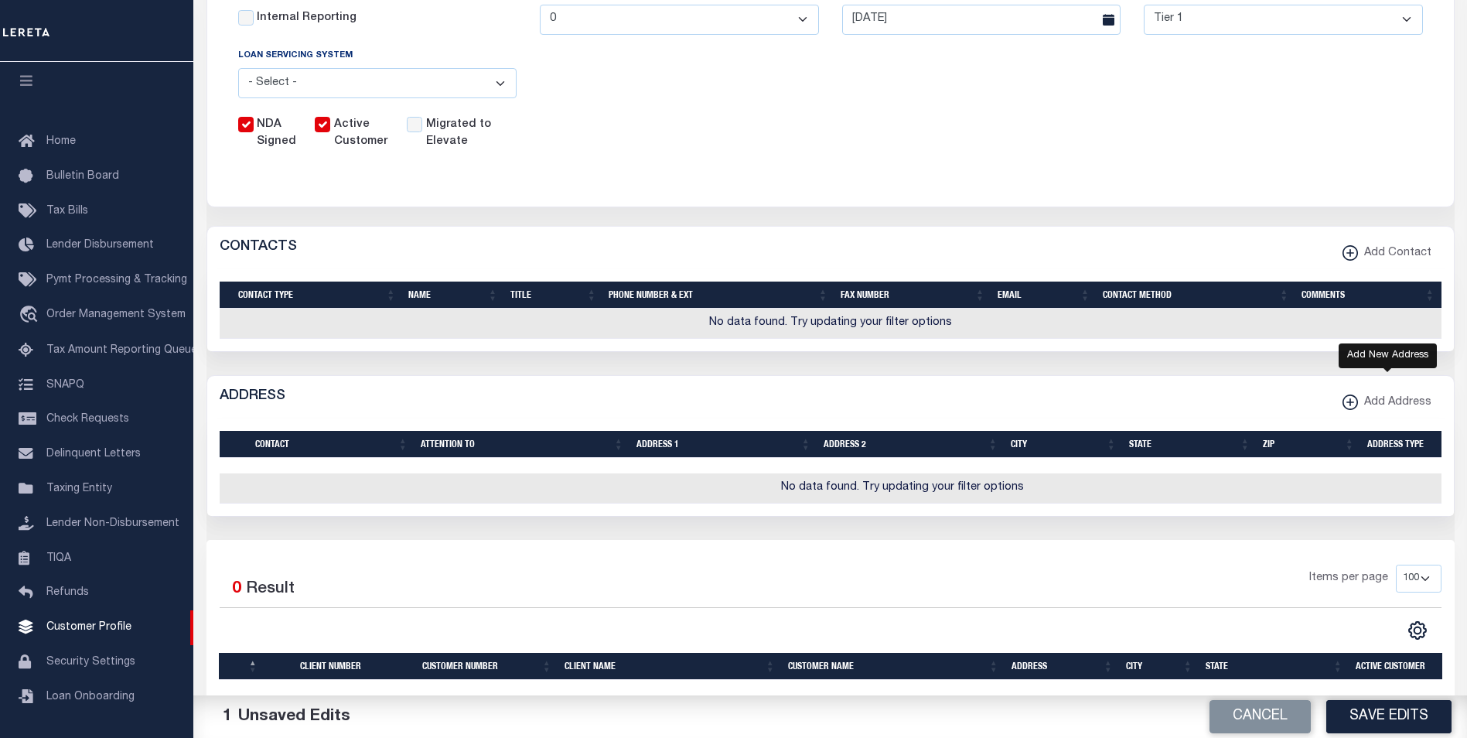
click at [1380, 411] on span "Add Address" at bounding box center [1394, 402] width 73 height 17
select select
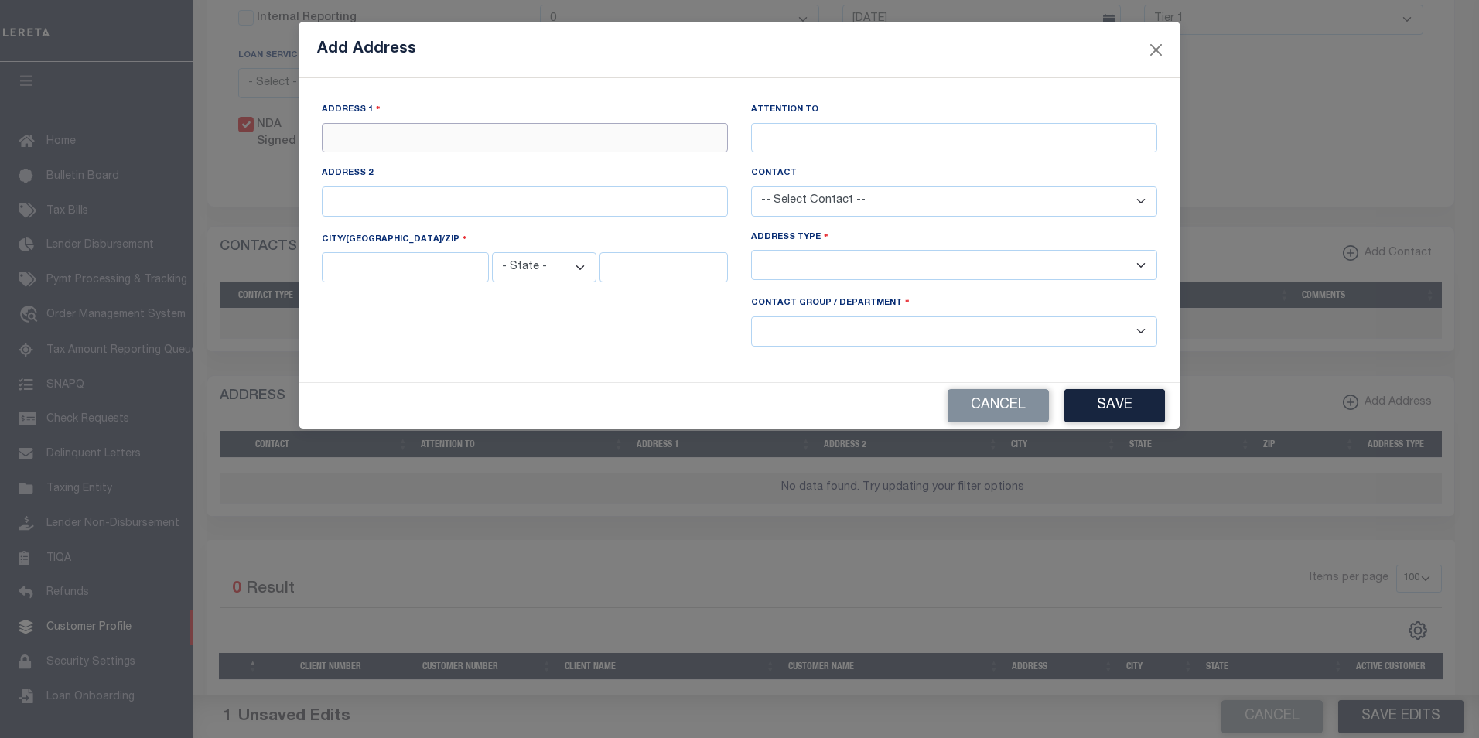
click at [592, 140] on input "text" at bounding box center [525, 138] width 406 height 30
click at [446, 146] on input "text" at bounding box center [525, 138] width 406 height 30
paste input "[STREET_ADDRESS]"
type input "[STREET_ADDRESS]"
click at [797, 131] on input "text" at bounding box center [954, 138] width 406 height 30
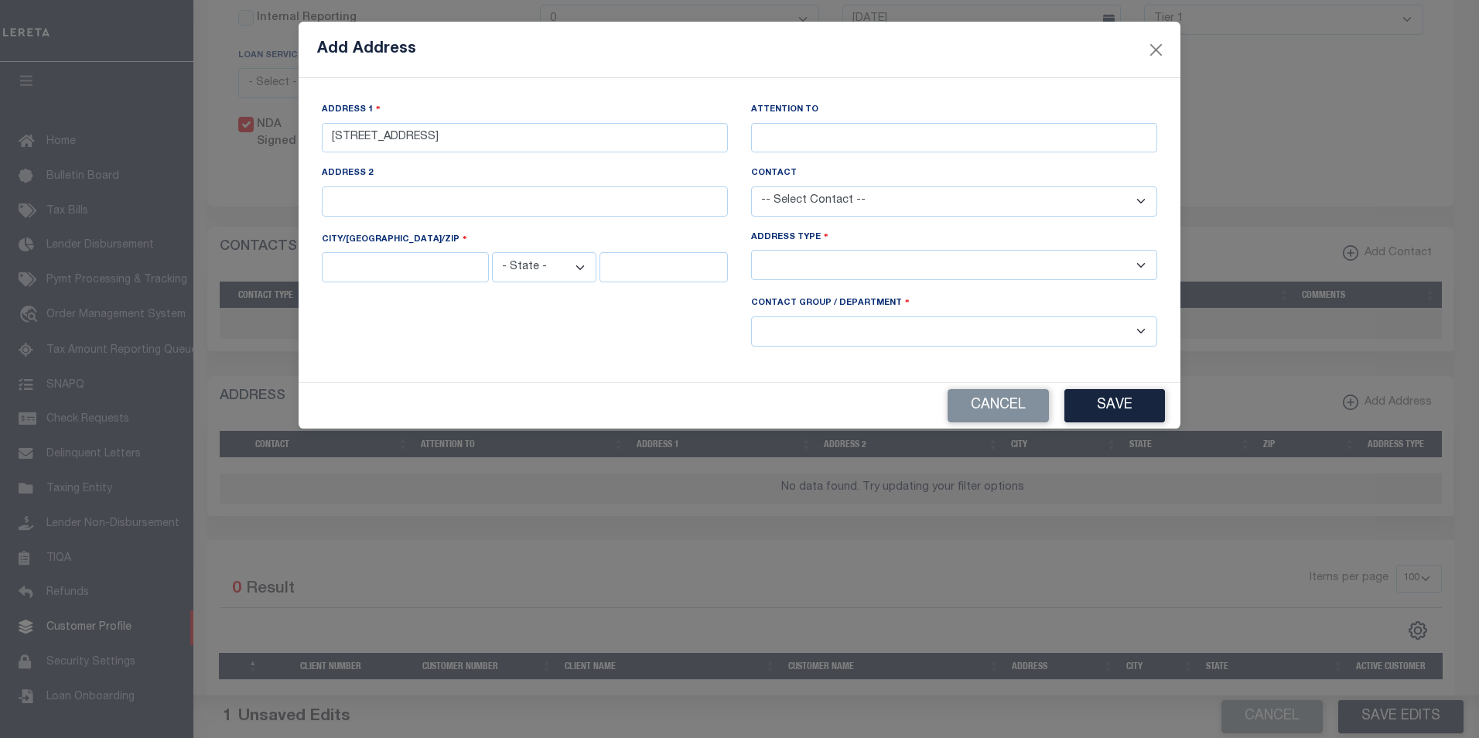
click at [864, 194] on select "-- Select Contact --" at bounding box center [954, 201] width 406 height 30
click at [593, 192] on input "text" at bounding box center [525, 201] width 406 height 30
click at [817, 262] on select "-- Select Address Type -- Billing Fedex Overnight Lock Box Mailing Address Phys…" at bounding box center [954, 265] width 406 height 30
select select "4"
click at [751, 252] on select "-- Select Address Type -- Billing Fedex Overnight Lock Box Mailing Address Phys…" at bounding box center [954, 265] width 406 height 30
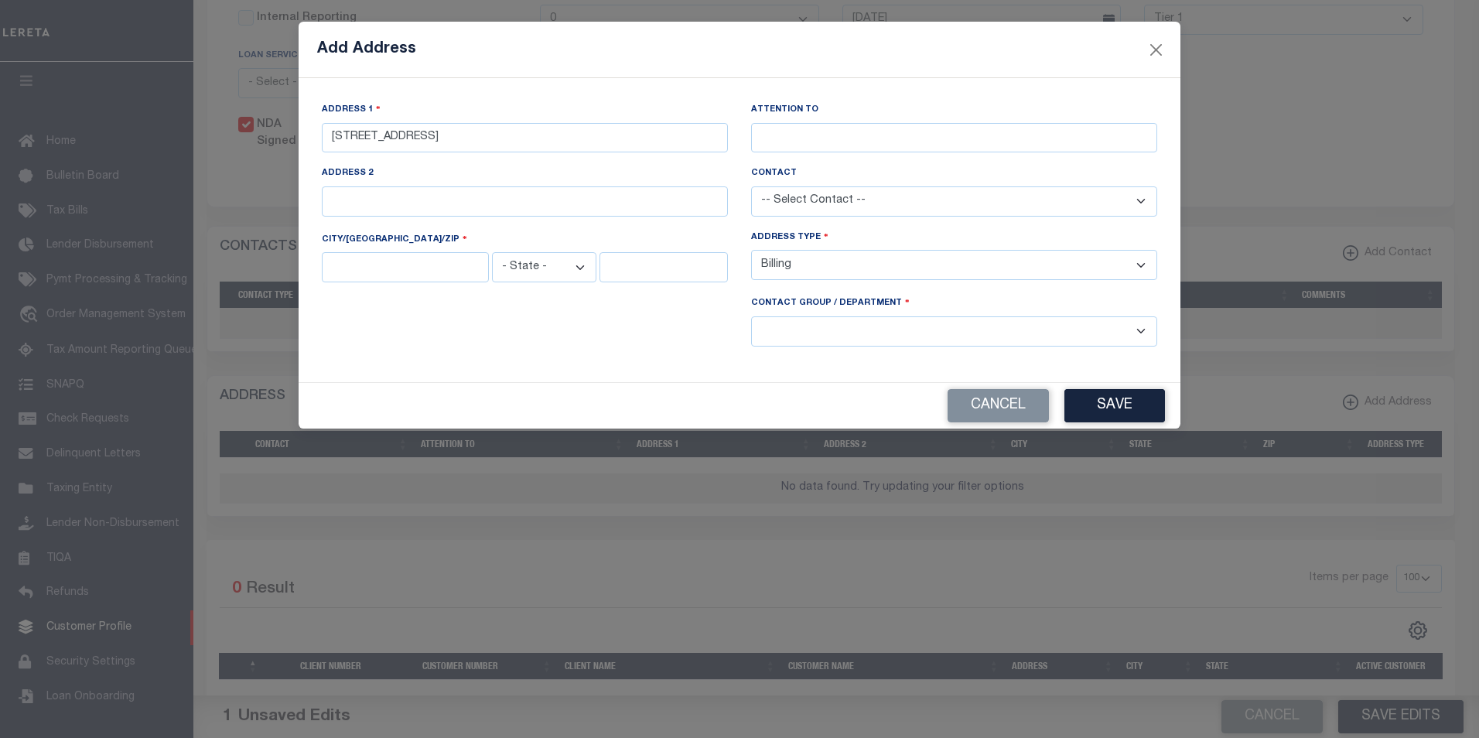
click at [820, 329] on select "-- Select Contact Group / Department -- Billing Corporate Delinquncy Escrow Ret…" at bounding box center [954, 331] width 406 height 30
click at [720, 343] on div at bounding box center [524, 326] width 429 height 63
click at [848, 326] on select "-- Select Contact Group / Department -- Billing Corporate Delinquncy Escrow Ret…" at bounding box center [954, 331] width 406 height 30
click at [699, 352] on div at bounding box center [524, 326] width 429 height 63
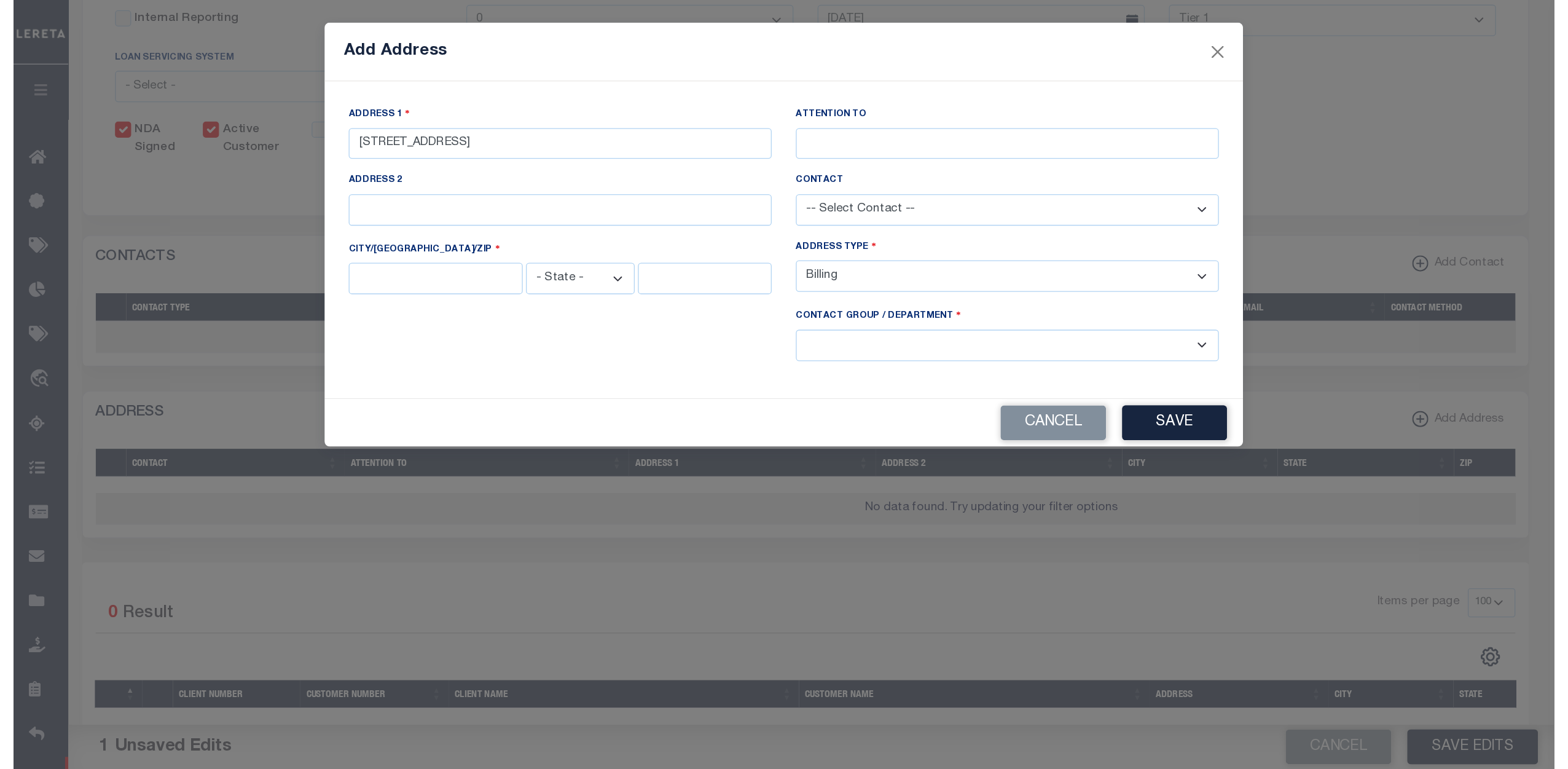
scroll to position [378, 0]
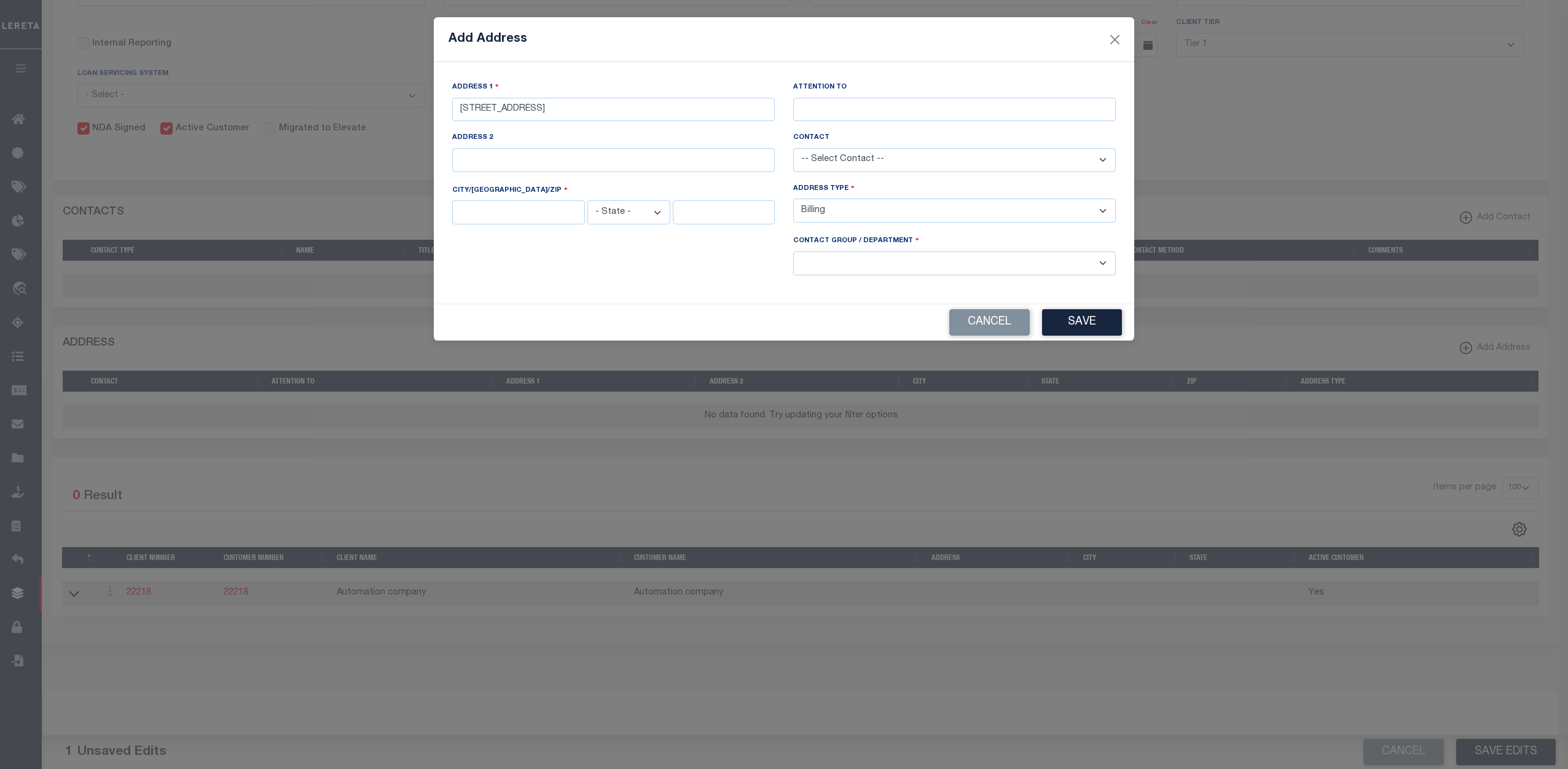
click at [929, 37] on div "Add Address" at bounding box center [784, 40] width 701 height 44
